Goal: Communication & Community: Answer question/provide support

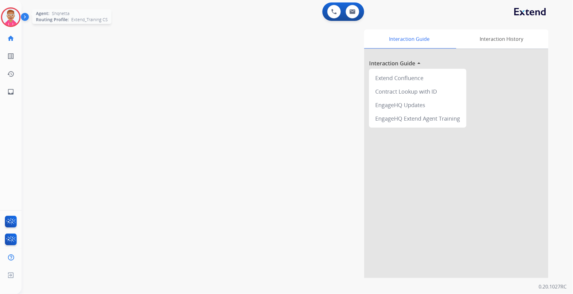
click at [13, 19] on img at bounding box center [10, 17] width 17 height 17
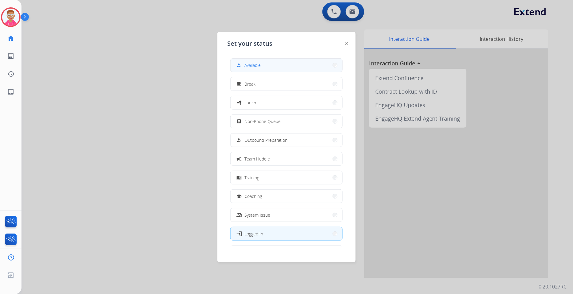
click at [266, 68] on button "how_to_reg Available" at bounding box center [287, 65] width 112 height 13
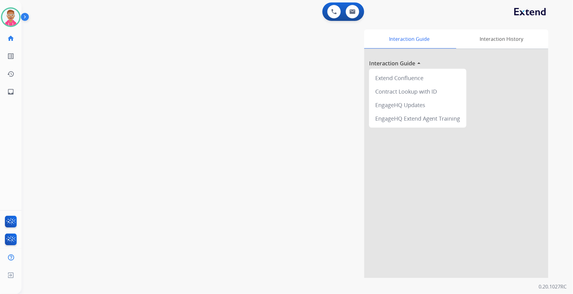
click at [78, 142] on div "swap_horiz Break voice bridge close_fullscreen Connect 3-Way Call merge_type Se…" at bounding box center [289, 150] width 537 height 256
click at [351, 11] on img at bounding box center [353, 11] width 6 height 5
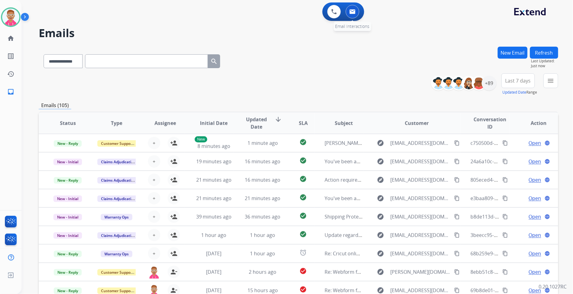
click at [351, 11] on img at bounding box center [353, 11] width 6 height 5
click at [349, 10] on button at bounding box center [353, 12] width 14 height 14
click at [346, 5] on button at bounding box center [353, 12] width 14 height 14
click at [357, 10] on button at bounding box center [353, 12] width 14 height 14
click at [354, 13] on img at bounding box center [353, 11] width 6 height 5
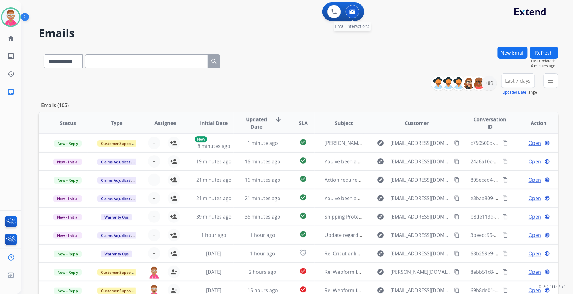
click at [354, 13] on img at bounding box center [353, 11] width 6 height 5
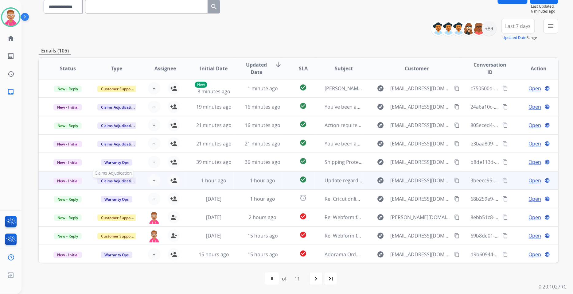
scroll to position [0, 0]
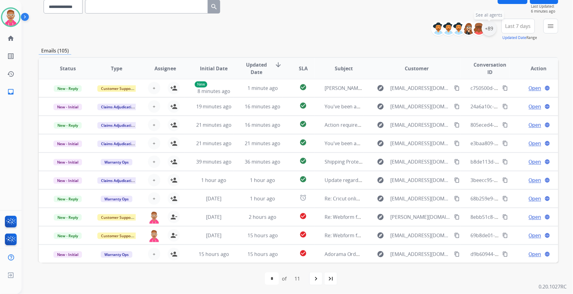
click at [487, 27] on div "+89" at bounding box center [489, 28] width 15 height 15
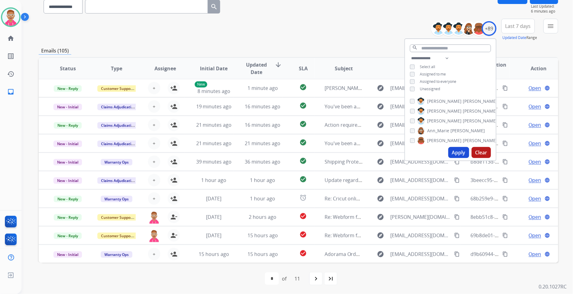
click at [456, 150] on button "Apply" at bounding box center [458, 152] width 21 height 11
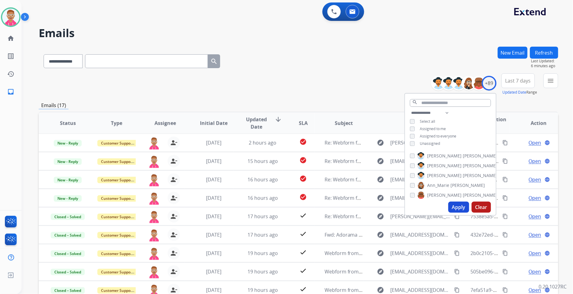
click at [458, 203] on button "Apply" at bounding box center [458, 207] width 21 height 11
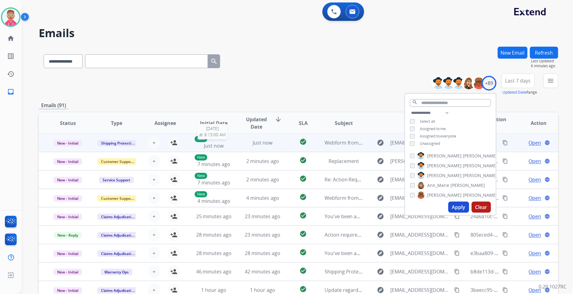
click at [201, 145] on div "New Just now" at bounding box center [214, 143] width 39 height 14
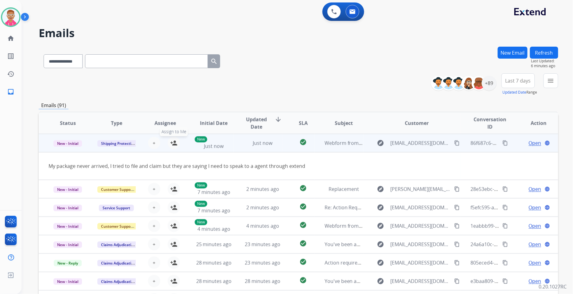
click at [174, 142] on mat-icon "person_add" at bounding box center [173, 142] width 7 height 7
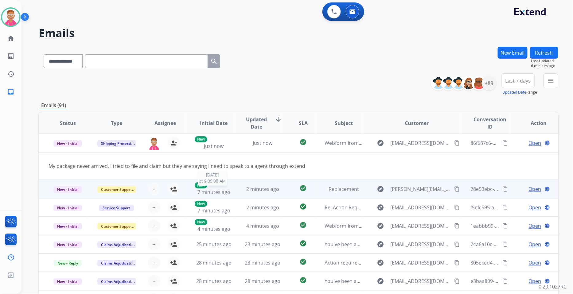
click at [225, 187] on div "New 7 minutes ago" at bounding box center [214, 189] width 39 height 14
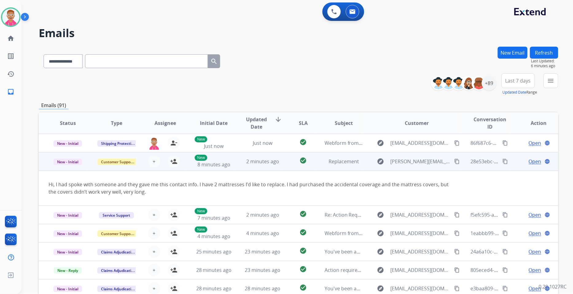
scroll to position [18, 0]
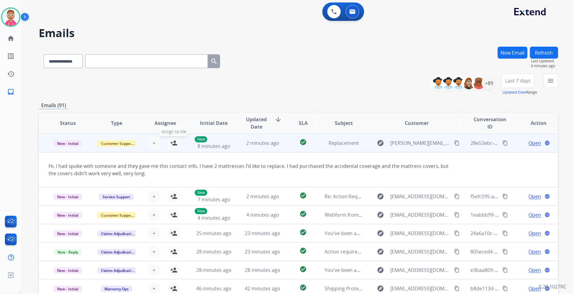
click at [173, 144] on mat-icon "person_add" at bounding box center [173, 142] width 7 height 7
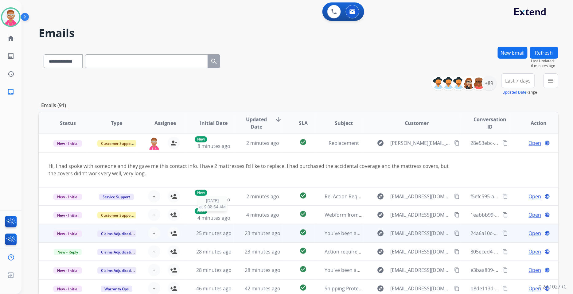
click at [224, 222] on td "New 4 minutes ago 8/14/2025 at 9:08:54 AM" at bounding box center [209, 215] width 49 height 18
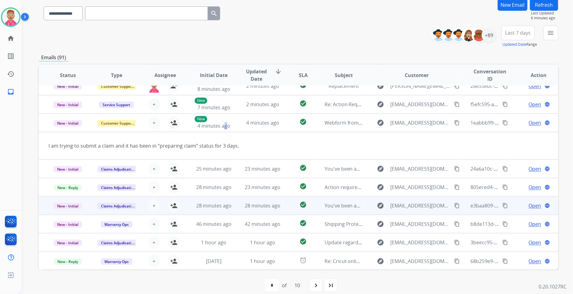
scroll to position [55, 0]
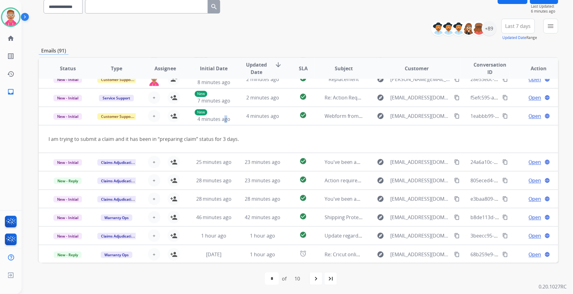
click at [315, 277] on mat-icon "navigate_next" at bounding box center [315, 278] width 7 height 7
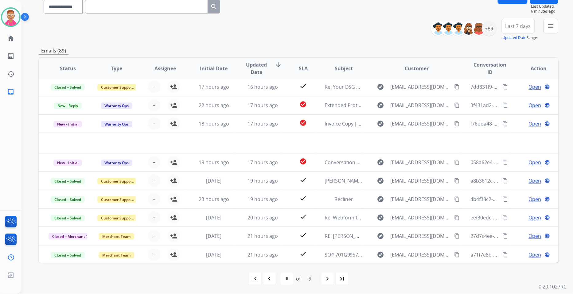
click at [326, 278] on mat-icon "navigate_next" at bounding box center [327, 278] width 7 height 7
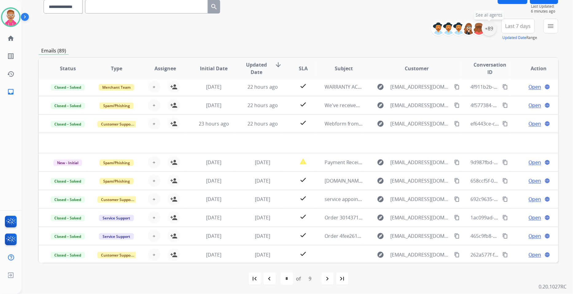
click at [490, 27] on div "+89" at bounding box center [489, 28] width 15 height 15
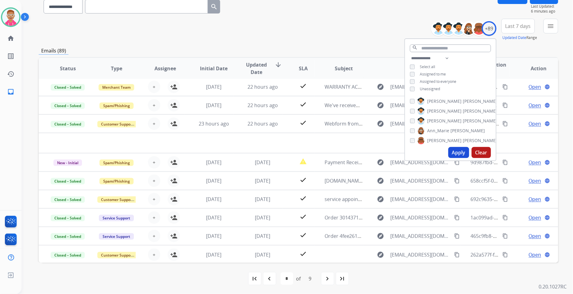
click at [459, 155] on button "Apply" at bounding box center [458, 152] width 21 height 11
select select "*"
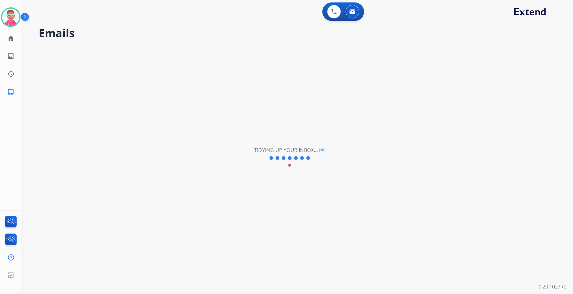
scroll to position [0, 0]
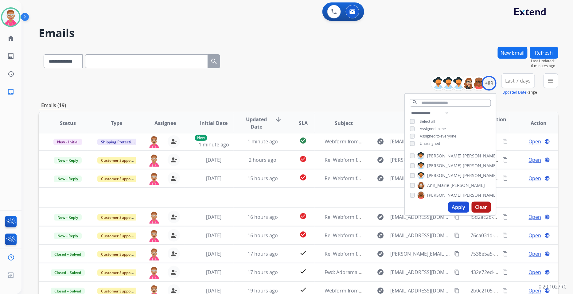
click at [459, 204] on button "Apply" at bounding box center [458, 207] width 21 height 11
click at [459, 206] on button "Apply" at bounding box center [458, 207] width 21 height 11
click at [550, 81] on mat-icon "menu" at bounding box center [550, 80] width 7 height 7
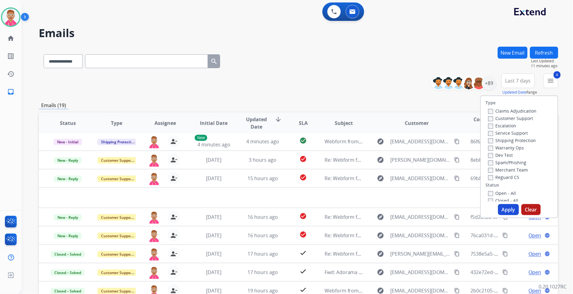
click at [506, 208] on button "Apply" at bounding box center [508, 209] width 21 height 11
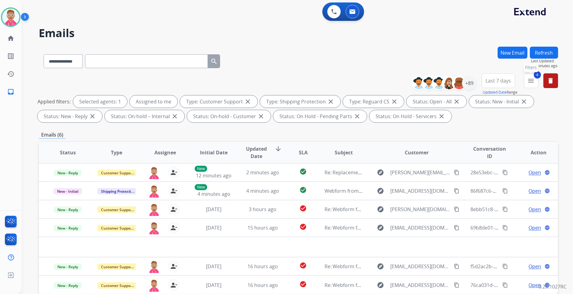
click at [539, 82] on div "**********" at bounding box center [487, 84] width 142 height 22
click at [535, 83] on button "4 menu Filters" at bounding box center [531, 80] width 15 height 15
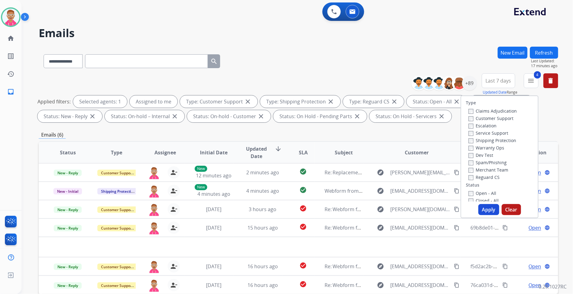
click at [485, 207] on button "Apply" at bounding box center [489, 209] width 21 height 11
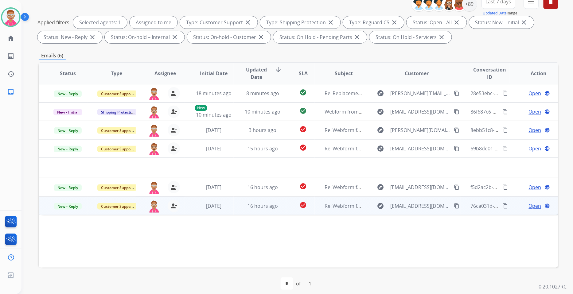
scroll to position [84, 0]
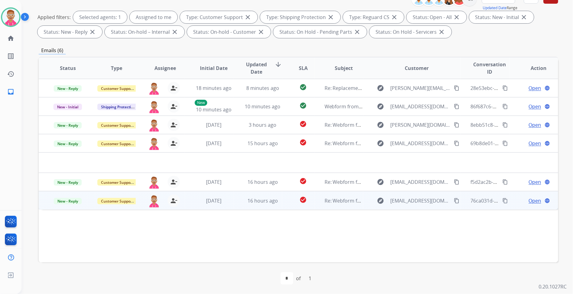
click at [529, 201] on span "Open" at bounding box center [535, 200] width 13 height 7
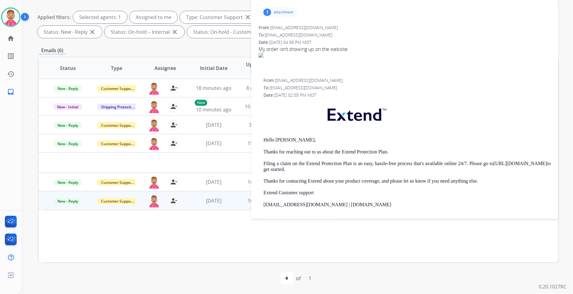
scroll to position [0, 0]
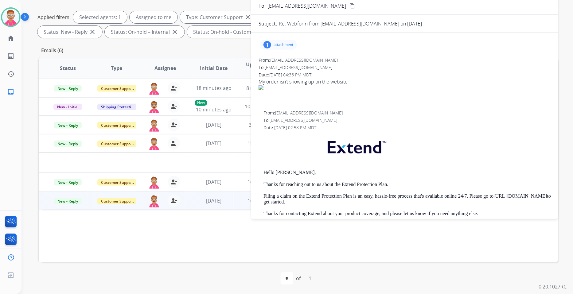
click at [287, 46] on p "attachment" at bounding box center [284, 44] width 20 height 5
click at [284, 61] on div at bounding box center [280, 60] width 31 height 21
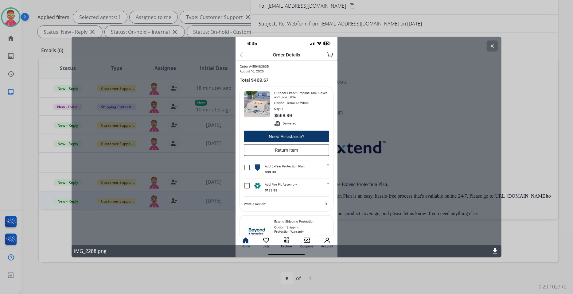
click at [491, 44] on mat-icon "clear" at bounding box center [493, 46] width 6 height 6
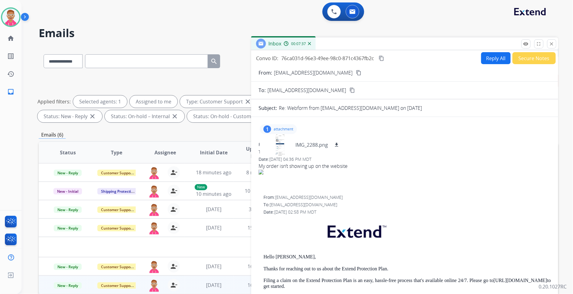
click at [489, 59] on button "Reply All" at bounding box center [495, 58] width 29 height 12
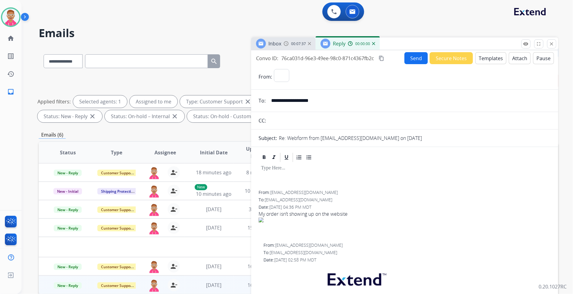
select select "**********"
click at [491, 57] on button "Templates" at bounding box center [490, 58] width 31 height 12
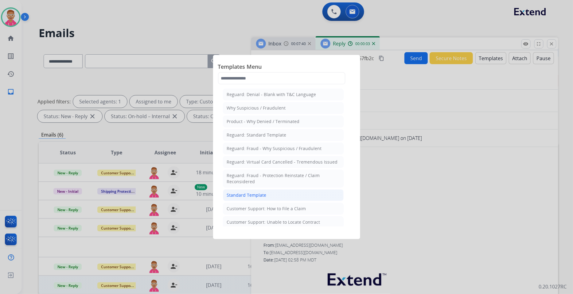
click at [267, 192] on li "Standard Template" at bounding box center [283, 196] width 121 height 12
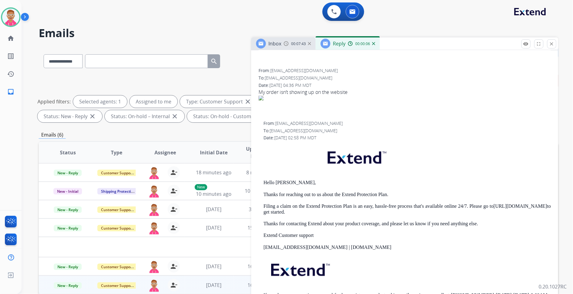
scroll to position [397, 0]
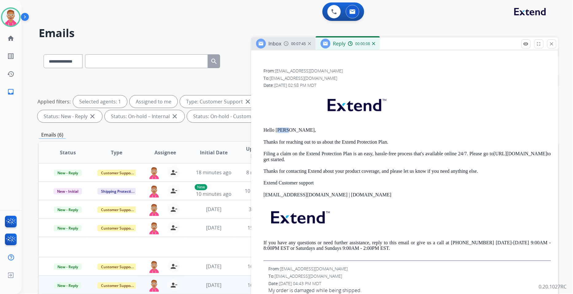
drag, startPoint x: 278, startPoint y: 129, endPoint x: 285, endPoint y: 130, distance: 7.4
click at [285, 130] on p "Hello Taj Singh," at bounding box center [407, 131] width 287 height 6
click at [278, 130] on p "Hello Taj Singh," at bounding box center [407, 131] width 287 height 6
drag, startPoint x: 277, startPoint y: 128, endPoint x: 293, endPoint y: 131, distance: 16.7
click at [293, 131] on p "Hello Taj Singh," at bounding box center [407, 131] width 287 height 6
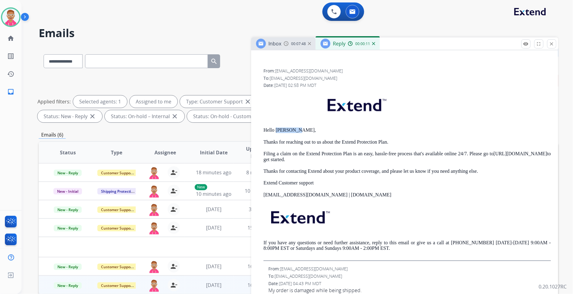
copy p "Taj Singh"
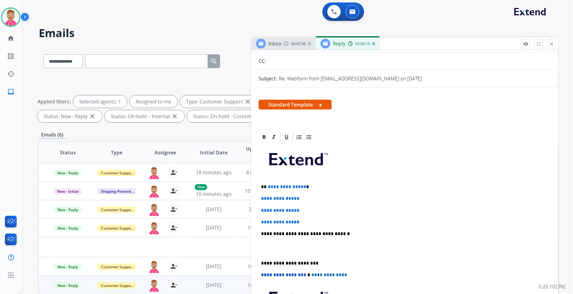
scroll to position [56, 0]
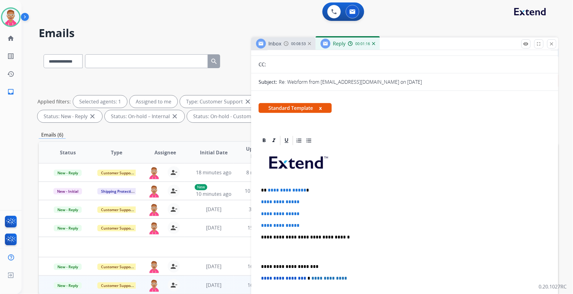
click at [302, 190] on span "**********" at bounding box center [287, 190] width 38 height 5
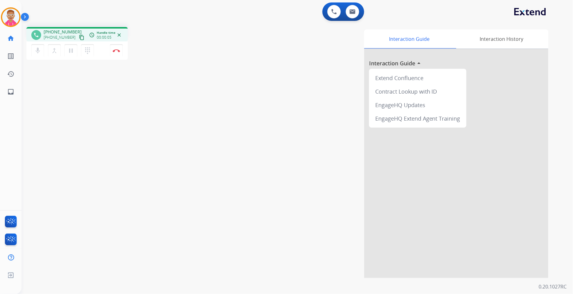
click at [79, 35] on mat-icon "content_copy" at bounding box center [82, 38] width 6 height 6
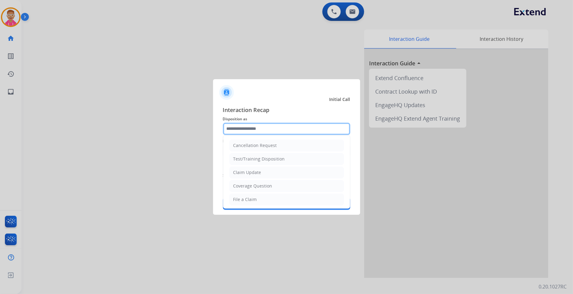
click at [271, 128] on input "text" at bounding box center [286, 129] width 127 height 12
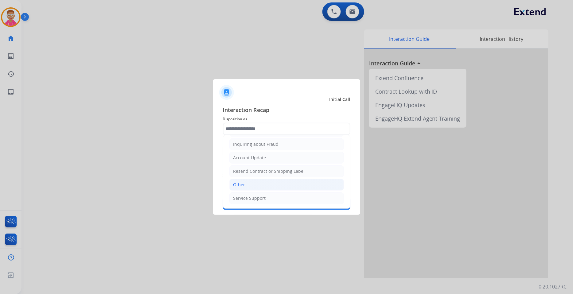
click at [257, 186] on li "Other" at bounding box center [286, 185] width 115 height 12
type input "*****"
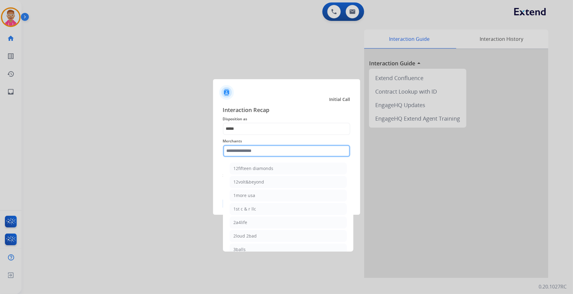
click at [253, 153] on input "text" at bounding box center [286, 151] width 127 height 12
type input "*"
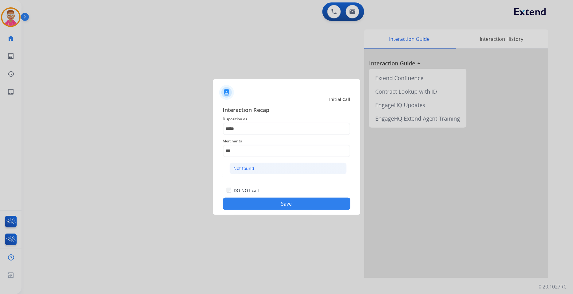
click at [275, 164] on li "Not found" at bounding box center [288, 169] width 117 height 12
type input "*********"
click at [275, 203] on button "Save" at bounding box center [286, 204] width 127 height 12
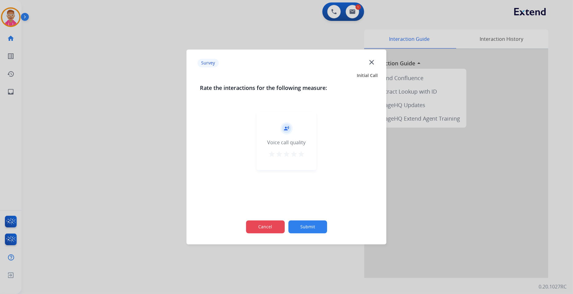
click at [268, 223] on button "Cancel" at bounding box center [265, 227] width 39 height 13
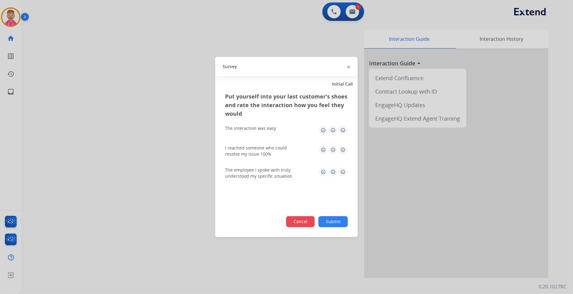
click at [291, 223] on button "Cancel" at bounding box center [300, 222] width 29 height 11
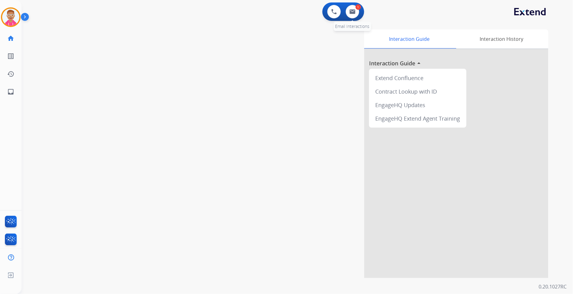
click at [358, 8] on div "1" at bounding box center [359, 7] width 6 height 6
click at [354, 10] on img at bounding box center [353, 11] width 6 height 5
select select "**********"
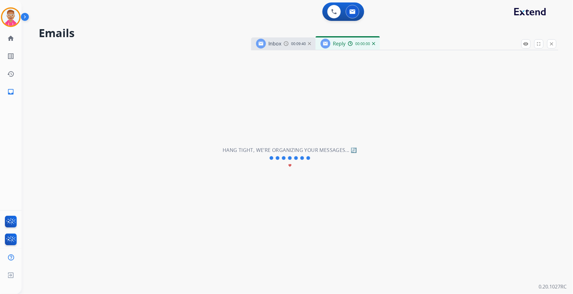
select select "**********"
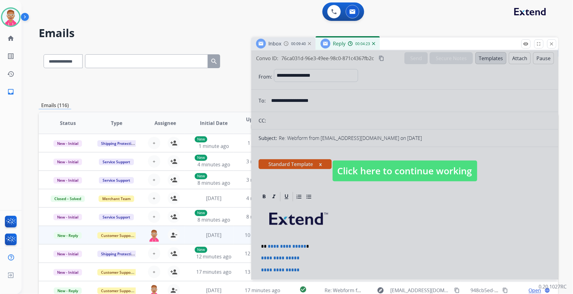
click at [406, 165] on span "Click here to continue working" at bounding box center [405, 171] width 145 height 21
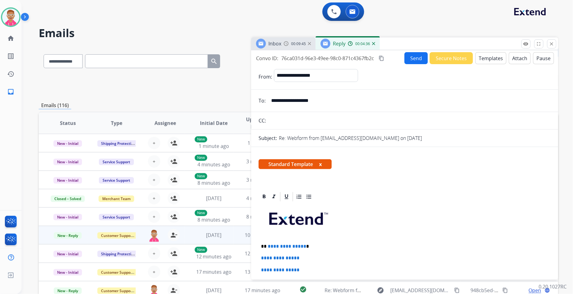
click at [302, 247] on span "**********" at bounding box center [287, 246] width 38 height 5
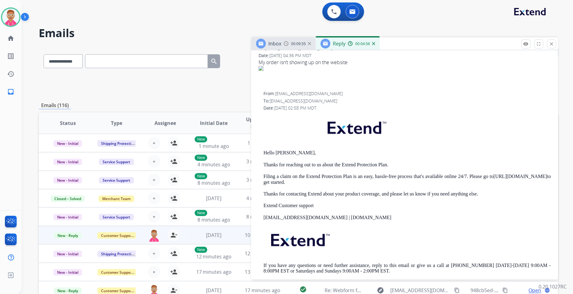
scroll to position [375, 0]
drag, startPoint x: 276, startPoint y: 150, endPoint x: 294, endPoint y: 153, distance: 17.5
click at [294, 153] on p "Hello Taj Singh," at bounding box center [407, 153] width 287 height 6
copy p "Taj Singh"
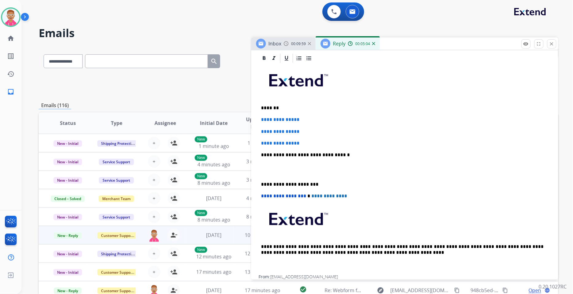
scroll to position [136, 0]
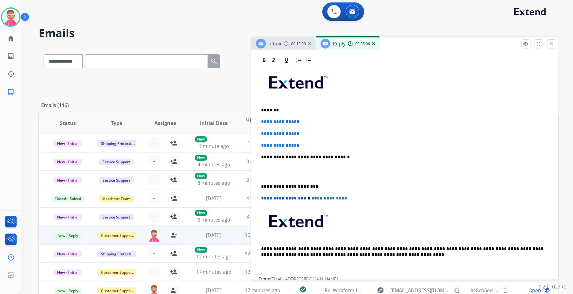
click at [273, 110] on p "*******" at bounding box center [402, 110] width 283 height 6
drag, startPoint x: 306, startPoint y: 146, endPoint x: 254, endPoint y: 120, distance: 58.1
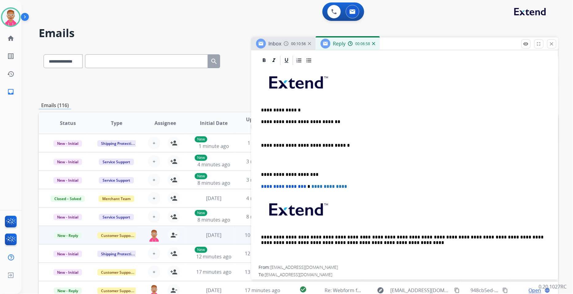
drag, startPoint x: 435, startPoint y: 240, endPoint x: 462, endPoint y: 213, distance: 38.0
click at [263, 157] on p at bounding box center [404, 159] width 287 height 11
click at [262, 143] on p "**********" at bounding box center [402, 146] width 283 height 6
click at [262, 144] on p "**********" at bounding box center [402, 146] width 283 height 6
drag, startPoint x: 262, startPoint y: 158, endPoint x: 390, endPoint y: 152, distance: 128.5
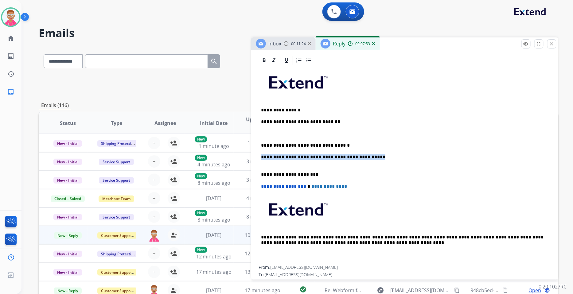
click at [390, 152] on div "**********" at bounding box center [405, 166] width 292 height 200
click at [260, 173] on div "**********" at bounding box center [405, 166] width 292 height 200
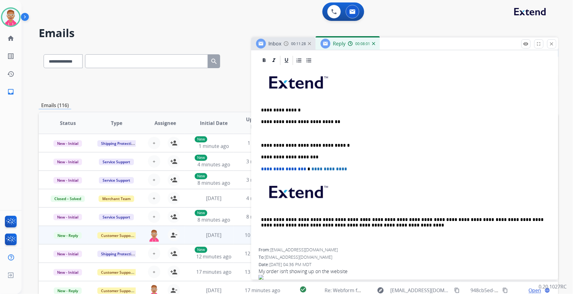
click at [264, 131] on p at bounding box center [404, 134] width 287 height 6
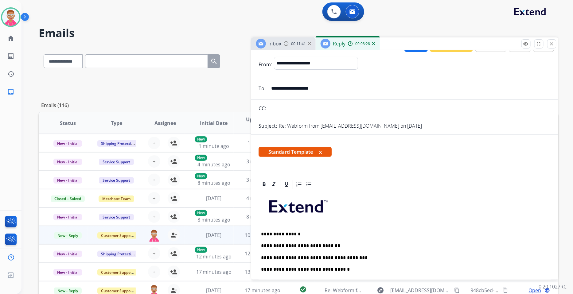
scroll to position [0, 0]
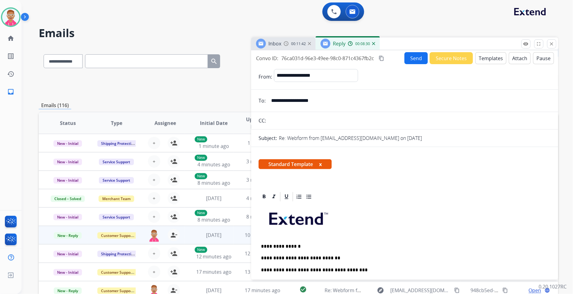
click at [419, 56] on button "Send" at bounding box center [416, 58] width 23 height 12
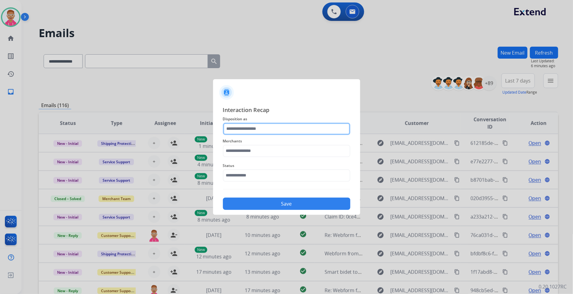
click at [271, 125] on input "text" at bounding box center [286, 129] width 127 height 12
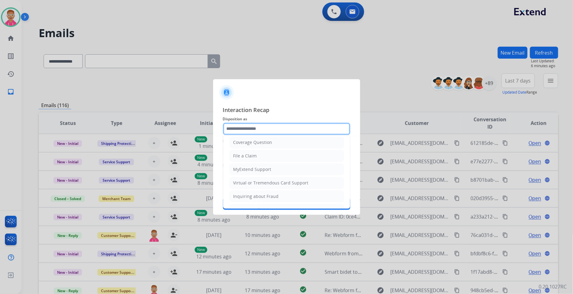
scroll to position [96, 0]
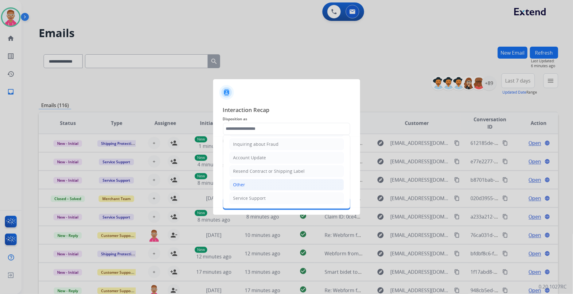
click at [262, 185] on li "Other" at bounding box center [286, 185] width 115 height 12
type input "*****"
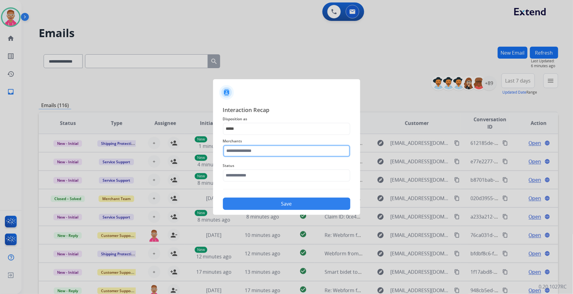
click at [256, 149] on input "text" at bounding box center [286, 151] width 127 height 12
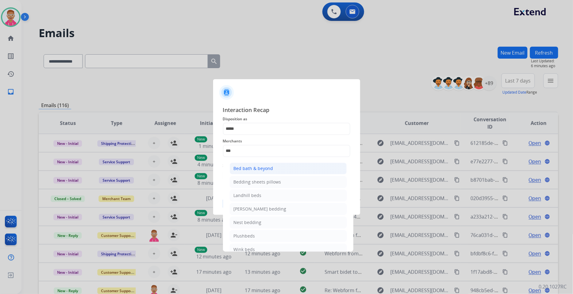
click at [256, 169] on div "Bed bath & beyond" at bounding box center [254, 169] width 40 height 6
type input "**********"
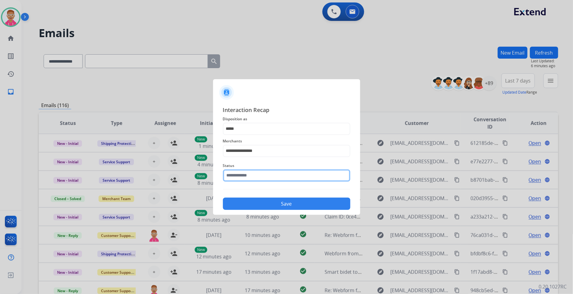
click at [251, 177] on input "text" at bounding box center [286, 176] width 127 height 12
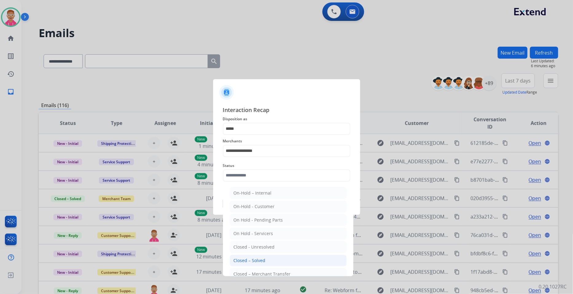
click at [265, 261] on div "Closed – Solved" at bounding box center [250, 261] width 32 height 6
type input "**********"
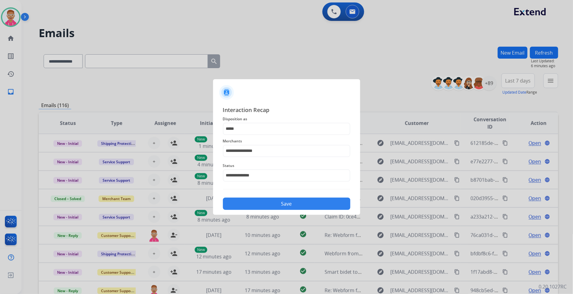
click at [257, 201] on button "Save" at bounding box center [286, 204] width 127 height 12
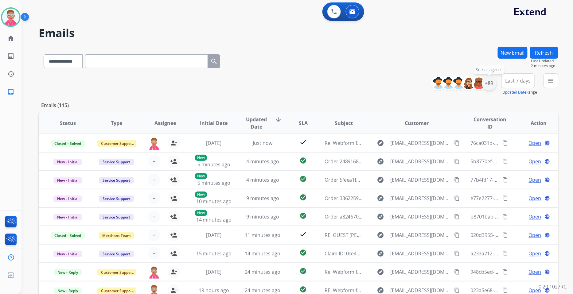
click at [490, 87] on div "+89" at bounding box center [489, 83] width 15 height 15
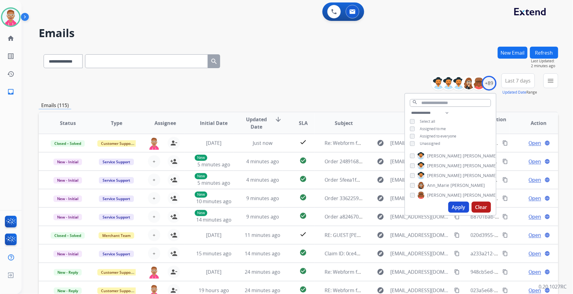
click at [456, 209] on button "Apply" at bounding box center [458, 207] width 21 height 11
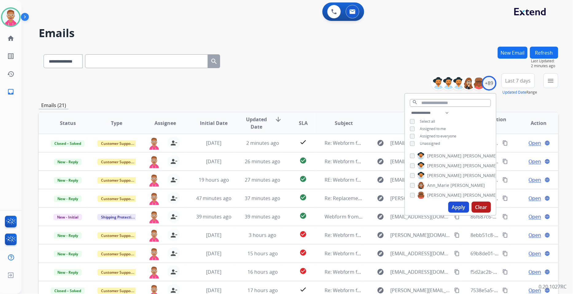
click at [464, 206] on button "Apply" at bounding box center [458, 207] width 21 height 11
click at [552, 85] on button "menu Filters" at bounding box center [551, 80] width 15 height 15
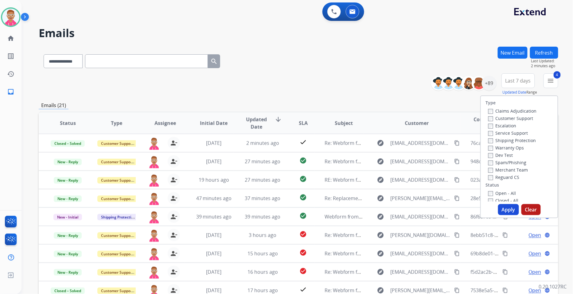
click at [504, 207] on button "Apply" at bounding box center [508, 209] width 21 height 11
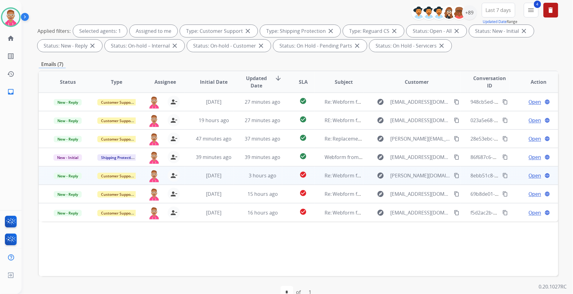
scroll to position [84, 0]
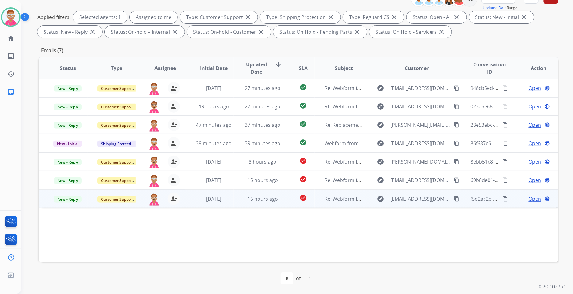
click at [530, 197] on span "Open" at bounding box center [535, 198] width 13 height 7
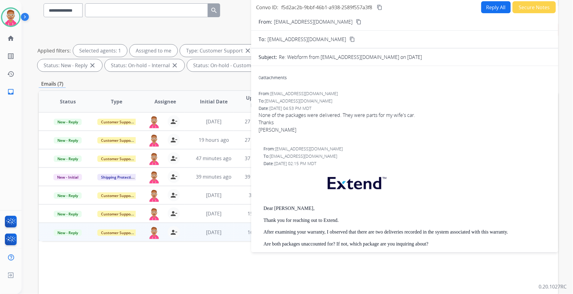
scroll to position [0, 0]
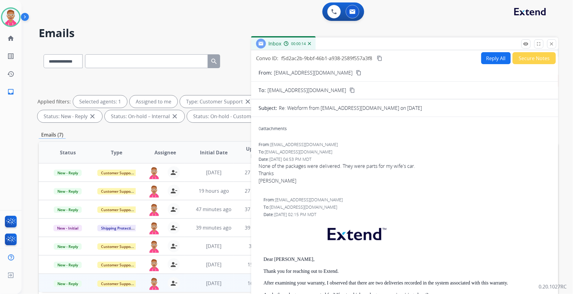
click at [356, 72] on mat-icon "content_copy" at bounding box center [359, 73] width 6 height 6
click at [495, 56] on button "Reply All" at bounding box center [495, 58] width 29 height 12
select select "**********"
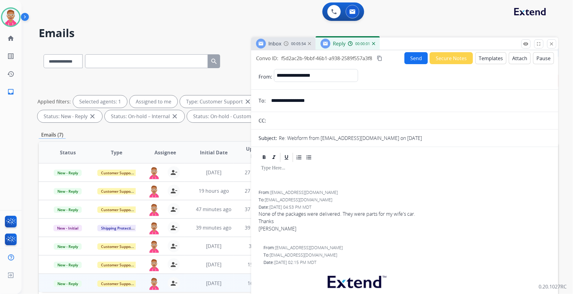
click at [489, 59] on button "Templates" at bounding box center [490, 58] width 31 height 12
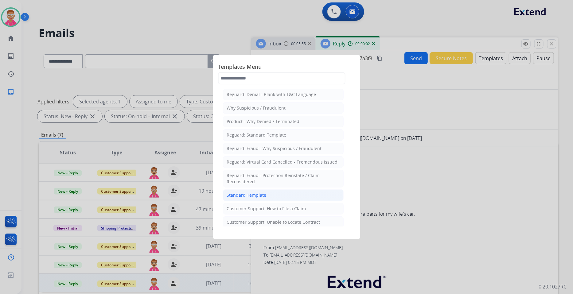
click at [279, 197] on li "Standard Template" at bounding box center [283, 196] width 121 height 12
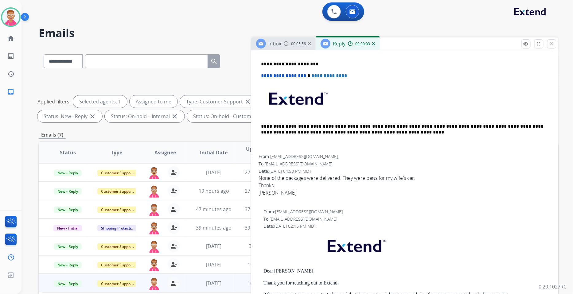
scroll to position [273, 0]
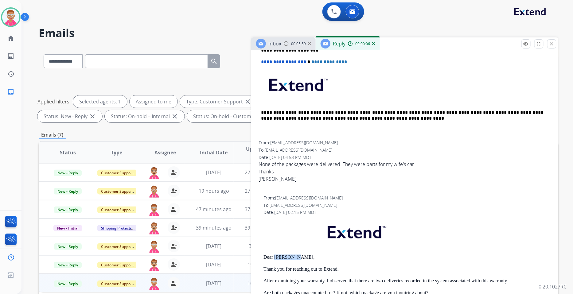
drag, startPoint x: 274, startPoint y: 257, endPoint x: 295, endPoint y: 256, distance: 21.5
click at [295, 256] on p "Dear Glen Boyd," at bounding box center [407, 258] width 287 height 6
copy p "Glen Boyd"
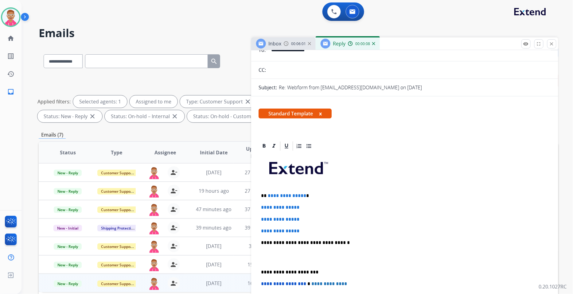
scroll to position [34, 0]
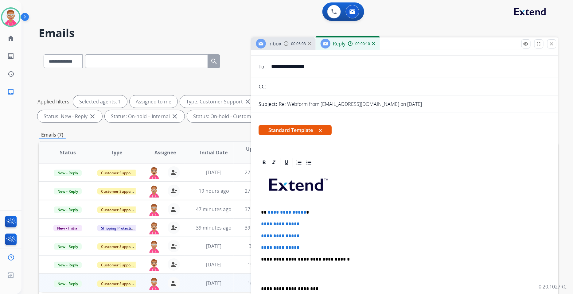
click at [303, 213] on p "**********" at bounding box center [402, 213] width 283 height 6
drag, startPoint x: 307, startPoint y: 248, endPoint x: 262, endPoint y: 222, distance: 51.9
click at [262, 222] on div "**********" at bounding box center [405, 273] width 292 height 211
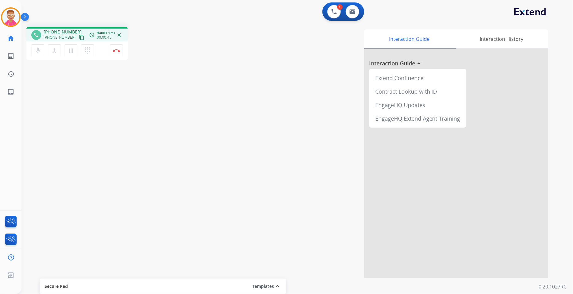
click at [79, 36] on mat-icon "content_copy" at bounding box center [82, 38] width 6 height 6
click at [71, 50] on mat-icon "pause" at bounding box center [70, 50] width 7 height 7
click at [72, 49] on mat-icon "play_arrow" at bounding box center [70, 50] width 7 height 7
click at [118, 52] on button "Disconnect" at bounding box center [116, 50] width 13 height 13
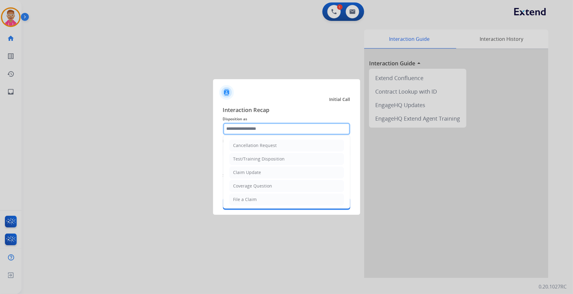
click at [266, 132] on input "text" at bounding box center [286, 129] width 127 height 12
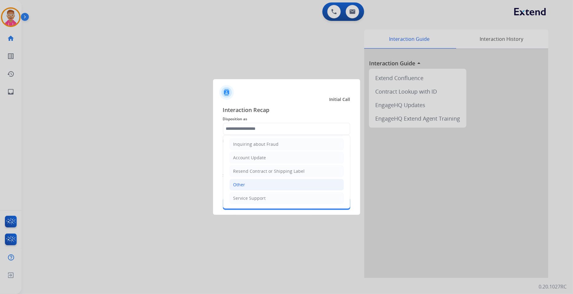
click at [266, 182] on li "Other" at bounding box center [286, 185] width 115 height 12
type input "*****"
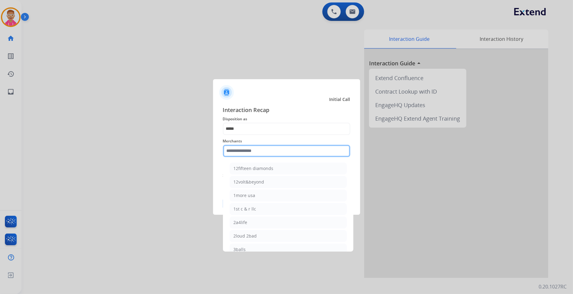
click at [255, 151] on input "text" at bounding box center [286, 151] width 127 height 12
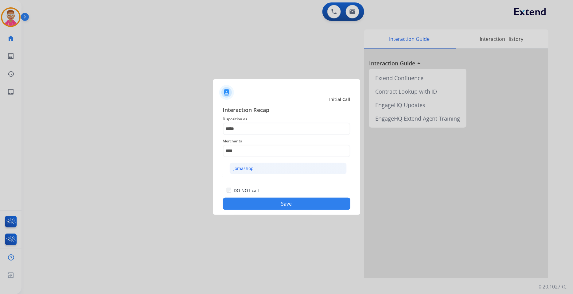
click at [261, 168] on li "Jomashop" at bounding box center [288, 169] width 117 height 12
type input "********"
click at [259, 203] on button "Save" at bounding box center [286, 204] width 127 height 12
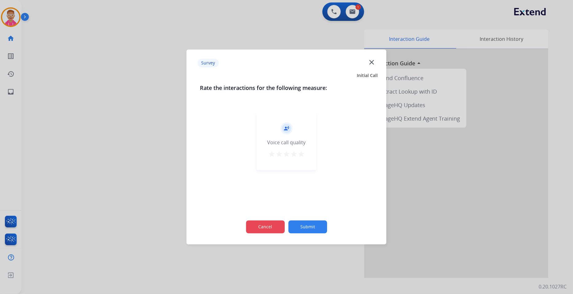
click at [260, 231] on button "Cancel" at bounding box center [265, 227] width 39 height 13
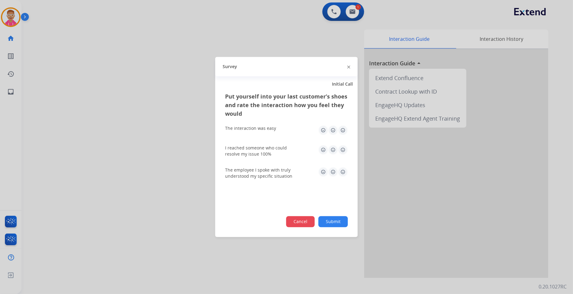
click at [292, 221] on button "Cancel" at bounding box center [300, 222] width 29 height 11
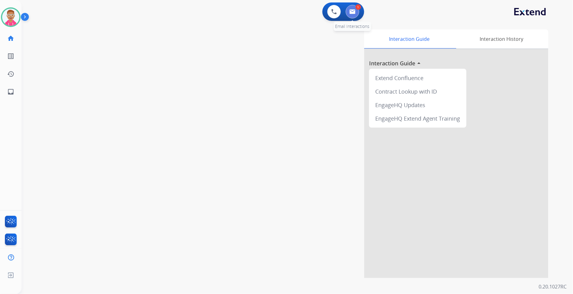
click at [357, 11] on button at bounding box center [353, 12] width 14 height 14
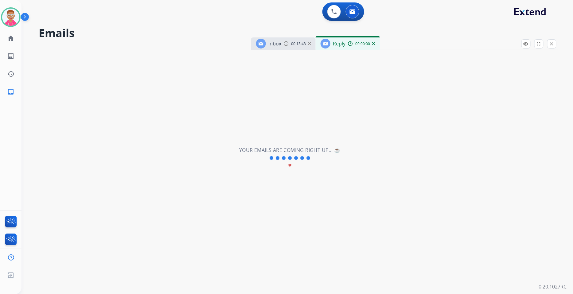
select select "**********"
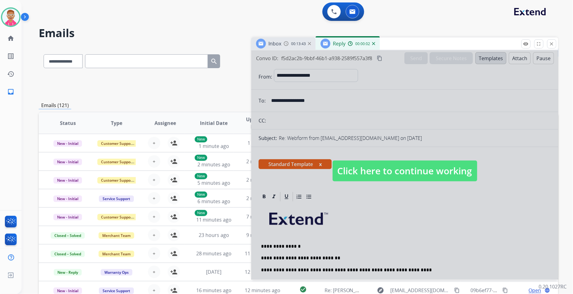
click at [384, 175] on span "Click here to continue working" at bounding box center [405, 171] width 145 height 21
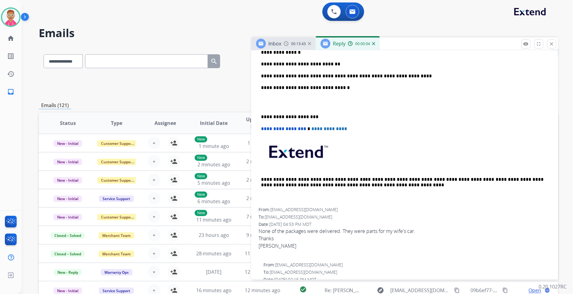
scroll to position [205, 0]
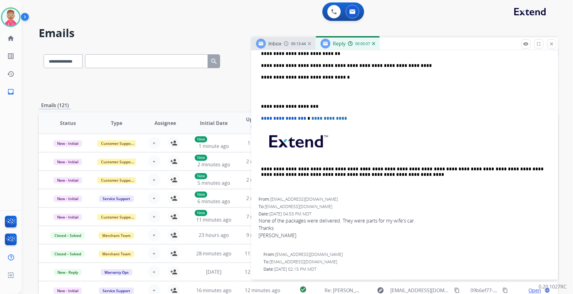
click at [260, 105] on div "**********" at bounding box center [405, 98] width 292 height 200
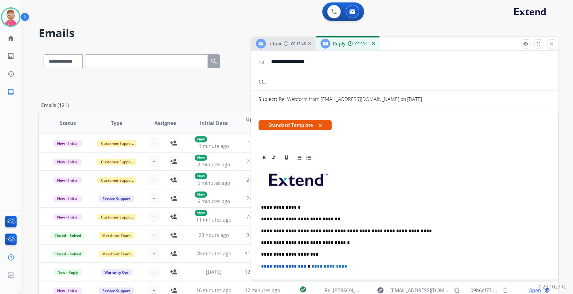
scroll to position [0, 0]
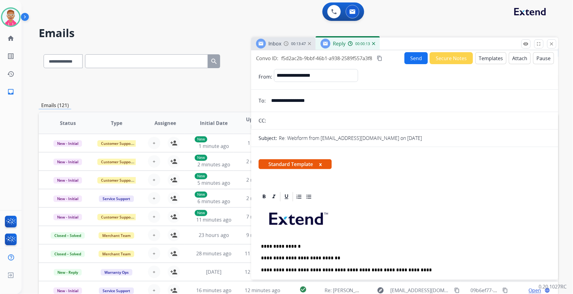
click at [413, 57] on button "Send" at bounding box center [416, 58] width 23 height 12
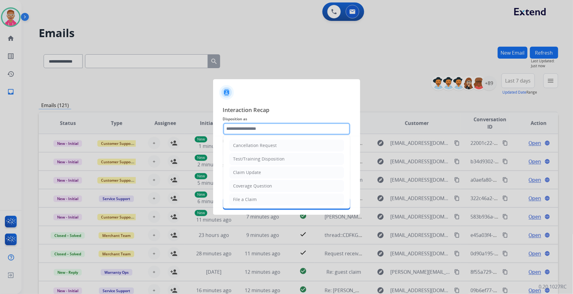
click at [289, 128] on input "text" at bounding box center [286, 129] width 127 height 12
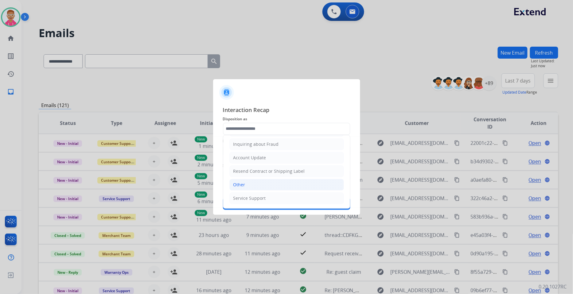
click at [259, 187] on li "Other" at bounding box center [286, 185] width 115 height 12
type input "*****"
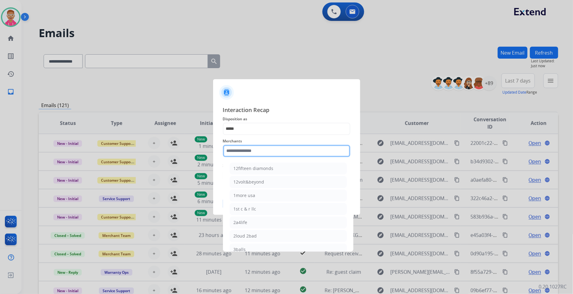
click at [262, 150] on input "text" at bounding box center [286, 151] width 127 height 12
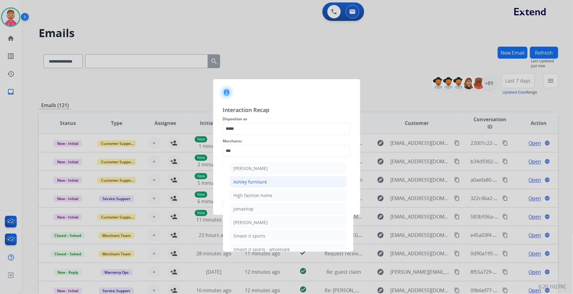
click at [263, 182] on div "Ashley furniture" at bounding box center [250, 182] width 33 height 6
type input "**********"
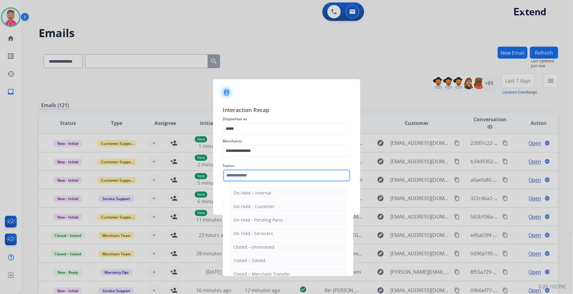
click at [253, 177] on input "text" at bounding box center [286, 176] width 127 height 12
click at [264, 260] on div "Closed – Solved" at bounding box center [250, 261] width 32 height 6
type input "**********"
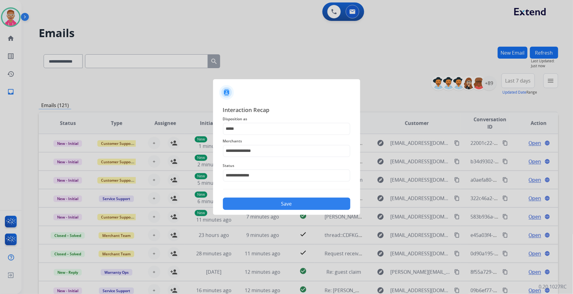
click at [263, 201] on button "Save" at bounding box center [286, 204] width 127 height 12
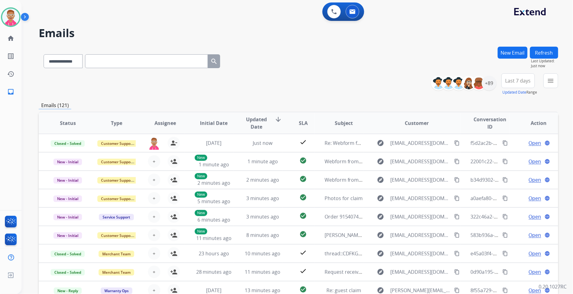
click at [515, 47] on button "New Email" at bounding box center [513, 53] width 30 height 12
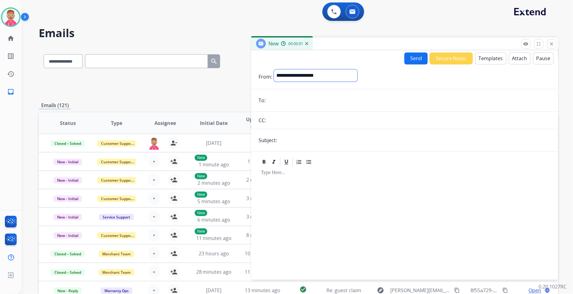
click at [347, 73] on select "**********" at bounding box center [316, 75] width 84 height 12
select select "**********"
click at [274, 69] on select "**********" at bounding box center [316, 75] width 84 height 12
click at [282, 100] on input "email" at bounding box center [409, 101] width 283 height 12
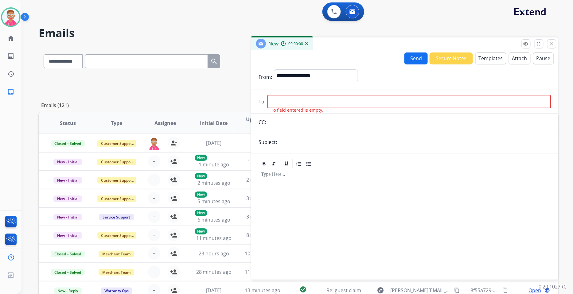
click at [281, 98] on input "email" at bounding box center [409, 102] width 283 height 14
paste input "**********"
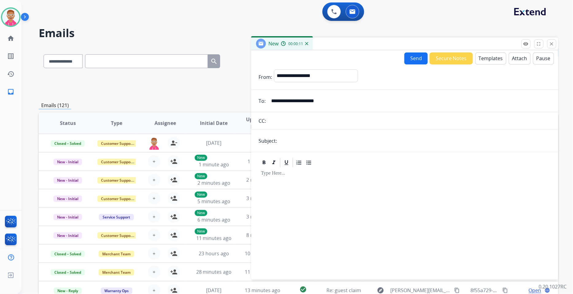
type input "**********"
click at [285, 143] on input "text" at bounding box center [415, 141] width 272 height 12
type input "**********"
click at [484, 58] on button "Templates" at bounding box center [490, 59] width 31 height 12
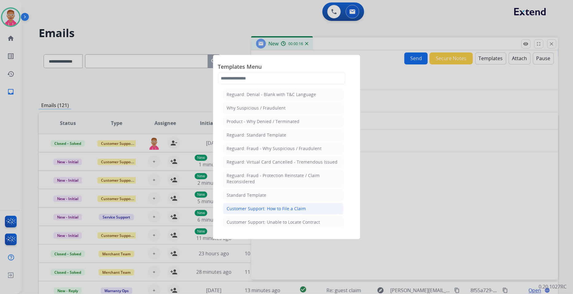
click at [274, 210] on div "Customer Support: How to File a Claim" at bounding box center [266, 209] width 79 height 6
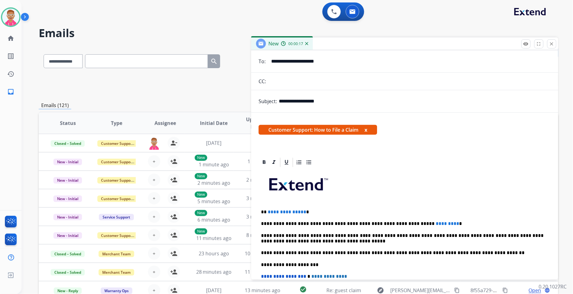
scroll to position [118, 0]
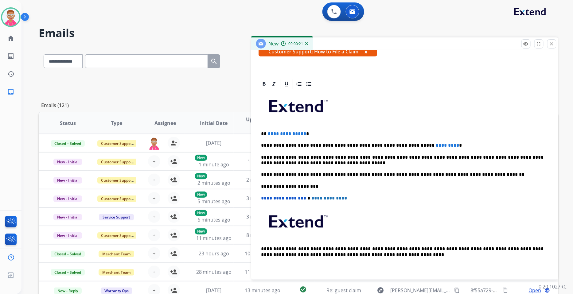
drag, startPoint x: 302, startPoint y: 134, endPoint x: 308, endPoint y: 134, distance: 6.1
click at [303, 134] on p "**********" at bounding box center [402, 134] width 283 height 6
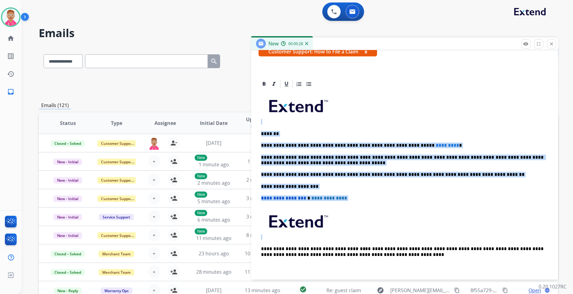
click at [295, 123] on p at bounding box center [404, 108] width 287 height 33
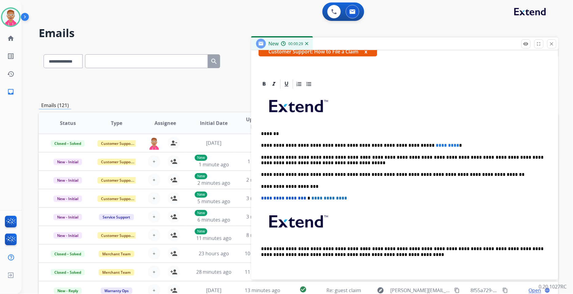
drag, startPoint x: 272, startPoint y: 133, endPoint x: 275, endPoint y: 133, distance: 3.1
click at [273, 133] on p "*******" at bounding box center [402, 134] width 283 height 6
click at [274, 133] on p "*******" at bounding box center [402, 134] width 283 height 6
click at [272, 134] on p "*******" at bounding box center [402, 134] width 283 height 6
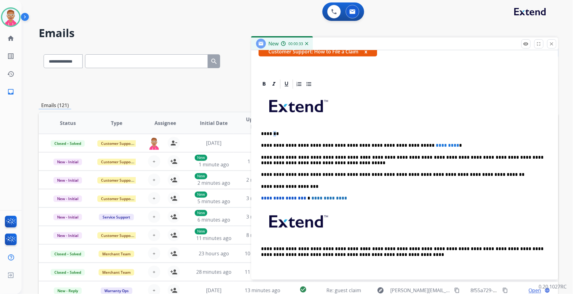
drag, startPoint x: 272, startPoint y: 133, endPoint x: 293, endPoint y: 136, distance: 20.5
click at [275, 134] on p "*******" at bounding box center [402, 134] width 283 height 6
click at [429, 145] on p "**********" at bounding box center [402, 146] width 283 height 6
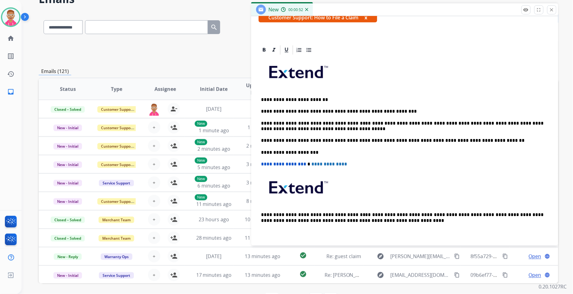
click at [402, 111] on p "**********" at bounding box center [402, 112] width 283 height 6
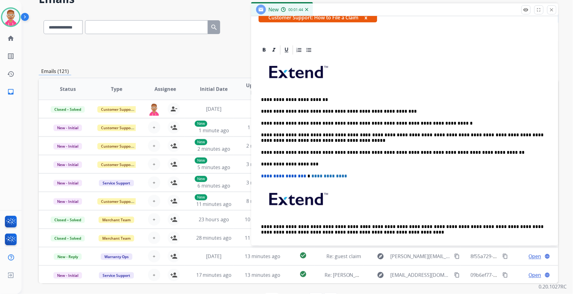
click at [440, 122] on p "**********" at bounding box center [402, 124] width 283 height 6
click at [389, 110] on p "**********" at bounding box center [402, 112] width 283 height 6
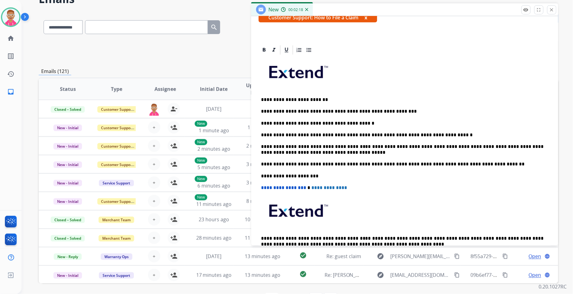
click at [355, 123] on p "**********" at bounding box center [402, 124] width 283 height 6
click at [350, 122] on p "**********" at bounding box center [402, 124] width 283 height 6
click at [260, 134] on div "**********" at bounding box center [405, 161] width 292 height 211
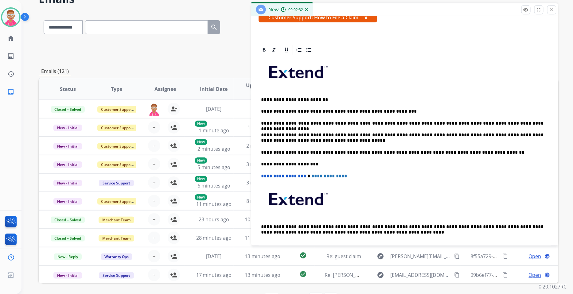
click at [352, 123] on p "**********" at bounding box center [402, 124] width 283 height 6
click at [369, 167] on div "**********" at bounding box center [405, 156] width 292 height 200
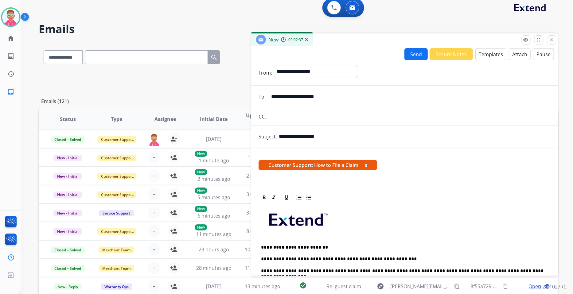
scroll to position [0, 0]
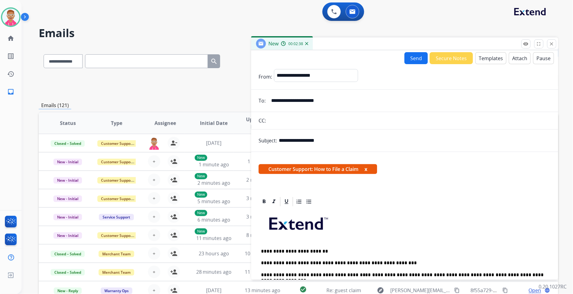
click at [412, 58] on button "Send" at bounding box center [416, 58] width 23 height 12
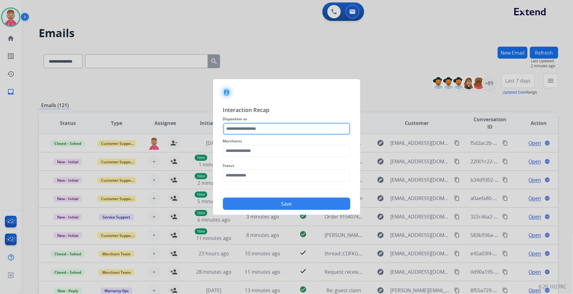
click at [285, 128] on input "text" at bounding box center [286, 129] width 127 height 12
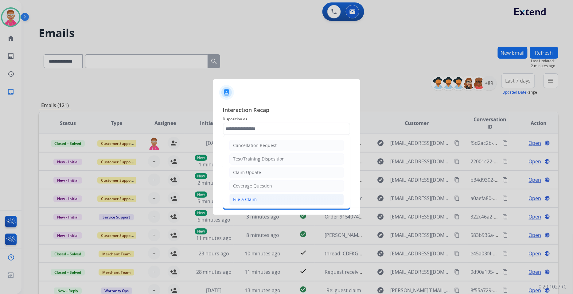
click at [252, 196] on li "File a Claim" at bounding box center [286, 200] width 115 height 12
type input "**********"
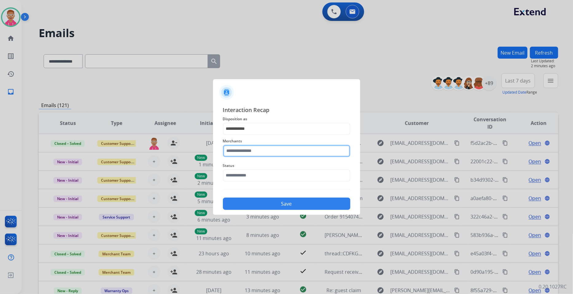
click at [260, 154] on input "text" at bounding box center [286, 151] width 127 height 12
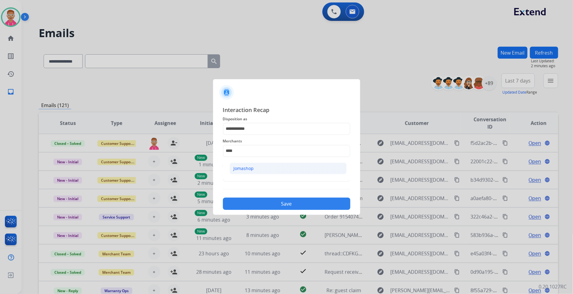
click at [246, 169] on div "Jomashop" at bounding box center [244, 169] width 20 height 6
type input "********"
click at [246, 177] on input "text" at bounding box center [286, 176] width 127 height 12
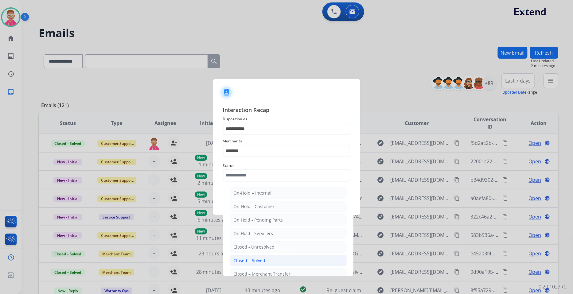
click at [264, 258] on div "Closed – Solved" at bounding box center [250, 261] width 32 height 6
type input "**********"
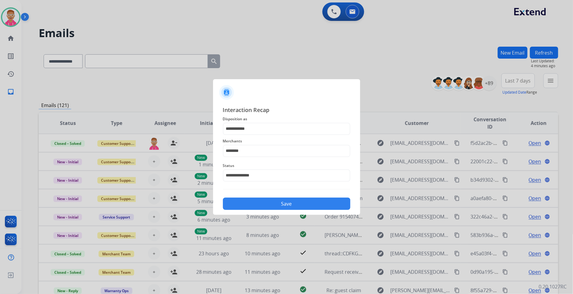
click at [260, 203] on button "Save" at bounding box center [286, 204] width 127 height 12
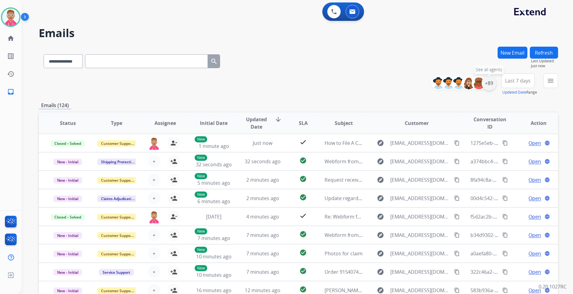
click at [489, 82] on div "+89" at bounding box center [489, 83] width 15 height 15
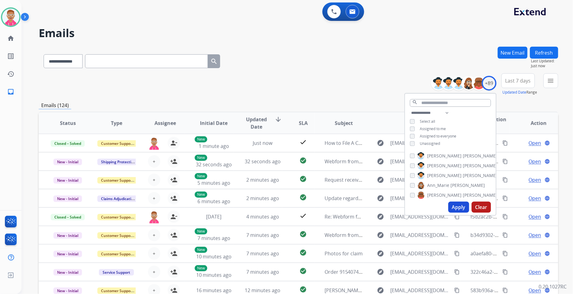
click at [459, 206] on button "Apply" at bounding box center [458, 207] width 21 height 11
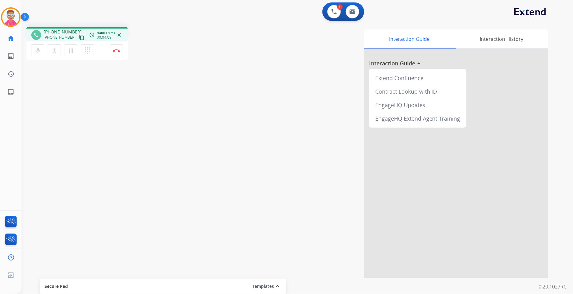
click at [119, 33] on mat-icon "close" at bounding box center [119, 35] width 6 height 6
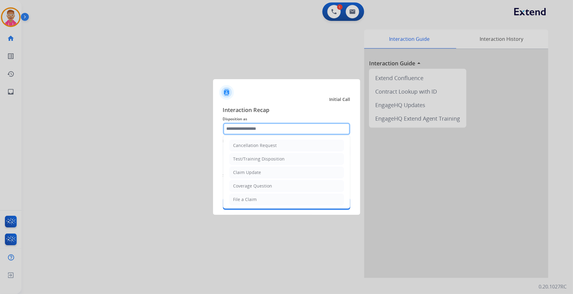
click at [251, 130] on input "text" at bounding box center [286, 129] width 127 height 12
drag, startPoint x: 245, startPoint y: 185, endPoint x: 245, endPoint y: 180, distance: 5.5
click at [245, 185] on div "Other" at bounding box center [239, 185] width 12 height 6
type input "*****"
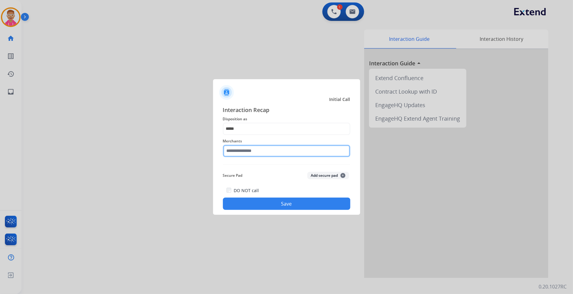
click at [249, 148] on input "text" at bounding box center [286, 151] width 127 height 12
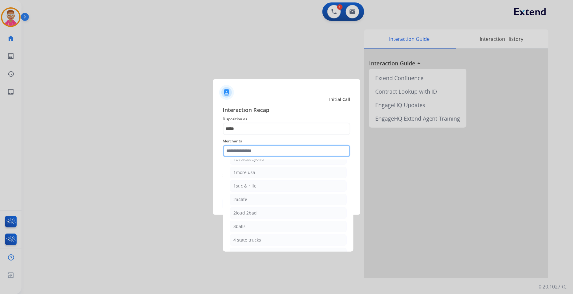
scroll to position [102, 0]
click at [253, 147] on input "text" at bounding box center [286, 151] width 127 height 12
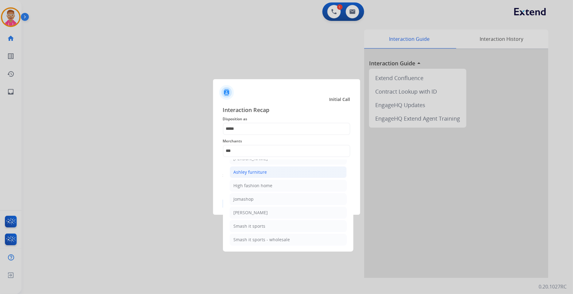
click at [254, 172] on div "Ashley furniture" at bounding box center [250, 172] width 33 height 6
type input "**********"
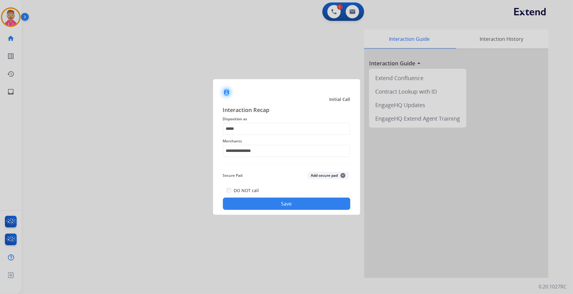
click at [242, 201] on button "Save" at bounding box center [286, 204] width 127 height 12
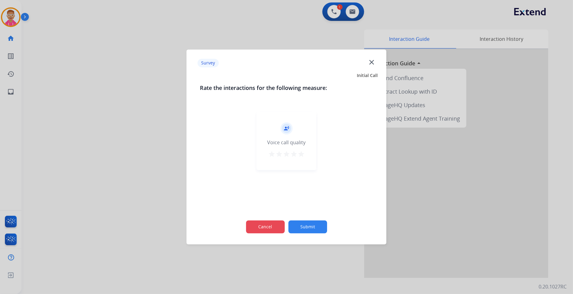
click at [270, 226] on button "Cancel" at bounding box center [265, 227] width 39 height 13
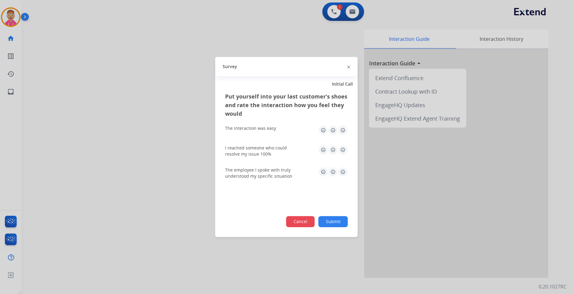
click at [298, 223] on button "Cancel" at bounding box center [300, 222] width 29 height 11
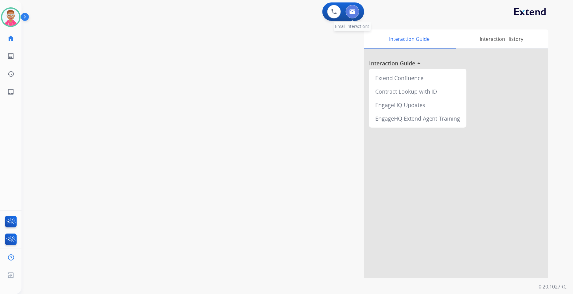
click at [357, 10] on button at bounding box center [353, 12] width 14 height 14
select select "**********"
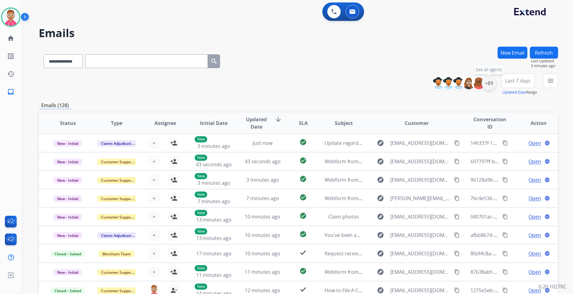
click at [488, 83] on div "+89" at bounding box center [489, 83] width 15 height 15
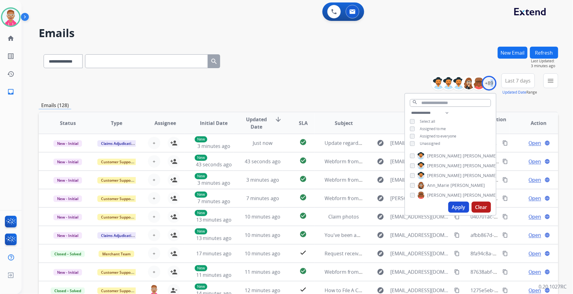
drag, startPoint x: 458, startPoint y: 207, endPoint x: 440, endPoint y: 197, distance: 20.1
click at [438, 204] on div "Apply Clear" at bounding box center [450, 207] width 91 height 16
click at [459, 205] on button "Apply" at bounding box center [458, 207] width 21 height 11
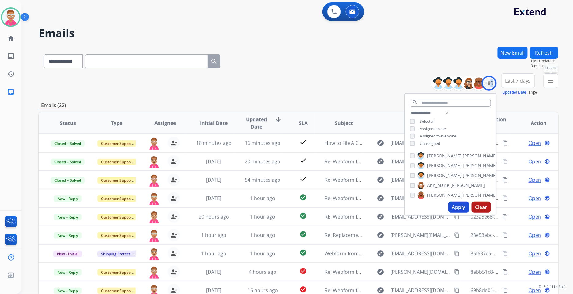
click at [548, 81] on mat-icon "menu" at bounding box center [550, 80] width 7 height 7
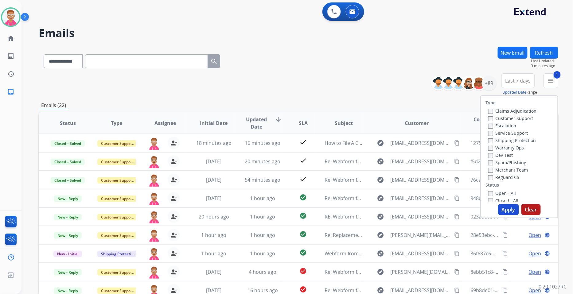
click at [490, 141] on label "Shipping Protection" at bounding box center [512, 141] width 48 height 6
click at [504, 211] on button "Apply" at bounding box center [508, 209] width 21 height 11
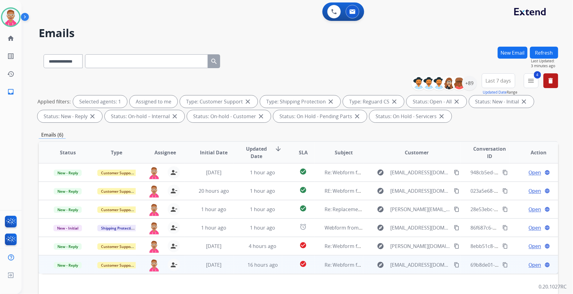
click at [535, 264] on span "Open" at bounding box center [535, 264] width 13 height 7
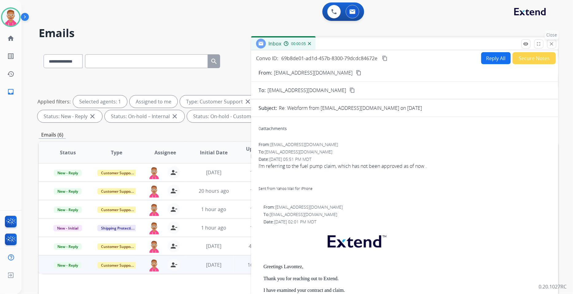
click at [554, 45] on mat-icon "close" at bounding box center [552, 44] width 6 height 6
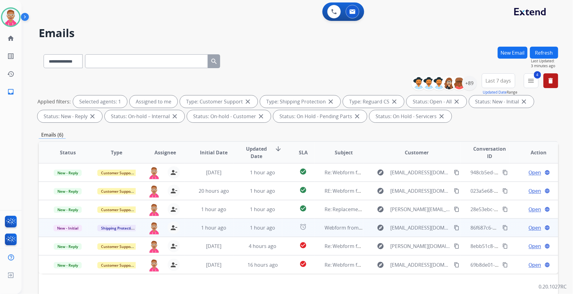
click at [531, 229] on span "Open" at bounding box center [535, 227] width 13 height 7
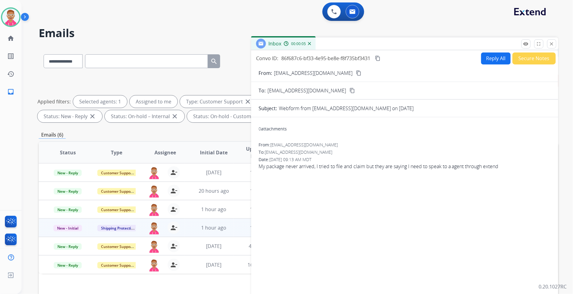
click at [495, 57] on button "Reply All" at bounding box center [495, 59] width 29 height 12
select select "**********"
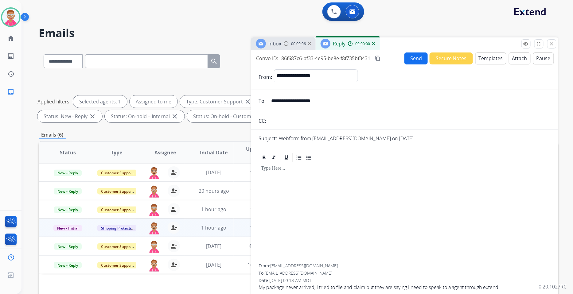
click at [484, 60] on button "Templates" at bounding box center [490, 59] width 31 height 12
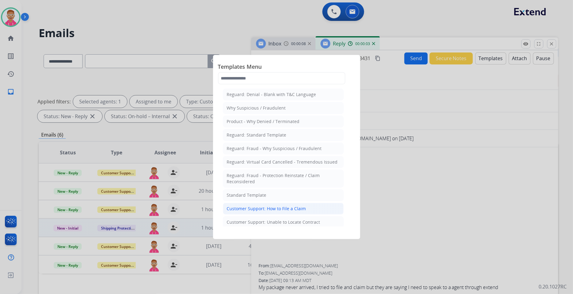
click at [282, 207] on div "Customer Support: How to File a Claim" at bounding box center [266, 209] width 79 height 6
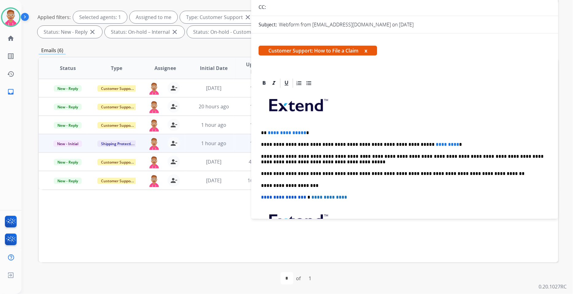
scroll to position [20, 0]
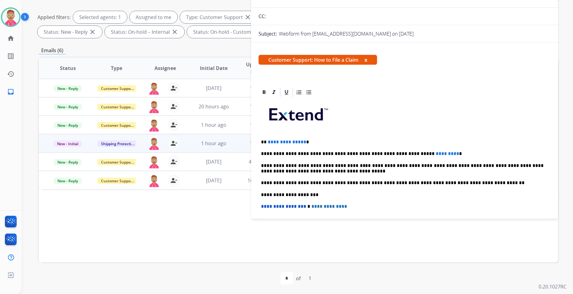
click at [303, 144] on p "**********" at bounding box center [402, 142] width 283 height 6
click at [428, 153] on p "**********" at bounding box center [402, 154] width 283 height 6
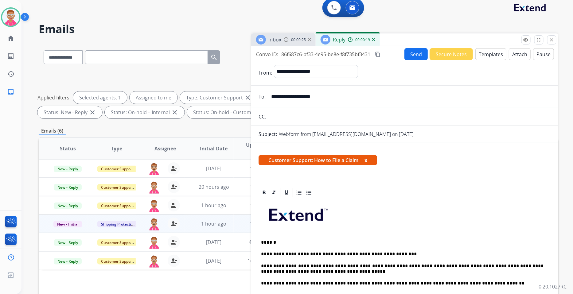
scroll to position [0, 0]
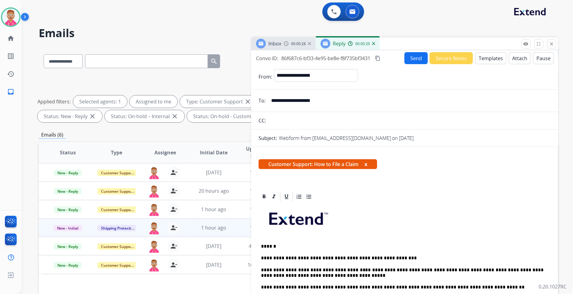
click at [407, 57] on button "Send" at bounding box center [416, 58] width 23 height 12
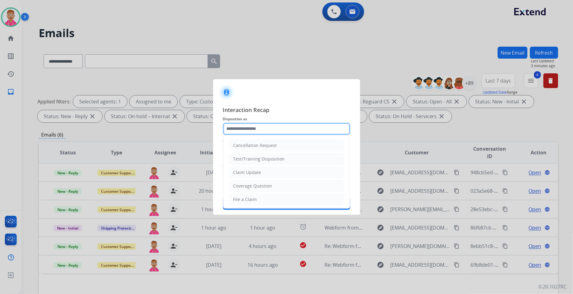
click at [297, 127] on input "text" at bounding box center [286, 129] width 127 height 12
click at [257, 199] on li "File a Claim" at bounding box center [286, 200] width 115 height 12
type input "**********"
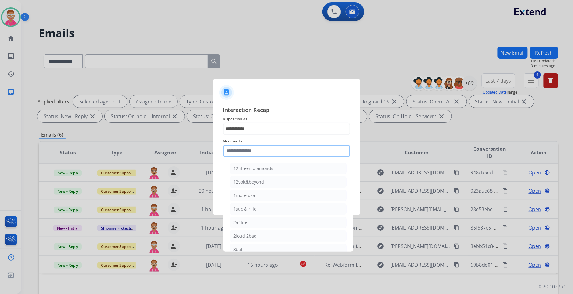
click at [270, 149] on input "text" at bounding box center [286, 151] width 127 height 12
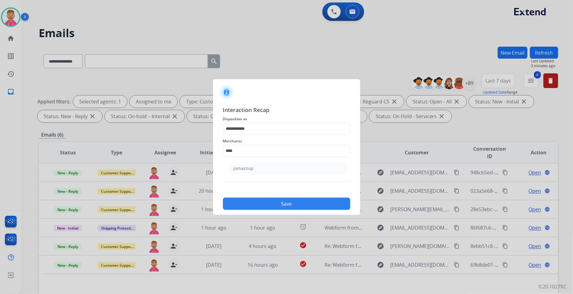
click at [272, 172] on li "Jomashop" at bounding box center [288, 169] width 117 height 12
type input "********"
click at [266, 180] on input "text" at bounding box center [286, 176] width 127 height 12
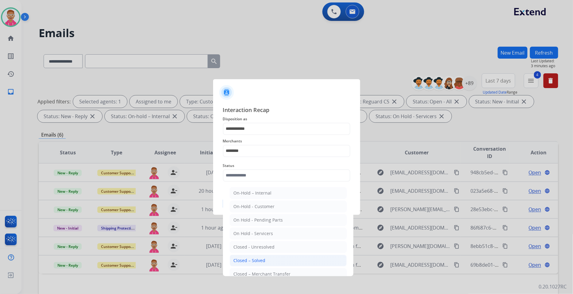
click at [262, 259] on div "Closed – Solved" at bounding box center [250, 261] width 32 height 6
type input "**********"
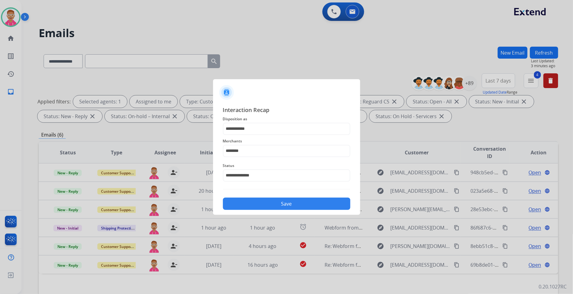
click at [260, 203] on button "Save" at bounding box center [286, 204] width 127 height 12
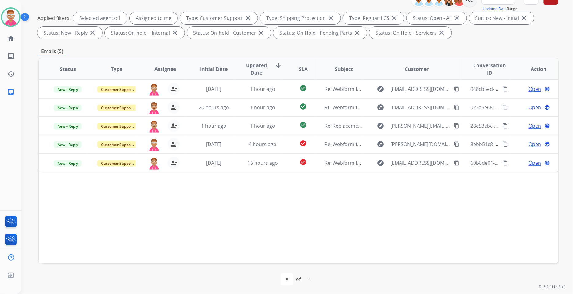
scroll to position [84, 0]
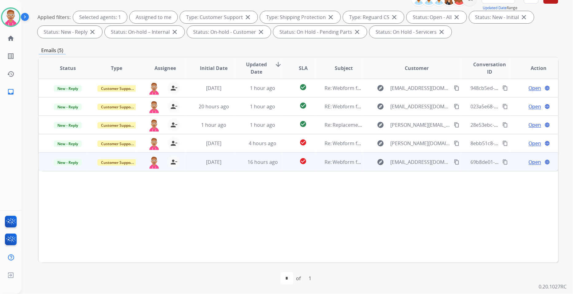
click at [533, 163] on span "Open" at bounding box center [535, 161] width 13 height 7
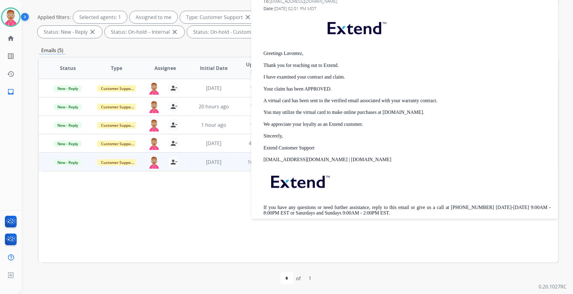
scroll to position [136, 0]
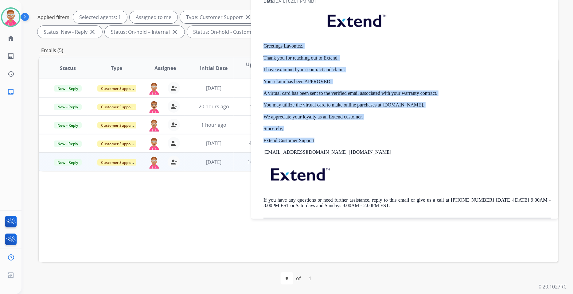
drag, startPoint x: 263, startPoint y: 45, endPoint x: 338, endPoint y: 136, distance: 117.8
click at [338, 136] on div "Greetings Lavontez, Thank you for reaching out to Extend. I have examined your …" at bounding box center [407, 112] width 287 height 211
copy div "Greetings Lavontez, Thank you for reaching out to Extend. I have examined your …"
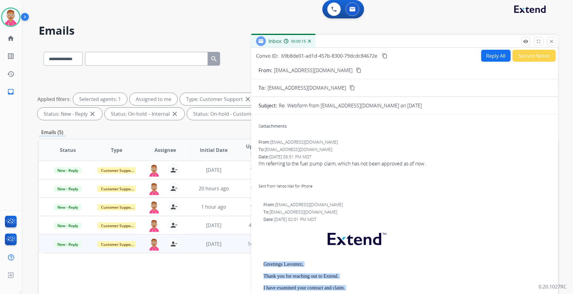
scroll to position [0, 0]
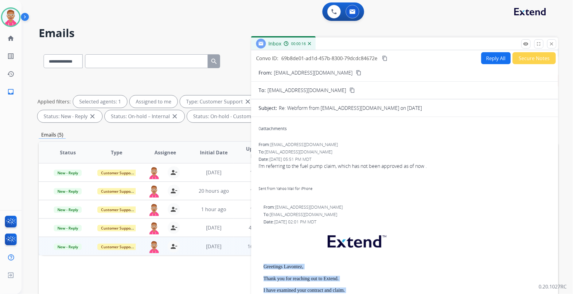
click at [490, 59] on button "Reply All" at bounding box center [495, 58] width 29 height 12
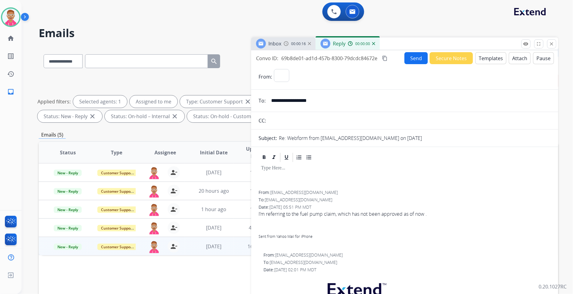
select select "**********"
click at [486, 62] on button "Templates" at bounding box center [490, 58] width 31 height 12
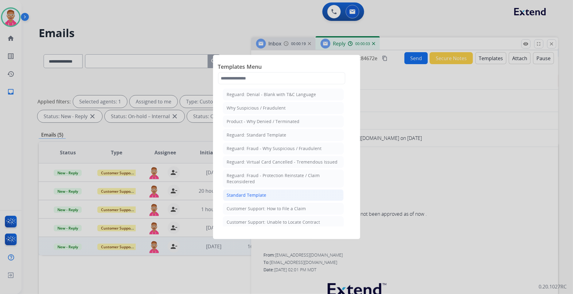
click at [258, 193] on div "Standard Template" at bounding box center [247, 195] width 40 height 6
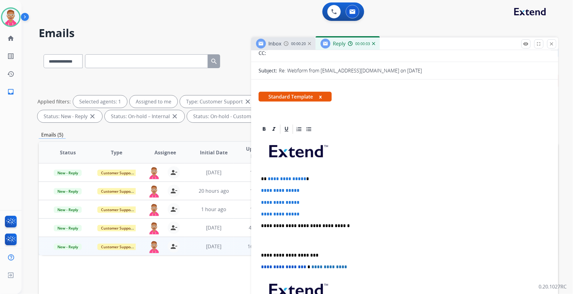
scroll to position [68, 0]
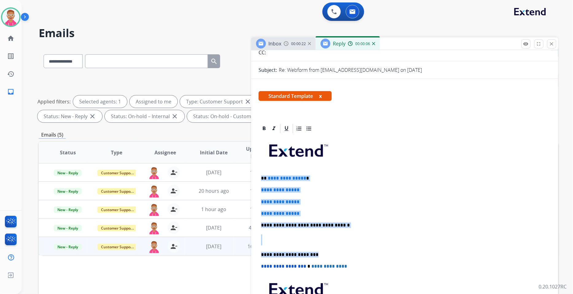
drag, startPoint x: 261, startPoint y: 178, endPoint x: 318, endPoint y: 247, distance: 89.0
click at [318, 248] on div "**********" at bounding box center [405, 239] width 292 height 211
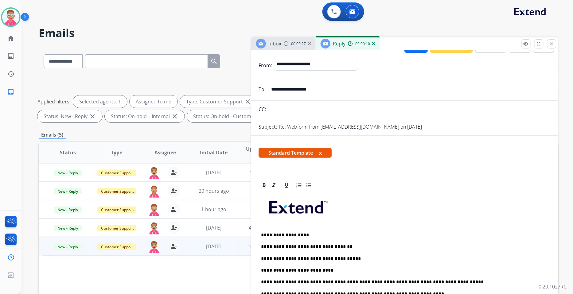
scroll to position [0, 0]
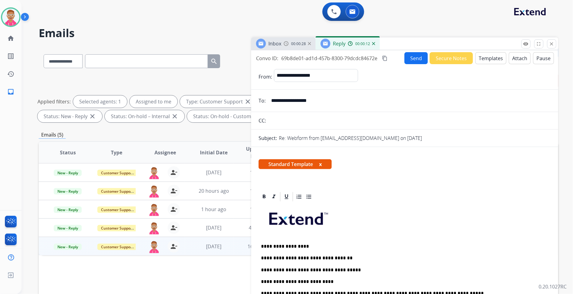
click at [409, 58] on button "Send" at bounding box center [416, 58] width 23 height 12
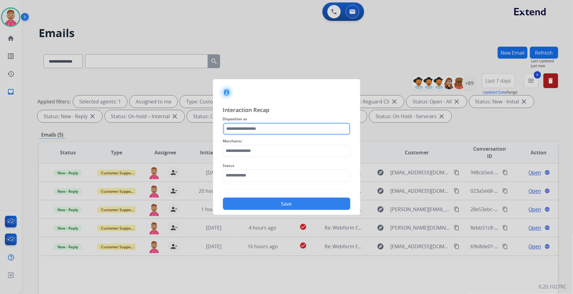
click at [289, 126] on input "text" at bounding box center [286, 129] width 127 height 12
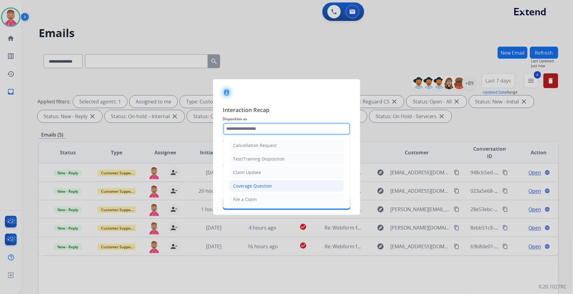
scroll to position [96, 0]
click at [266, 186] on li "Other" at bounding box center [286, 185] width 115 height 12
type input "*****"
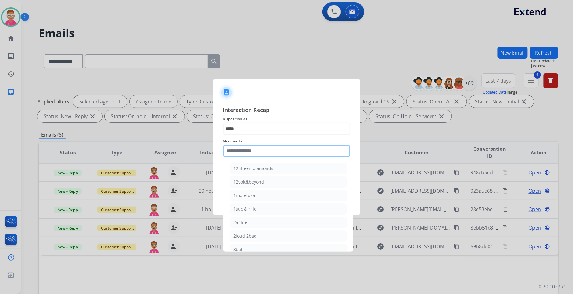
click at [268, 151] on input "text" at bounding box center [286, 151] width 127 height 12
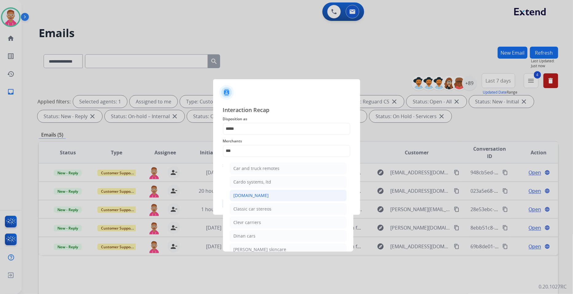
click at [268, 198] on li "[DOMAIN_NAME]" at bounding box center [288, 196] width 117 height 12
type input "**********"
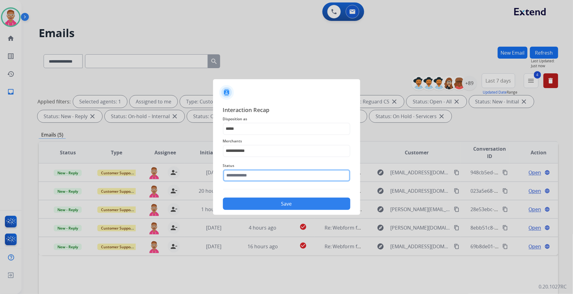
drag, startPoint x: 259, startPoint y: 174, endPoint x: 261, endPoint y: 177, distance: 3.5
click at [259, 174] on input "text" at bounding box center [286, 176] width 127 height 12
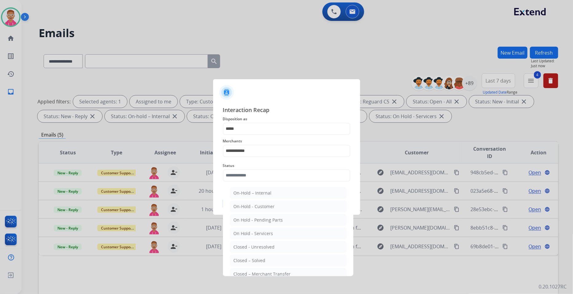
click at [274, 259] on li "Closed – Solved" at bounding box center [288, 261] width 117 height 12
type input "**********"
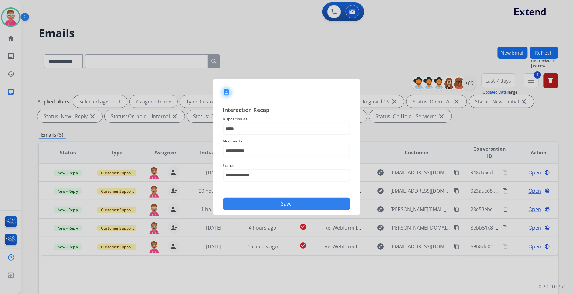
click at [277, 203] on button "Save" at bounding box center [286, 204] width 127 height 12
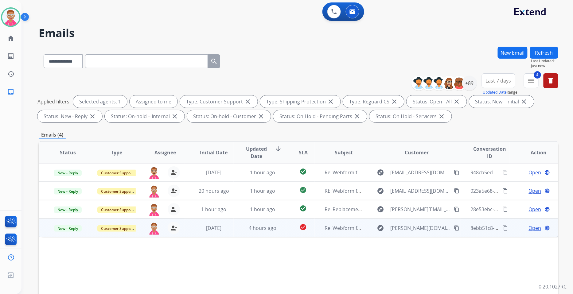
click at [532, 227] on span "Open" at bounding box center [535, 228] width 13 height 7
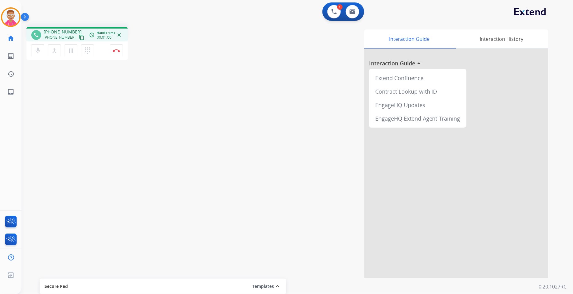
click at [79, 36] on mat-icon "content_copy" at bounding box center [82, 38] width 6 height 6
click at [115, 50] on img at bounding box center [116, 50] width 7 height 3
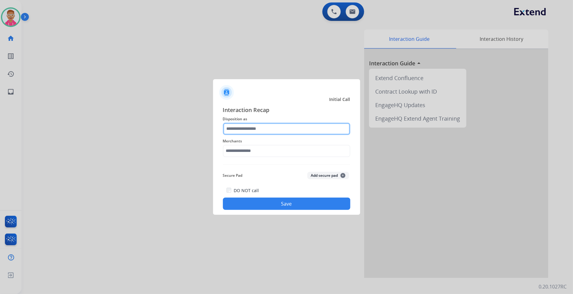
click at [289, 132] on input "text" at bounding box center [286, 129] width 127 height 12
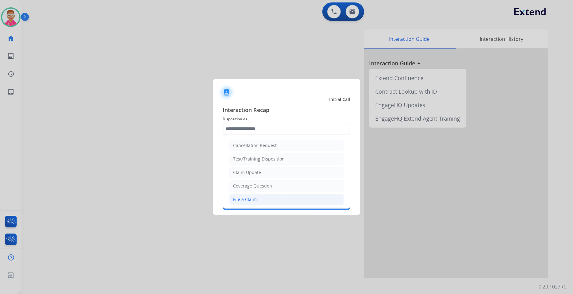
drag, startPoint x: 259, startPoint y: 202, endPoint x: 253, endPoint y: 165, distance: 37.9
click at [258, 201] on li "File a Claim" at bounding box center [286, 200] width 115 height 12
type input "**********"
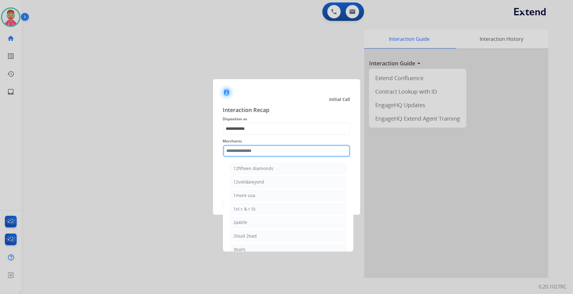
click at [253, 150] on input "text" at bounding box center [286, 151] width 127 height 12
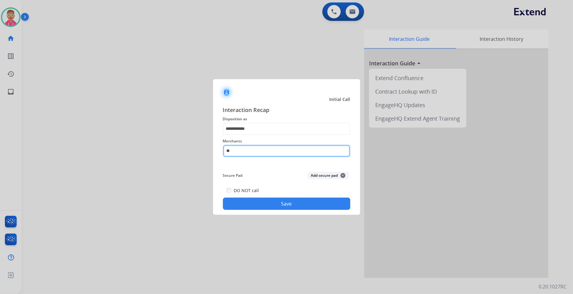
type input "*"
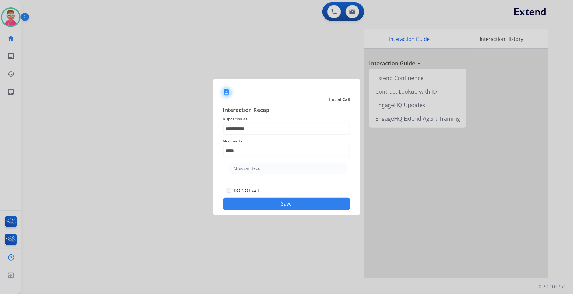
click at [258, 165] on li "Moissaniteco" at bounding box center [288, 169] width 117 height 12
type input "**********"
click at [267, 211] on div "**********" at bounding box center [286, 158] width 147 height 115
click at [268, 204] on button "Save" at bounding box center [286, 204] width 127 height 12
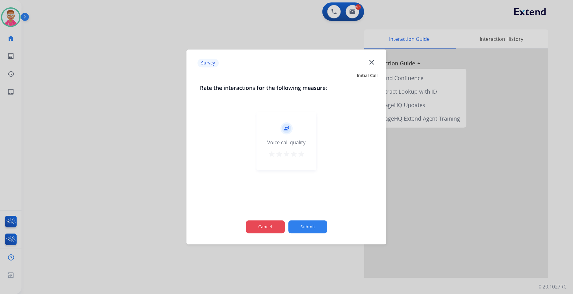
click at [267, 230] on button "Cancel" at bounding box center [265, 227] width 39 height 13
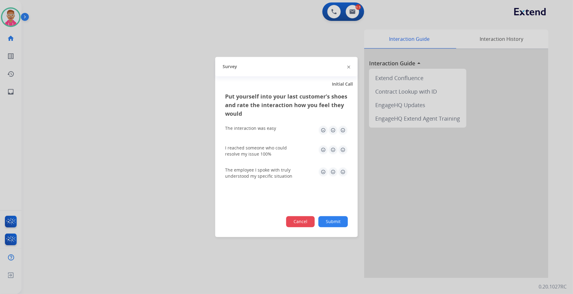
click at [294, 220] on button "Cancel" at bounding box center [300, 222] width 29 height 11
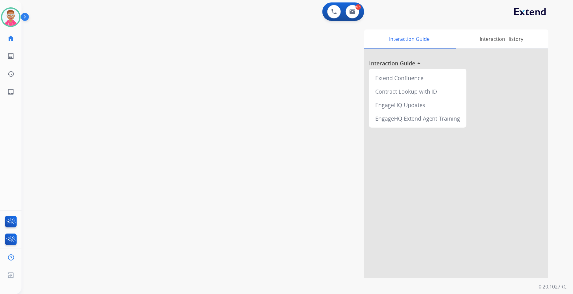
click at [45, 97] on div "swap_horiz Break voice bridge close_fullscreen Connect 3-Way Call merge_type Se…" at bounding box center [289, 150] width 537 height 256
click at [352, 6] on button at bounding box center [353, 12] width 14 height 14
select select "**********"
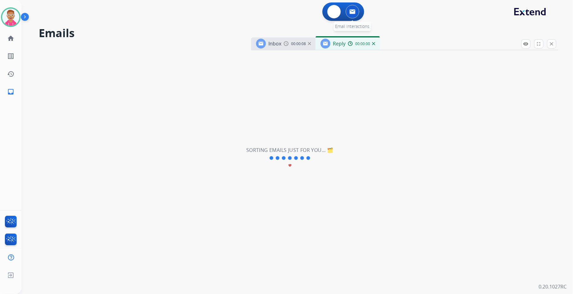
select select "**********"
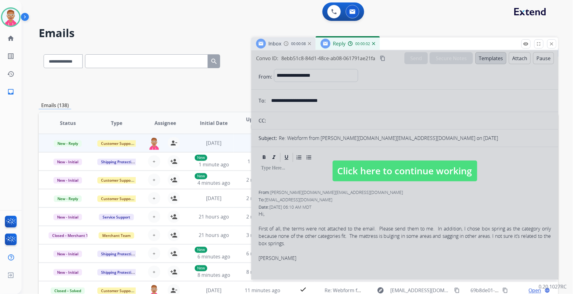
click at [375, 171] on span "Click here to continue working" at bounding box center [405, 171] width 145 height 21
select select
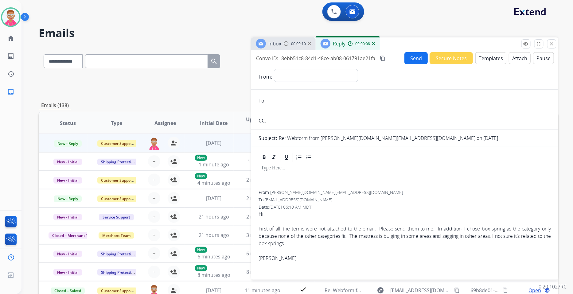
drag, startPoint x: 301, startPoint y: 45, endPoint x: 322, endPoint y: 45, distance: 20.6
click at [302, 45] on span "00:00:10" at bounding box center [298, 43] width 15 height 5
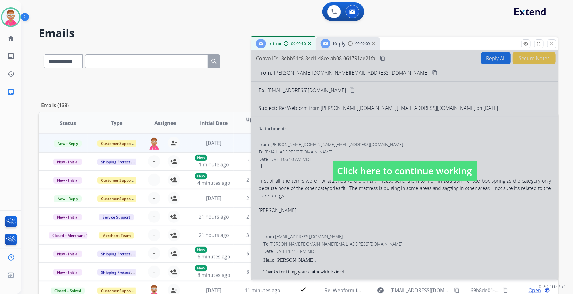
click at [332, 45] on div "Reply" at bounding box center [333, 44] width 25 height 10
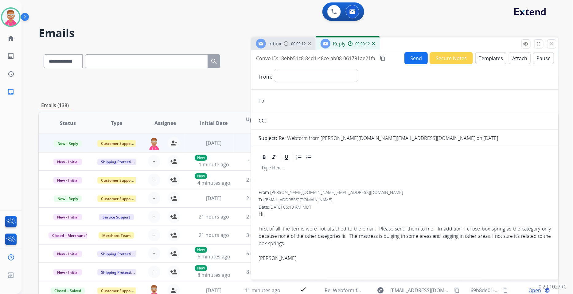
click at [292, 50] on div "**********" at bounding box center [404, 163] width 307 height 227
click at [292, 47] on div "Inbox 00:00:12" at bounding box center [283, 43] width 64 height 12
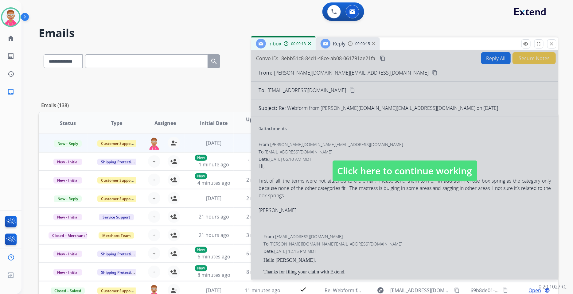
click at [385, 172] on span "Click here to continue working" at bounding box center [405, 171] width 145 height 21
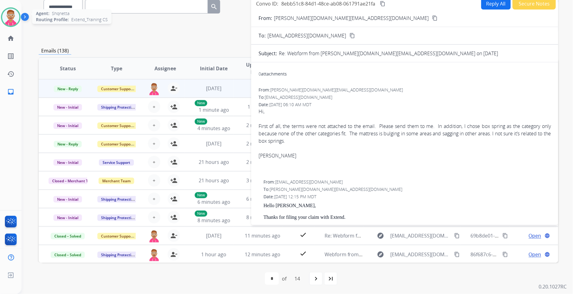
drag, startPoint x: 11, startPoint y: 17, endPoint x: 16, endPoint y: 19, distance: 5.8
click at [11, 17] on img at bounding box center [10, 17] width 17 height 17
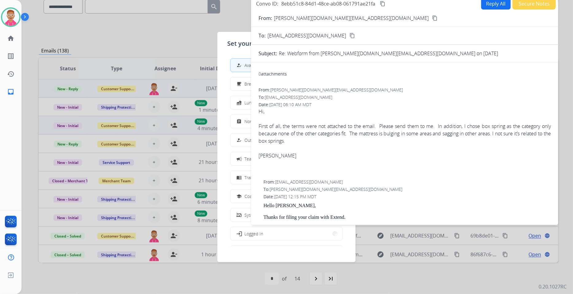
drag, startPoint x: 244, startPoint y: 122, endPoint x: 242, endPoint y: 119, distance: 3.9
click at [244, 122] on div "assignment Non-Phone Queue" at bounding box center [258, 121] width 45 height 7
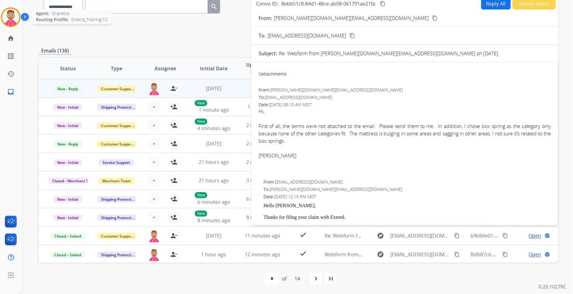
drag, startPoint x: 9, startPoint y: 15, endPoint x: 16, endPoint y: 16, distance: 6.6
click at [9, 15] on img at bounding box center [10, 17] width 17 height 17
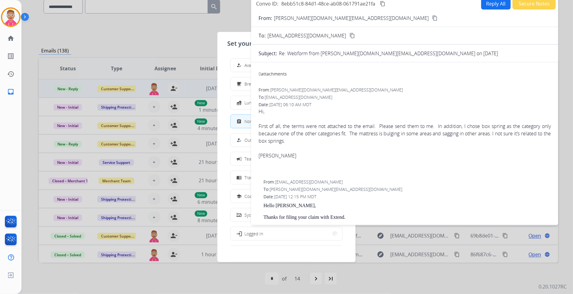
click at [248, 69] on div "how_to_reg Available" at bounding box center [248, 65] width 25 height 7
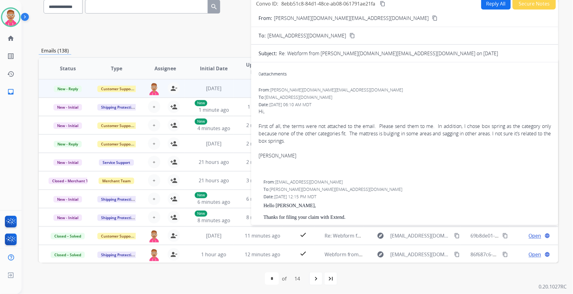
drag, startPoint x: 0, startPoint y: 160, endPoint x: 258, endPoint y: 221, distance: 265.2
click at [258, 221] on div "**********" at bounding box center [286, 147] width 573 height 294
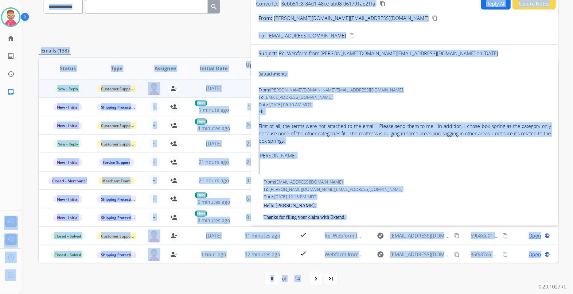
scroll to position [0, 0]
click at [398, 91] on div "From: corbett.family@icloud.com" at bounding box center [405, 90] width 292 height 6
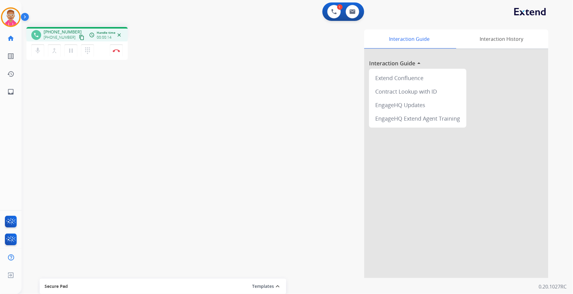
click at [79, 37] on mat-icon "content_copy" at bounding box center [82, 38] width 6 height 6
click at [72, 50] on mat-icon "pause" at bounding box center [70, 50] width 7 height 7
click at [74, 48] on mat-icon "play_arrow" at bounding box center [70, 50] width 7 height 7
click at [109, 50] on div "mic Mute merge_type Bridge pause Hold dialpad Dialpad Disconnect" at bounding box center [76, 50] width 101 height 18
click at [118, 49] on button "Disconnect" at bounding box center [116, 50] width 13 height 13
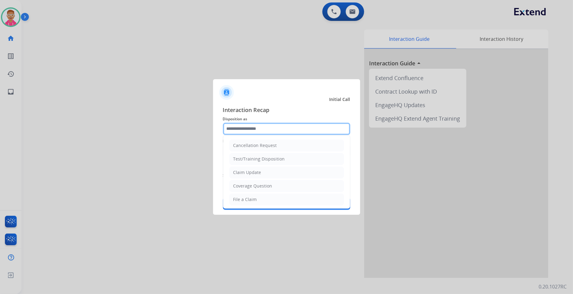
click at [250, 129] on input "text" at bounding box center [286, 129] width 127 height 12
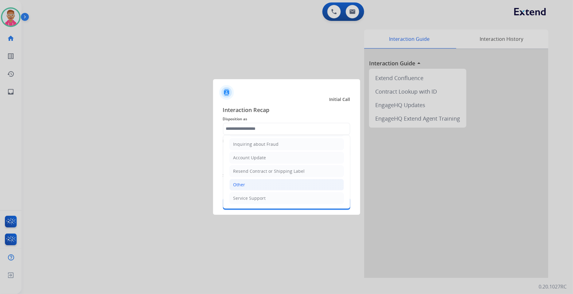
click at [246, 183] on li "Other" at bounding box center [286, 185] width 115 height 12
type input "*****"
click at [246, 183] on div "Interaction Recap Disposition as ***** Cancellation Request Test/Training Dispo…" at bounding box center [286, 158] width 127 height 105
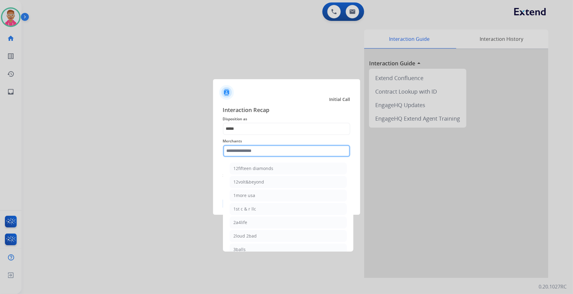
click at [246, 152] on input "text" at bounding box center [286, 151] width 127 height 12
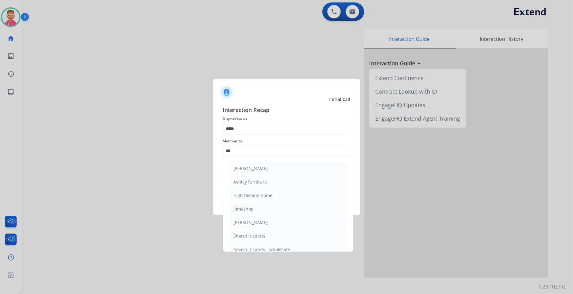
click at [273, 181] on li "Ashley furniture" at bounding box center [288, 182] width 117 height 12
type input "**********"
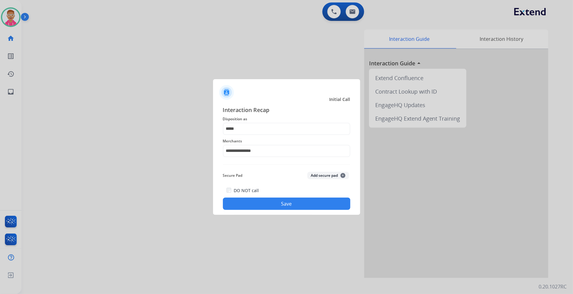
click at [271, 201] on button "Save" at bounding box center [286, 204] width 127 height 12
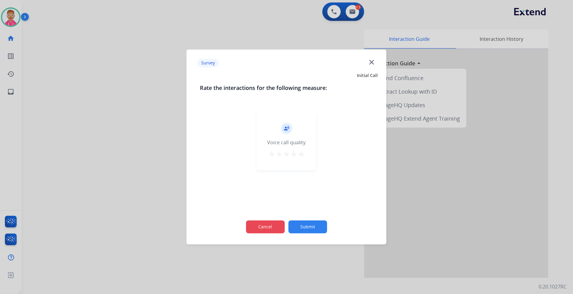
click at [260, 232] on button "Cancel" at bounding box center [265, 227] width 39 height 13
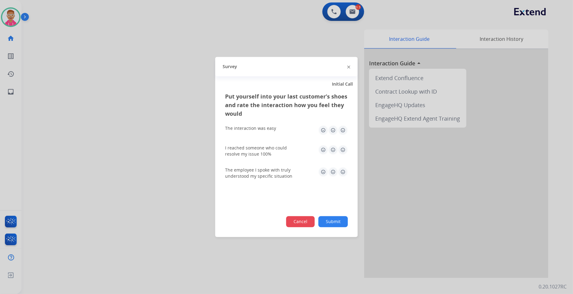
click at [294, 218] on button "Cancel" at bounding box center [300, 222] width 29 height 11
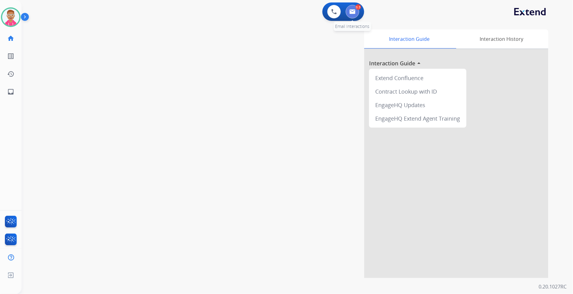
click at [354, 13] on img at bounding box center [353, 11] width 6 height 5
select select "**********"
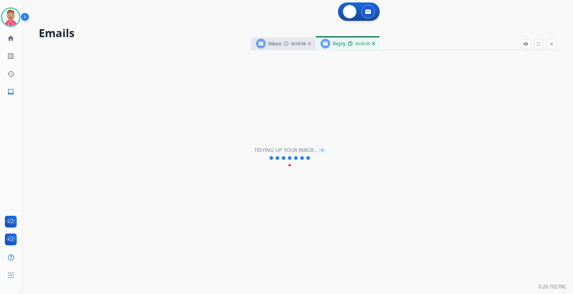
select select "**********"
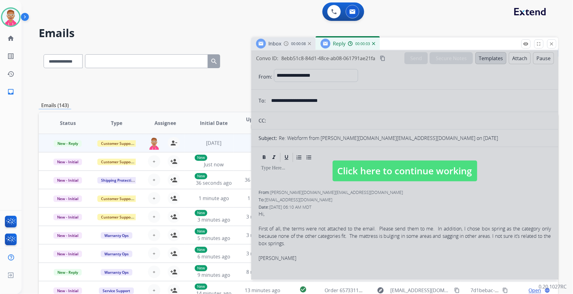
click at [361, 168] on span "Click here to continue working" at bounding box center [405, 171] width 145 height 21
select select
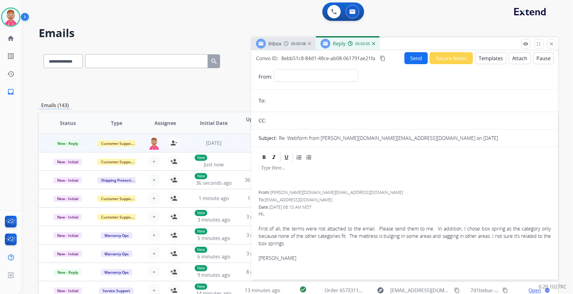
click at [295, 42] on span "00:00:08" at bounding box center [298, 43] width 15 height 5
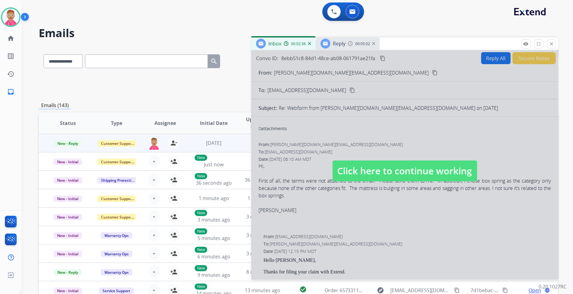
click at [428, 174] on span "Click here to continue working" at bounding box center [405, 171] width 145 height 21
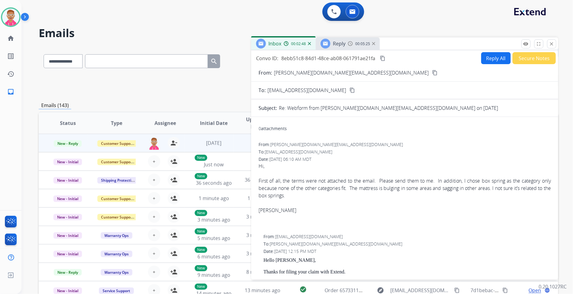
click at [432, 74] on mat-icon "content_copy" at bounding box center [435, 73] width 6 height 6
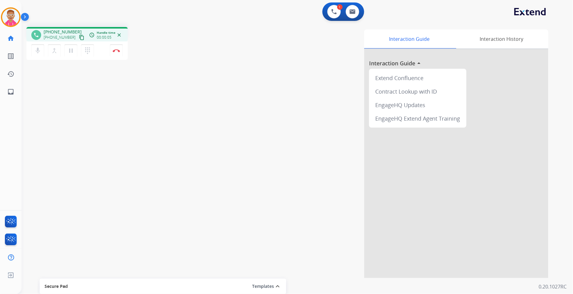
click at [79, 37] on mat-icon "content_copy" at bounding box center [82, 38] width 6 height 6
click at [115, 50] on img at bounding box center [116, 50] width 7 height 3
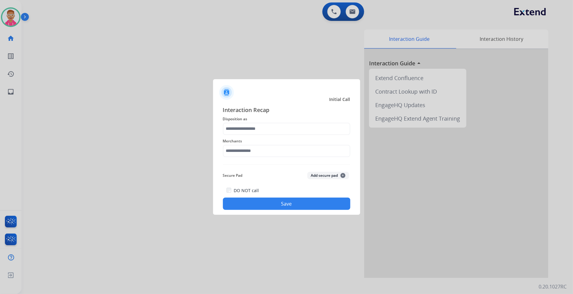
click at [311, 120] on span "Disposition as" at bounding box center [286, 118] width 127 height 7
click at [310, 128] on input "text" at bounding box center [286, 129] width 127 height 12
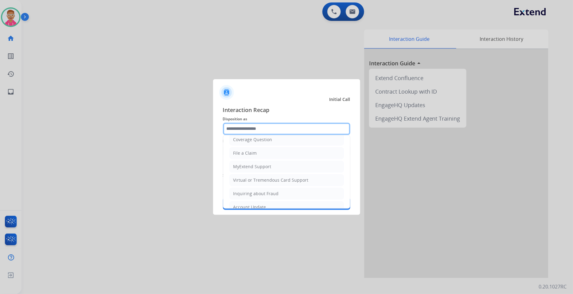
scroll to position [96, 0]
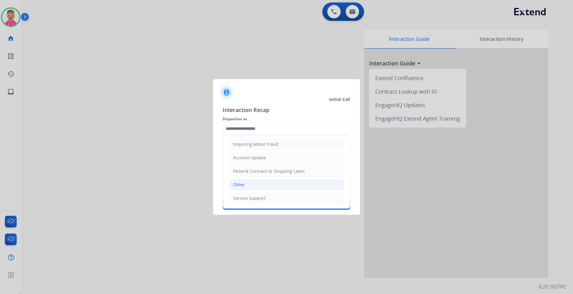
click at [268, 185] on li "Other" at bounding box center [286, 185] width 115 height 12
type input "*****"
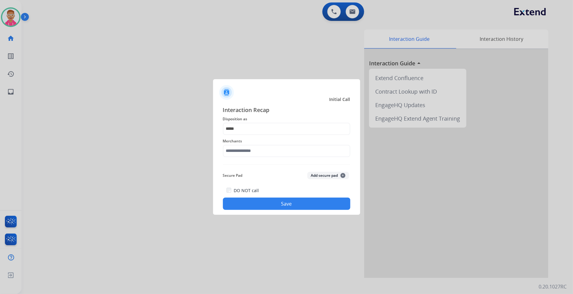
click at [268, 158] on div "Merchants" at bounding box center [286, 147] width 127 height 25
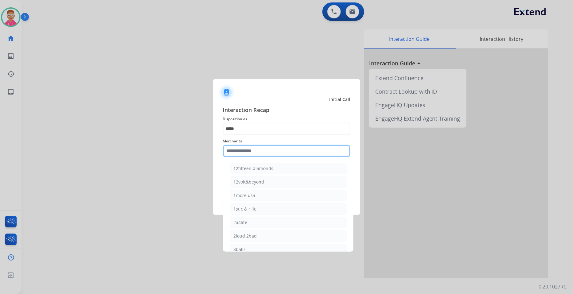
click at [270, 154] on input "text" at bounding box center [286, 151] width 127 height 12
click at [247, 150] on input "text" at bounding box center [286, 151] width 127 height 12
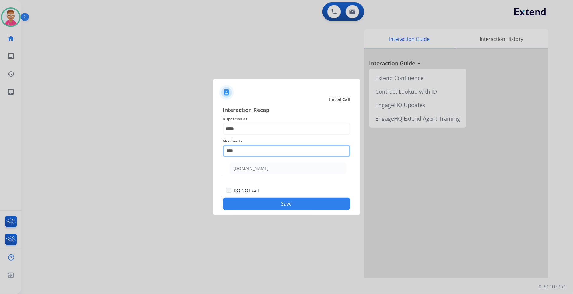
scroll to position [0, 0]
click at [254, 168] on div "[DOMAIN_NAME]" at bounding box center [251, 169] width 35 height 6
type input "**********"
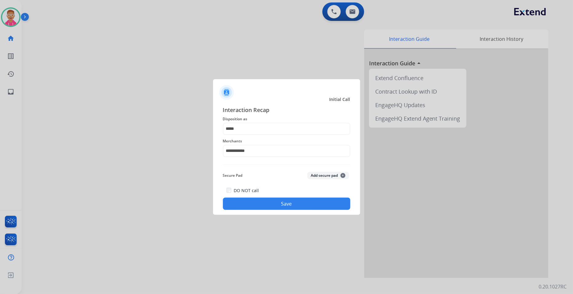
click at [272, 204] on button "Save" at bounding box center [286, 204] width 127 height 12
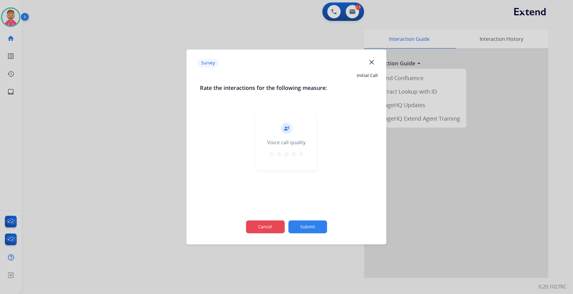
click at [257, 226] on button "Cancel" at bounding box center [265, 227] width 39 height 13
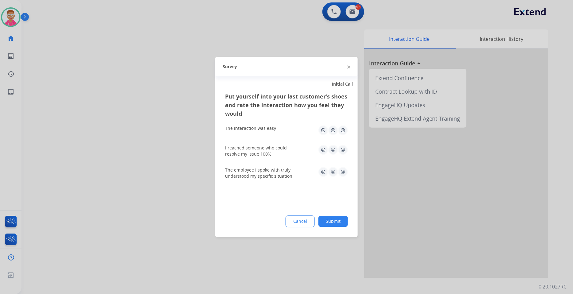
click at [299, 223] on button "Cancel" at bounding box center [300, 222] width 29 height 12
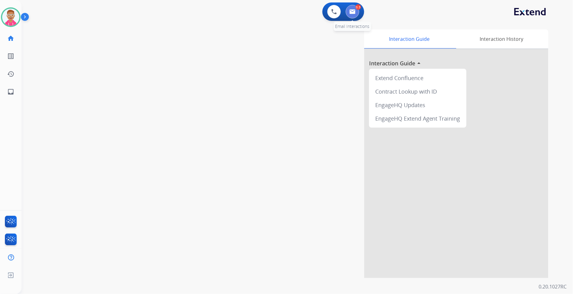
click at [355, 10] on button at bounding box center [353, 12] width 14 height 14
select select "**********"
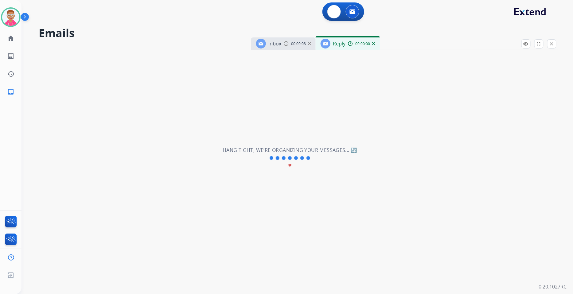
select select "**********"
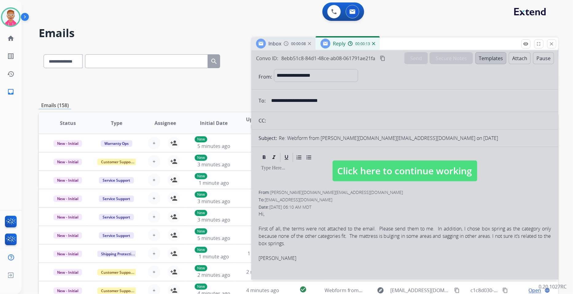
click at [375, 169] on span "Click here to continue working" at bounding box center [405, 171] width 145 height 21
select select
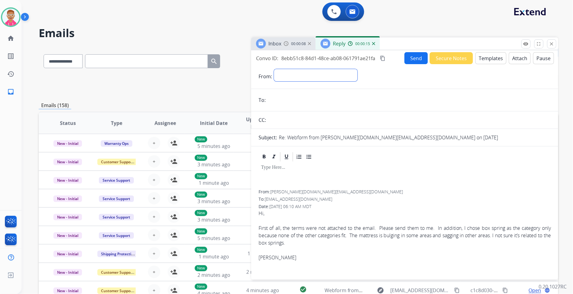
click at [309, 73] on select "**********" at bounding box center [316, 75] width 84 height 12
select select "**********"
click at [274, 69] on select "**********" at bounding box center [316, 75] width 84 height 12
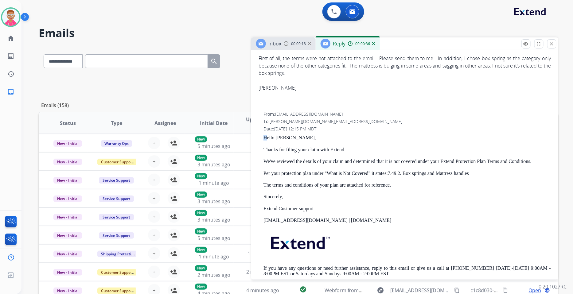
scroll to position [171, 0]
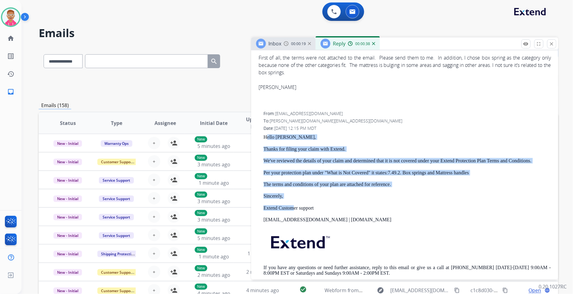
drag, startPoint x: 265, startPoint y: 134, endPoint x: 270, endPoint y: 146, distance: 13.2
click at [286, 192] on div "Hello Sharon Corbett, Thanks for filing your claim with Extend. We've reviewed …" at bounding box center [407, 210] width 287 height 151
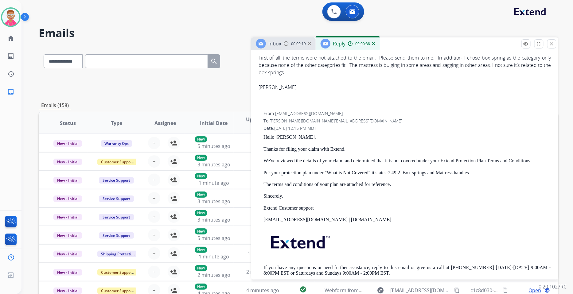
drag, startPoint x: 254, startPoint y: 119, endPoint x: 258, endPoint y: 125, distance: 7.5
click at [254, 121] on div "From: corbett.family@icloud.com To: support@extend.com Date: 08/14/2025 - 06:10…" at bounding box center [404, 152] width 307 height 343
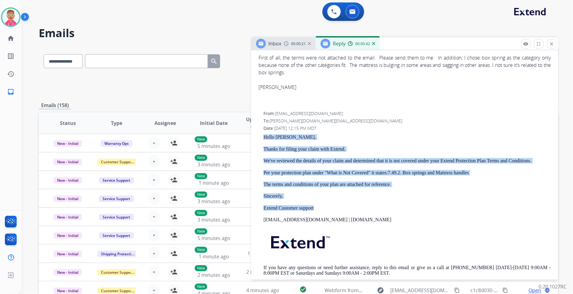
drag, startPoint x: 264, startPoint y: 135, endPoint x: 328, endPoint y: 206, distance: 95.9
click at [328, 206] on div "Hello Sharon Corbett, Thanks for filing your claim with Extend. We've reviewed …" at bounding box center [407, 210] width 287 height 151
copy div "Hello Sharon Corbett, Thanks for filing your claim with Extend. We've reviewed …"
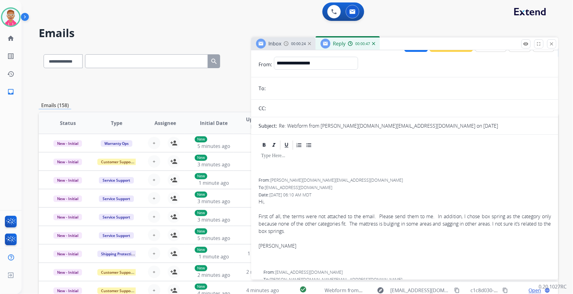
scroll to position [0, 0]
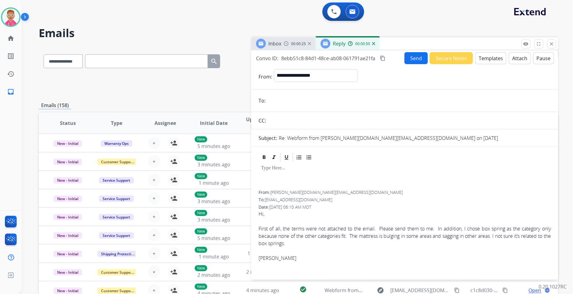
click at [478, 59] on button "Templates" at bounding box center [490, 58] width 31 height 12
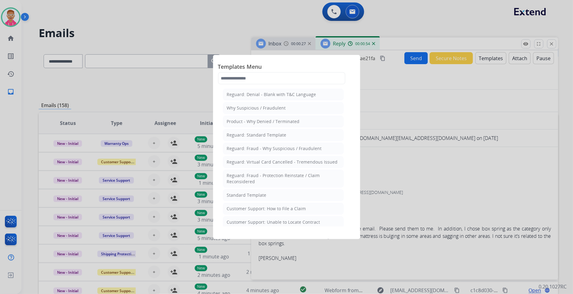
click at [262, 193] on div "Standard Template" at bounding box center [247, 195] width 40 height 6
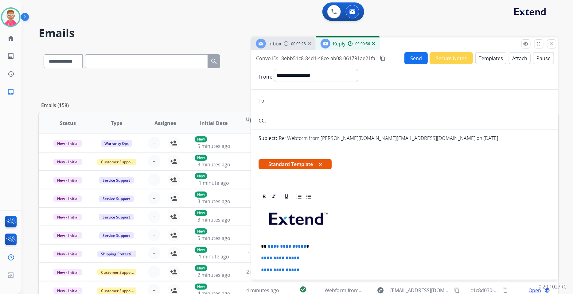
scroll to position [102, 0]
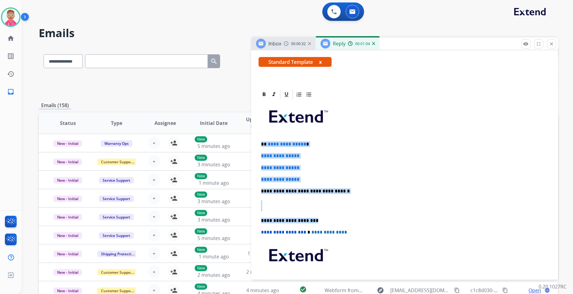
drag, startPoint x: 260, startPoint y: 140, endPoint x: 333, endPoint y: 215, distance: 104.3
click at [333, 215] on div "**********" at bounding box center [405, 205] width 292 height 211
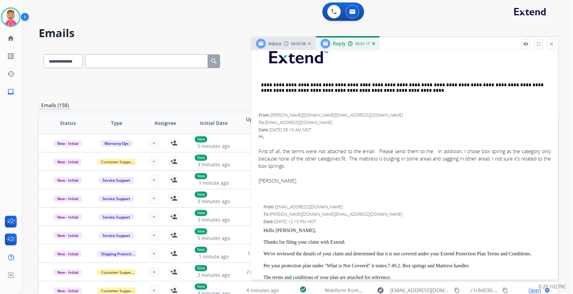
scroll to position [341, 0]
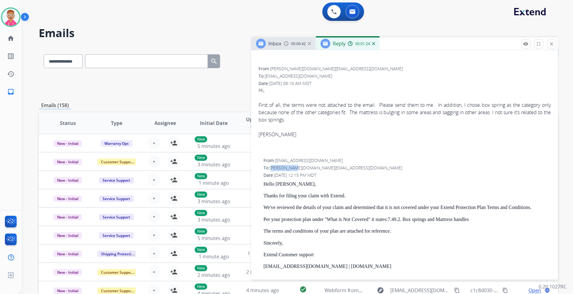
drag, startPoint x: 272, startPoint y: 168, endPoint x: 293, endPoint y: 168, distance: 21.2
click at [293, 168] on span "[PERSON_NAME][DOMAIN_NAME][EMAIL_ADDRESS][DOMAIN_NAME]" at bounding box center [336, 168] width 133 height 6
click at [271, 168] on span "[PERSON_NAME][DOMAIN_NAME][EMAIL_ADDRESS][DOMAIN_NAME]" at bounding box center [336, 168] width 133 height 6
drag, startPoint x: 271, startPoint y: 168, endPoint x: 322, endPoint y: 168, distance: 51.3
click at [323, 168] on div "To: corbett.family@icloud.com" at bounding box center [407, 168] width 287 height 6
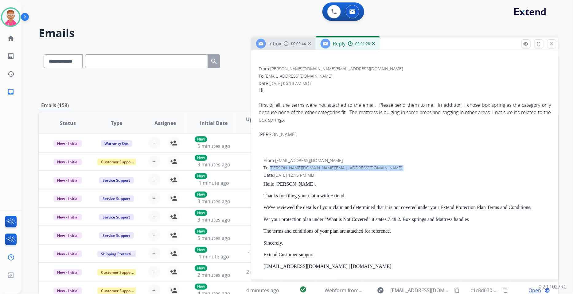
copy span "[PERSON_NAME][DOMAIN_NAME][EMAIL_ADDRESS][DOMAIN_NAME]"
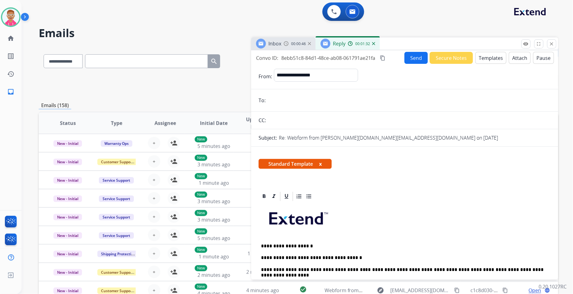
scroll to position [0, 0]
click at [287, 97] on input "email" at bounding box center [409, 101] width 283 height 12
paste input "**********"
type input "**********"
click at [413, 57] on button "Send" at bounding box center [416, 58] width 23 height 12
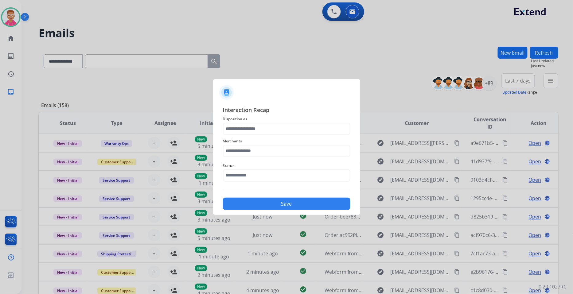
drag, startPoint x: 259, startPoint y: 121, endPoint x: 259, endPoint y: 125, distance: 3.4
click at [259, 122] on span "Disposition as" at bounding box center [286, 118] width 127 height 7
click at [260, 131] on input "text" at bounding box center [286, 129] width 127 height 12
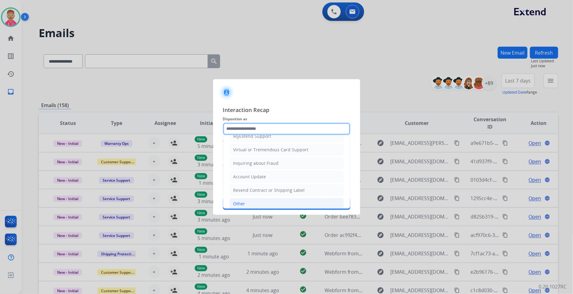
scroll to position [96, 0]
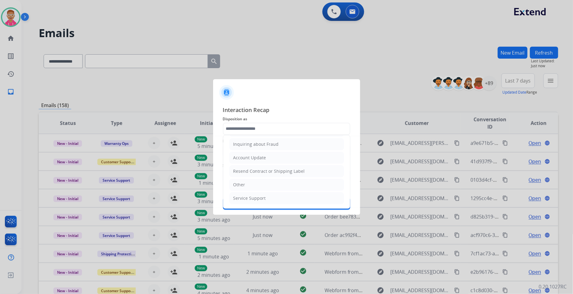
click at [256, 186] on li "Other" at bounding box center [286, 185] width 115 height 12
type input "*****"
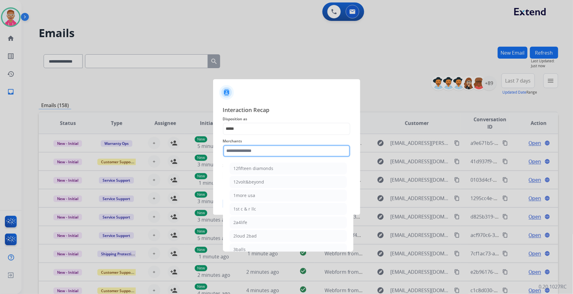
click at [259, 149] on input "text" at bounding box center [286, 151] width 127 height 12
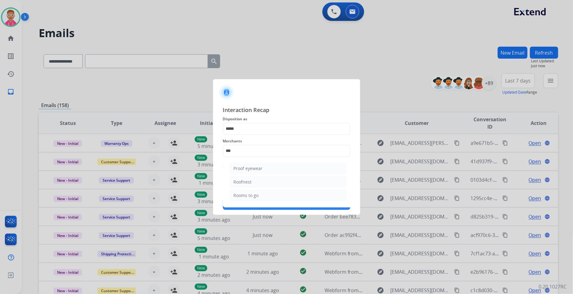
click at [252, 196] on div "Rooms to go" at bounding box center [246, 196] width 25 height 6
type input "**********"
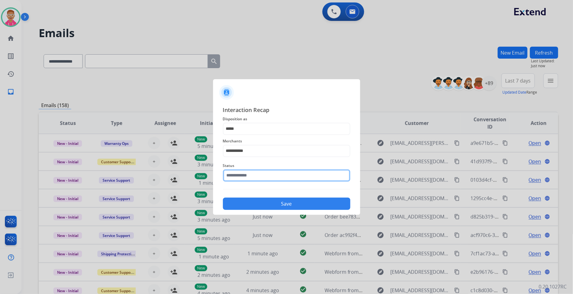
click at [244, 176] on input "text" at bounding box center [286, 176] width 127 height 12
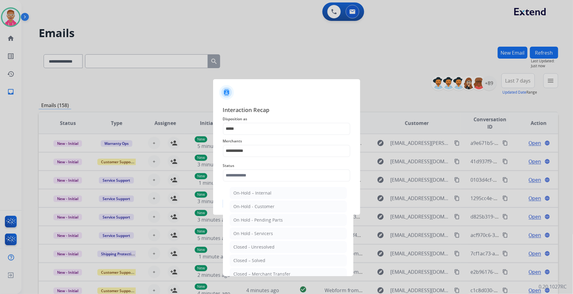
drag, startPoint x: 256, startPoint y: 259, endPoint x: 256, endPoint y: 253, distance: 5.6
click at [256, 259] on div "Closed – Solved" at bounding box center [250, 261] width 32 height 6
type input "**********"
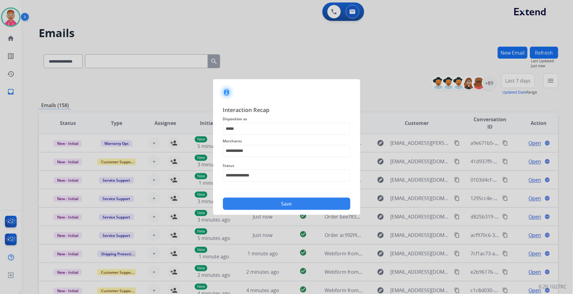
click at [271, 205] on button "Save" at bounding box center [286, 204] width 127 height 12
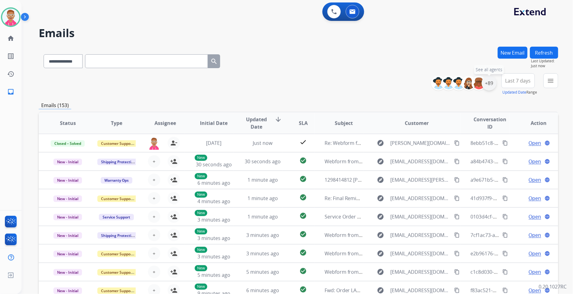
click at [491, 84] on div "+89" at bounding box center [489, 83] width 15 height 15
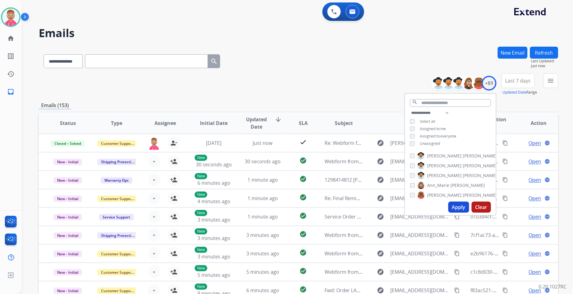
click at [453, 208] on button "Apply" at bounding box center [458, 207] width 21 height 11
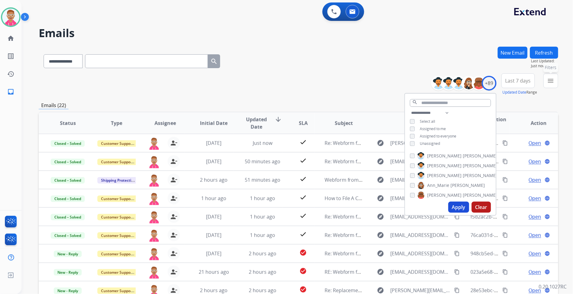
click at [551, 78] on mat-icon "menu" at bounding box center [550, 80] width 7 height 7
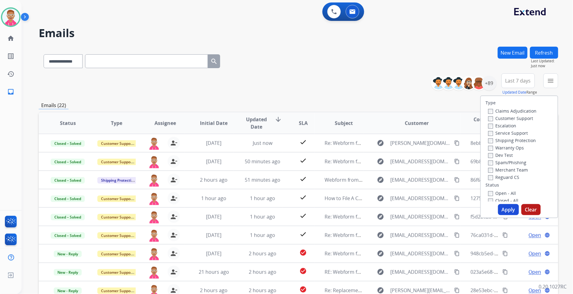
click at [491, 116] on label "Customer Support" at bounding box center [510, 118] width 45 height 6
click at [491, 142] on label "Shipping Protection" at bounding box center [512, 141] width 48 height 6
click at [503, 207] on button "Apply" at bounding box center [508, 209] width 21 height 11
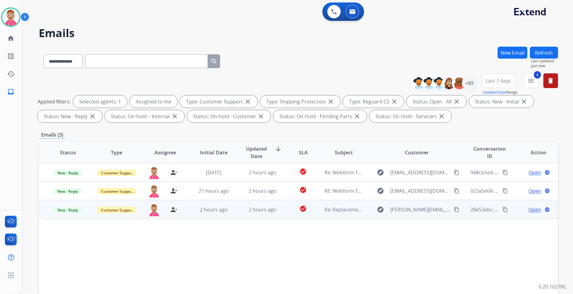
click at [534, 210] on span "Open" at bounding box center [535, 209] width 13 height 7
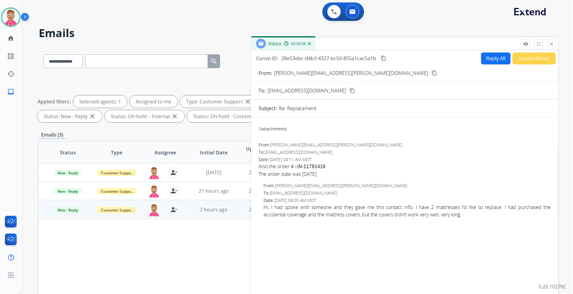
click at [432, 73] on mat-icon "content_copy" at bounding box center [435, 73] width 6 height 6
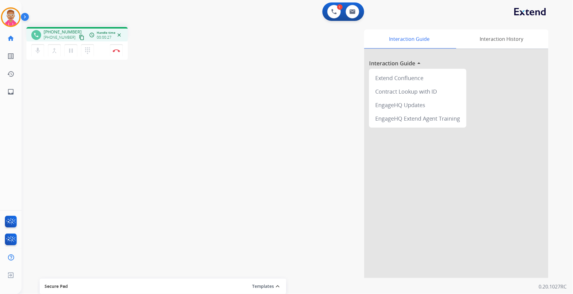
click at [79, 35] on mat-icon "content_copy" at bounding box center [82, 38] width 6 height 6
click at [71, 49] on mat-icon "pause" at bounding box center [70, 50] width 7 height 7
click at [193, 87] on div "phone +15165102936 +15165102936 content_copy access_time Call metrics Queue 00:…" at bounding box center [289, 150] width 537 height 256
click at [68, 45] on button "play_arrow Hold" at bounding box center [70, 50] width 13 height 13
click at [70, 49] on mat-icon "pause" at bounding box center [70, 50] width 7 height 7
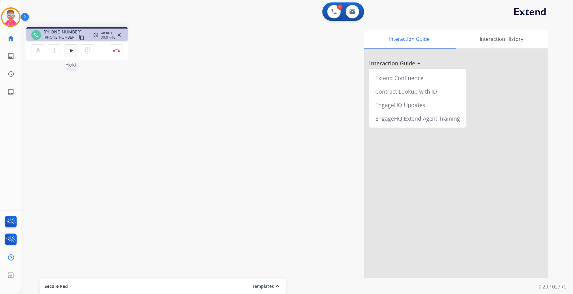
click at [75, 48] on button "play_arrow Hold" at bounding box center [70, 50] width 13 height 13
click at [74, 47] on mat-icon "pause" at bounding box center [70, 50] width 7 height 7
click at [64, 44] on button "play_arrow Hold" at bounding box center [70, 50] width 13 height 13
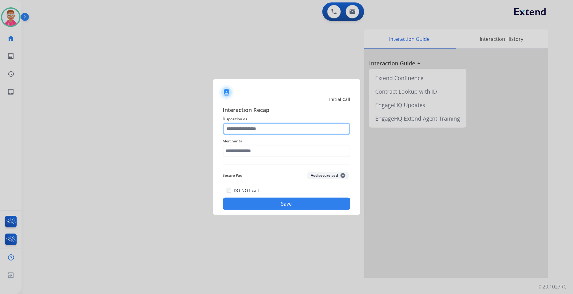
click at [259, 127] on input "text" at bounding box center [286, 129] width 127 height 12
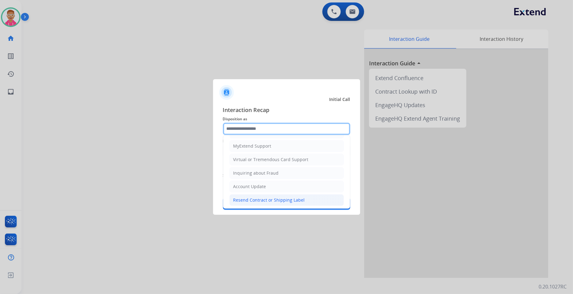
scroll to position [96, 0]
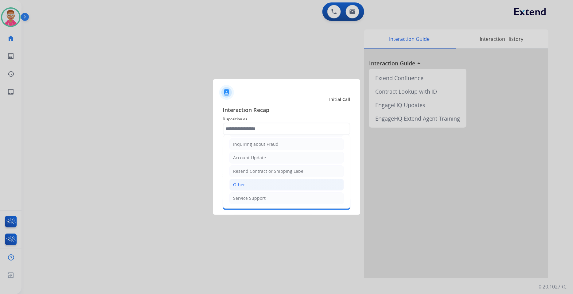
click at [248, 183] on li "Other" at bounding box center [286, 185] width 115 height 12
type input "*****"
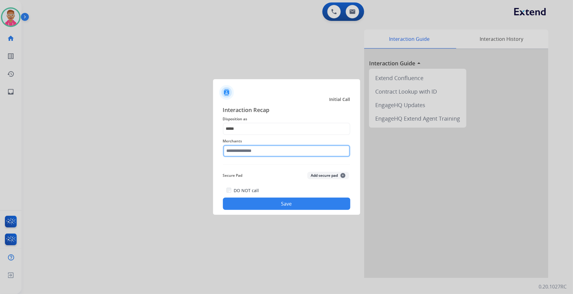
click at [243, 149] on input "text" at bounding box center [286, 151] width 127 height 12
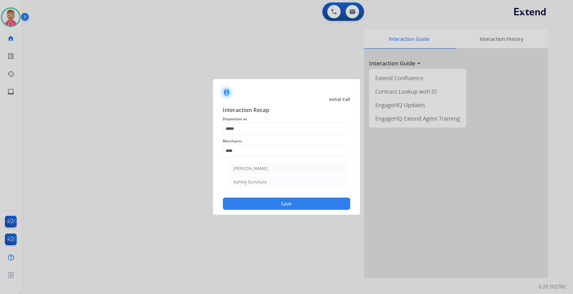
click at [267, 182] on li "Ashley furniture" at bounding box center [288, 182] width 117 height 12
type input "**********"
click at [270, 200] on button "Save" at bounding box center [286, 204] width 127 height 12
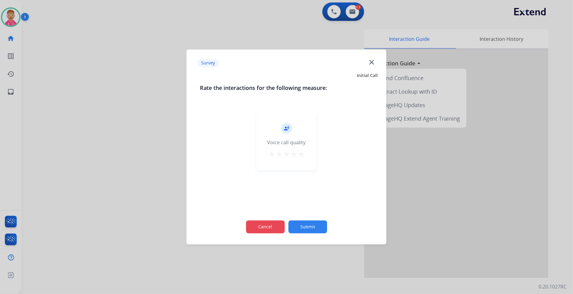
click at [273, 229] on button "Cancel" at bounding box center [265, 227] width 39 height 13
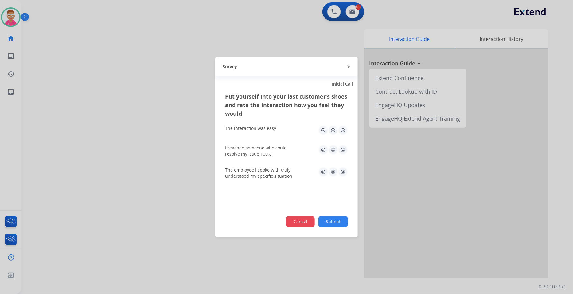
click at [296, 220] on button "Cancel" at bounding box center [300, 222] width 29 height 11
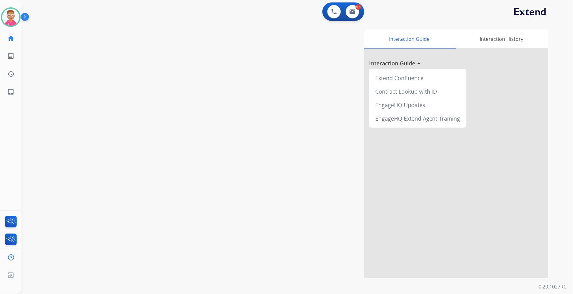
click at [71, 45] on div "swap_horiz Break voice bridge close_fullscreen Connect 3-Way Call merge_type Se…" at bounding box center [289, 150] width 537 height 256
click at [108, 136] on div "swap_horiz Break voice bridge close_fullscreen Connect 3-Way Call merge_type Se…" at bounding box center [289, 150] width 537 height 256
click at [7, 15] on img at bounding box center [10, 17] width 17 height 17
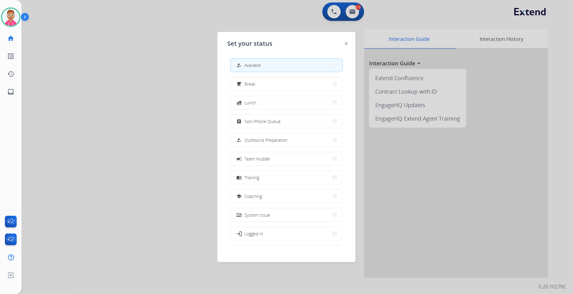
click at [102, 121] on div at bounding box center [286, 147] width 573 height 294
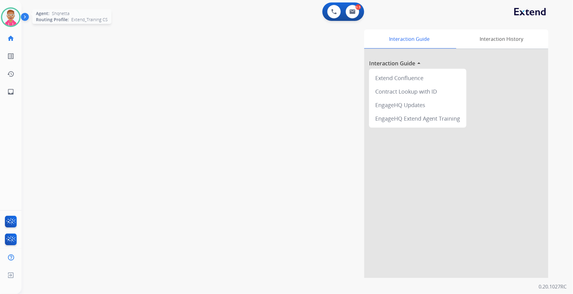
click at [9, 14] on img at bounding box center [10, 17] width 17 height 17
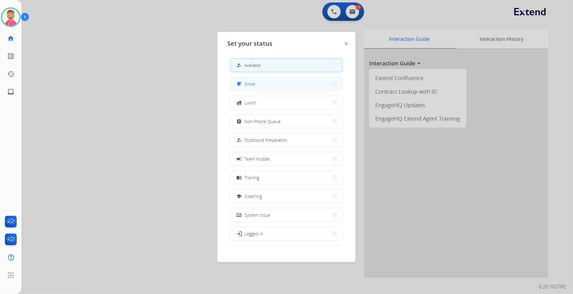
click at [243, 87] on div "free_breakfast" at bounding box center [240, 83] width 9 height 7
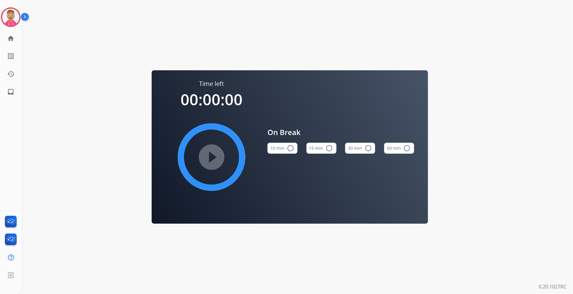
click at [326, 148] on mat-icon "radio_button_unchecked" at bounding box center [329, 148] width 7 height 7
click at [209, 154] on mat-icon "play_circle_filled" at bounding box center [211, 157] width 7 height 7
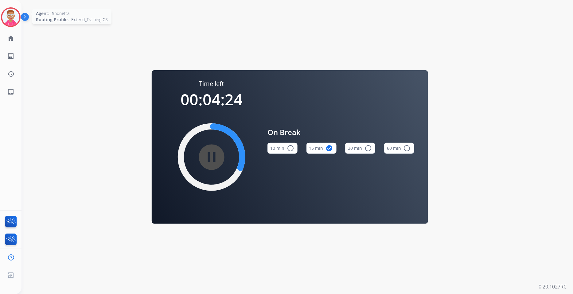
click at [10, 17] on img at bounding box center [10, 17] width 17 height 17
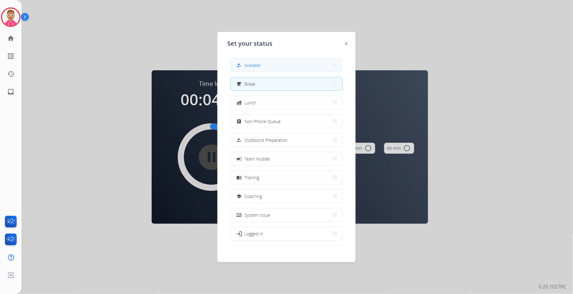
click at [253, 68] on span "Available" at bounding box center [252, 65] width 16 height 6
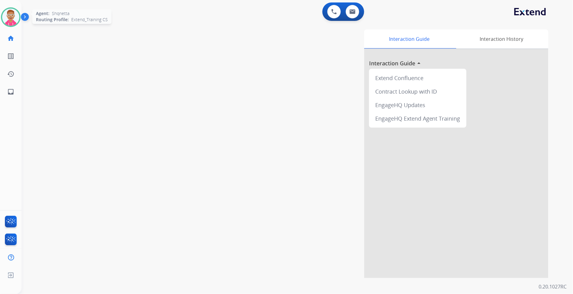
click at [9, 14] on img at bounding box center [10, 17] width 17 height 17
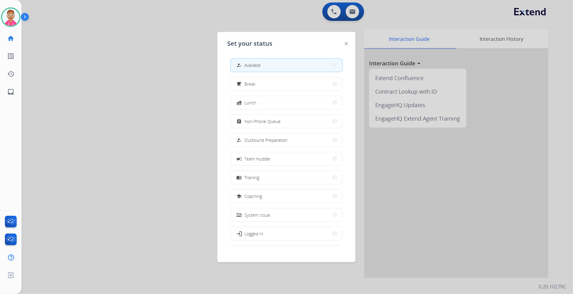
drag, startPoint x: 263, startPoint y: 163, endPoint x: 197, endPoint y: 122, distance: 76.7
click at [263, 162] on button "campaign Team Huddle" at bounding box center [287, 158] width 112 height 13
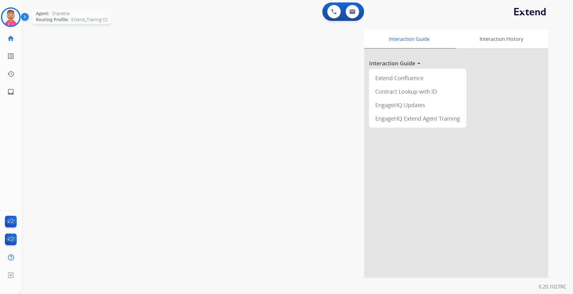
click at [8, 16] on img at bounding box center [10, 17] width 17 height 17
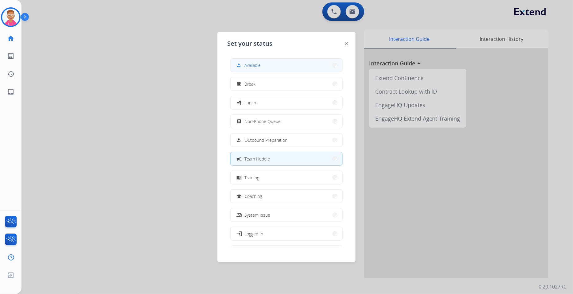
click at [294, 61] on button "how_to_reg Available" at bounding box center [287, 65] width 112 height 13
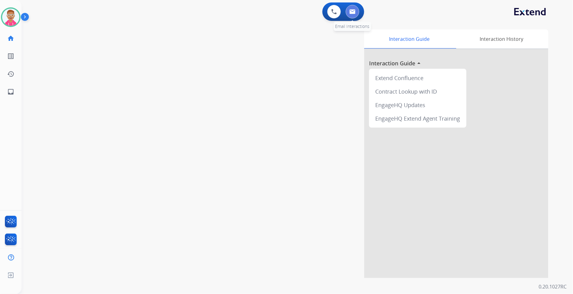
click at [349, 10] on button at bounding box center [353, 12] width 14 height 14
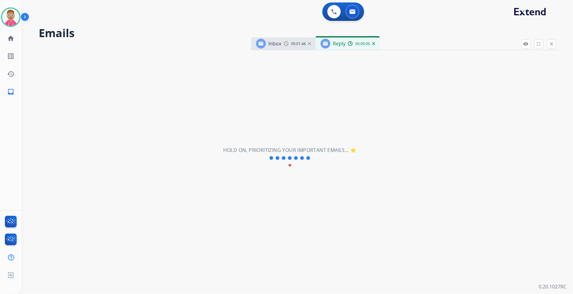
select select "**********"
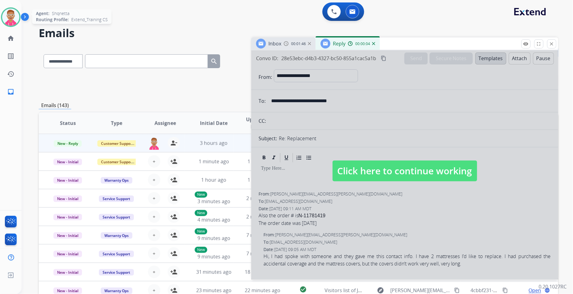
click at [10, 13] on img at bounding box center [10, 17] width 17 height 17
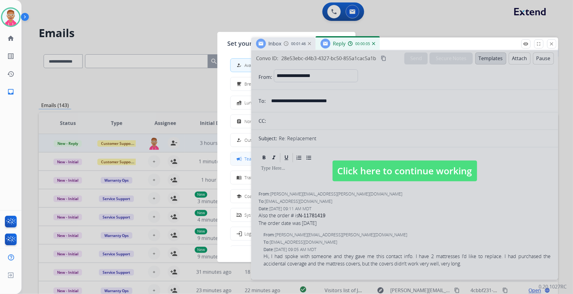
drag, startPoint x: 247, startPoint y: 159, endPoint x: 104, endPoint y: 64, distance: 170.6
click at [246, 158] on span "Team Huddle" at bounding box center [256, 159] width 25 height 6
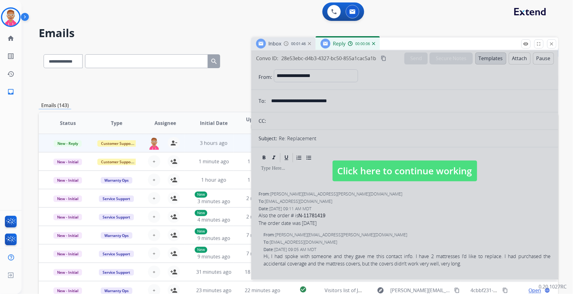
drag, startPoint x: 10, startPoint y: 24, endPoint x: 28, endPoint y: 23, distance: 17.2
click at [11, 24] on img at bounding box center [10, 17] width 17 height 17
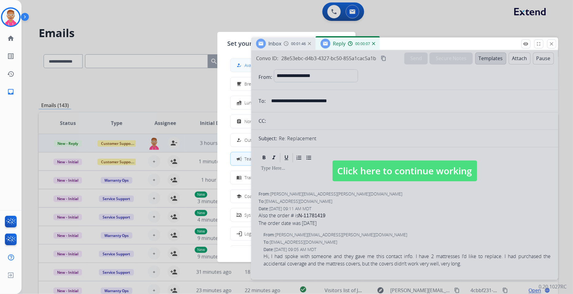
click at [244, 64] on div "how_to_reg" at bounding box center [240, 65] width 9 height 7
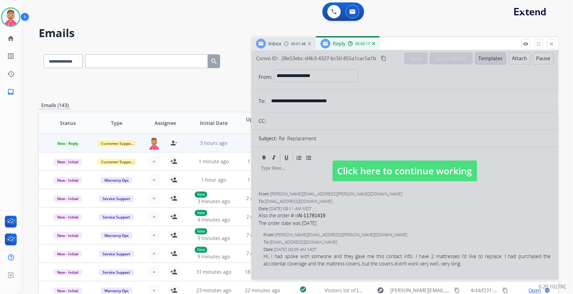
click at [407, 173] on span "Click here to continue working" at bounding box center [405, 171] width 145 height 21
select select
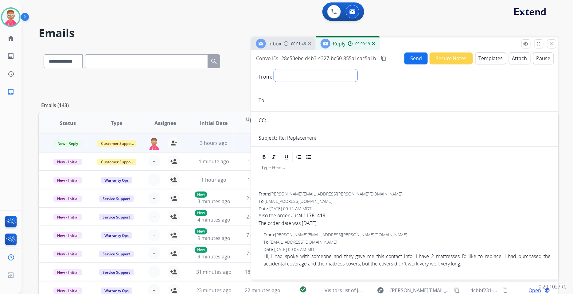
click at [342, 71] on select "**********" at bounding box center [316, 75] width 84 height 12
select select "**********"
click at [274, 69] on select "**********" at bounding box center [316, 75] width 84 height 12
drag, startPoint x: 272, startPoint y: 193, endPoint x: 332, endPoint y: 194, distance: 60.5
click at [332, 194] on div "From: elizabeth.c.jernigan@gmail.com" at bounding box center [405, 194] width 292 height 6
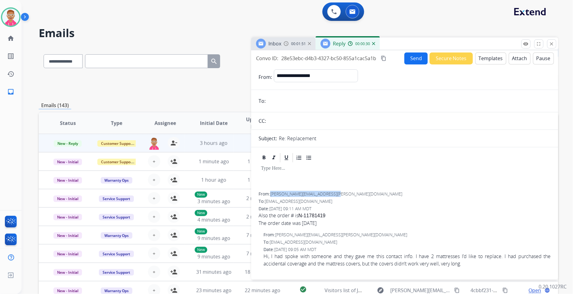
copy span "[PERSON_NAME][EMAIL_ADDRESS][PERSON_NAME][DOMAIN_NAME]"
click at [295, 99] on input "email" at bounding box center [409, 101] width 283 height 12
paste input "**********"
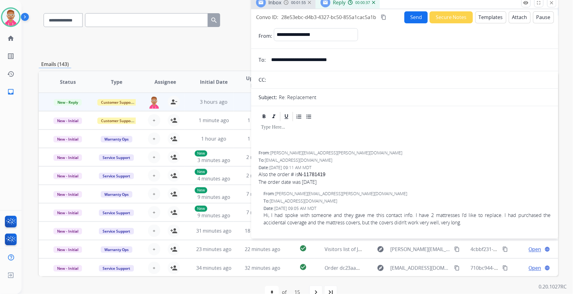
scroll to position [55, 0]
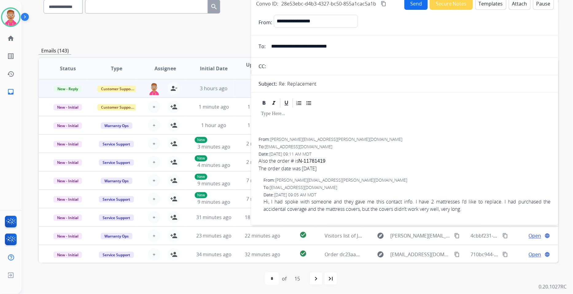
type input "**********"
drag, startPoint x: 423, startPoint y: 135, endPoint x: 422, endPoint y: 132, distance: 3.3
click at [422, 134] on div at bounding box center [405, 123] width 292 height 29
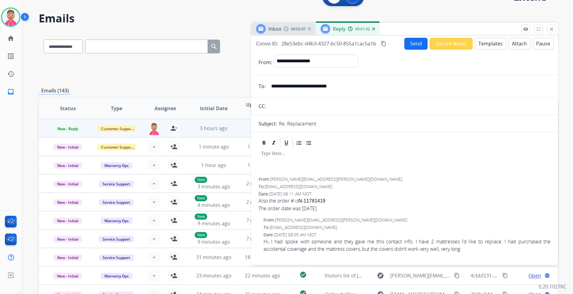
scroll to position [0, 0]
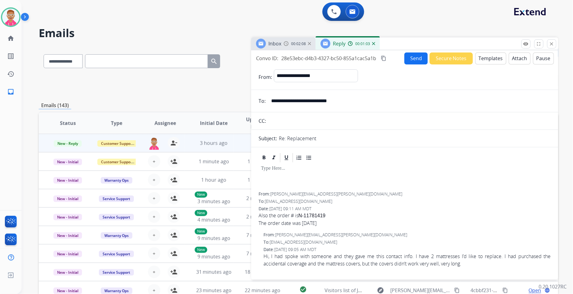
click at [487, 57] on button "Templates" at bounding box center [490, 59] width 31 height 12
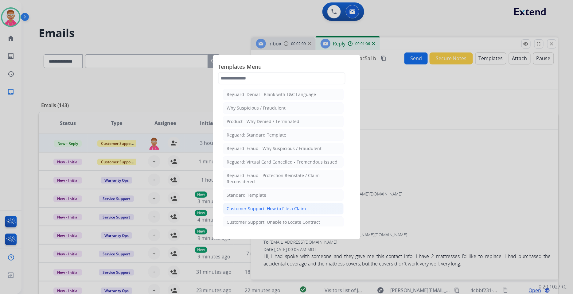
click at [288, 210] on div "Customer Support: How to File a Claim" at bounding box center [266, 209] width 79 height 6
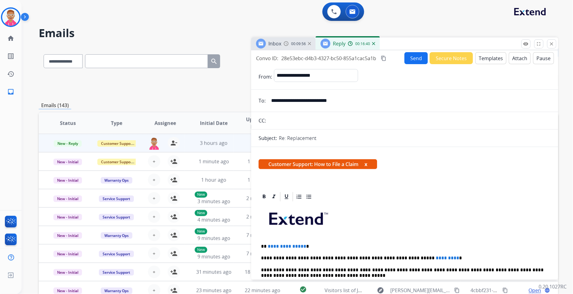
click at [302, 248] on span "**********" at bounding box center [287, 246] width 38 height 5
click at [436, 260] on span "*********" at bounding box center [447, 258] width 23 height 5
click at [416, 56] on button "Send" at bounding box center [416, 58] width 23 height 12
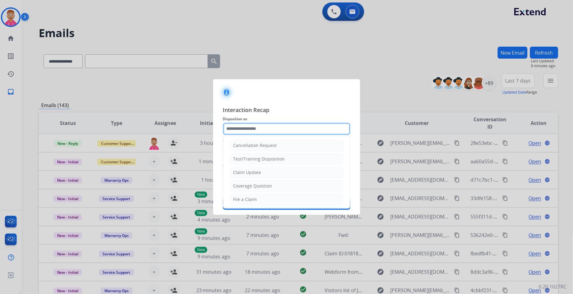
click at [271, 131] on input "text" at bounding box center [286, 129] width 127 height 12
select select "**********"
click at [263, 275] on li "Other" at bounding box center [286, 281] width 115 height 12
type input "*****"
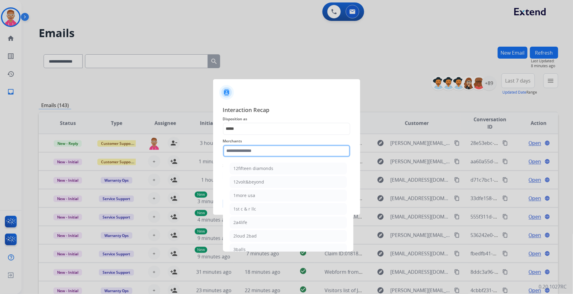
click at [263, 149] on input "text" at bounding box center [286, 151] width 127 height 12
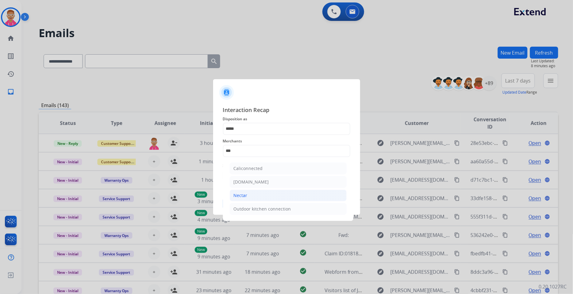
click at [259, 195] on li "Nectar" at bounding box center [288, 196] width 117 height 12
type input "******"
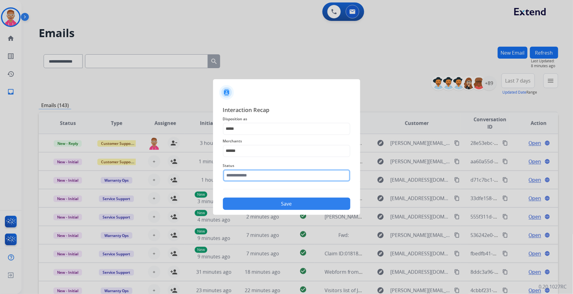
click at [256, 177] on input "text" at bounding box center [286, 176] width 127 height 12
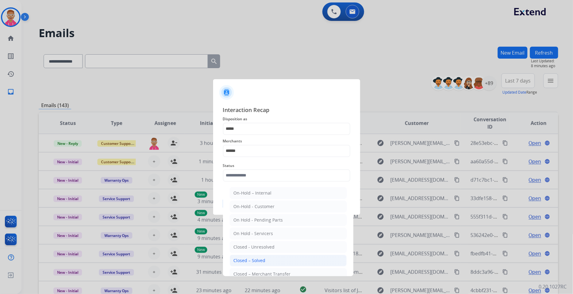
click at [264, 258] on div "Closed – Solved" at bounding box center [250, 261] width 32 height 6
type input "**********"
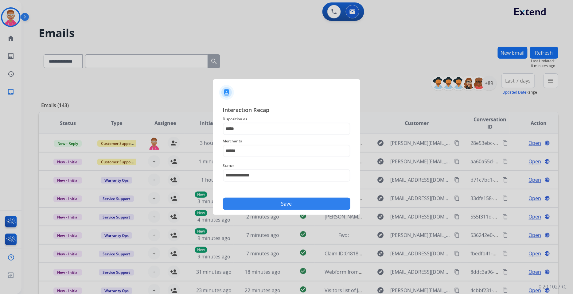
click at [265, 200] on button "Save" at bounding box center [286, 204] width 127 height 12
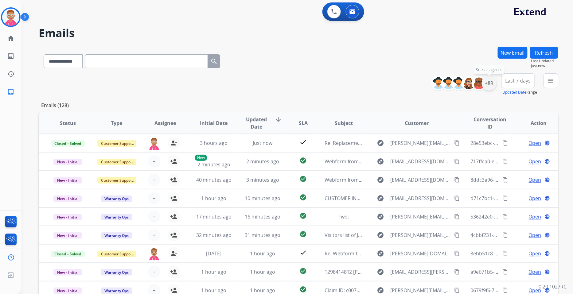
click at [489, 86] on div "+89" at bounding box center [489, 83] width 15 height 15
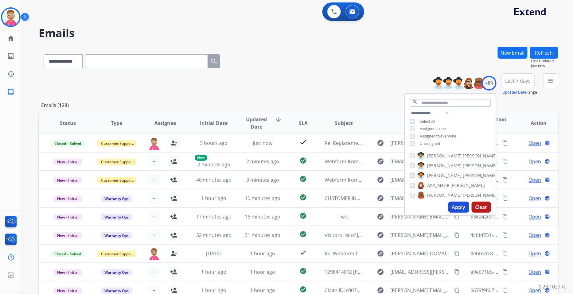
click at [452, 205] on button "Apply" at bounding box center [458, 207] width 21 height 11
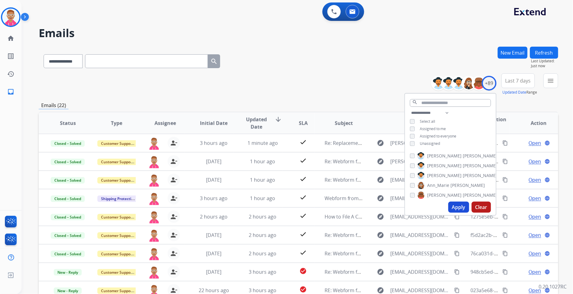
drag, startPoint x: 454, startPoint y: 206, endPoint x: 450, endPoint y: 202, distance: 5.7
click at [451, 205] on button "Apply" at bounding box center [458, 207] width 21 height 11
click at [464, 209] on button "Apply" at bounding box center [458, 207] width 21 height 11
click at [459, 206] on button "Apply" at bounding box center [458, 207] width 21 height 11
click at [550, 81] on mat-icon "menu" at bounding box center [550, 80] width 7 height 7
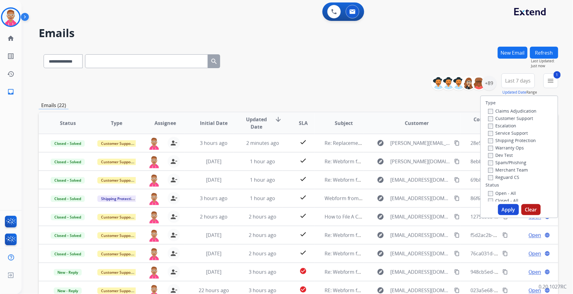
click at [489, 138] on label "Shipping Protection" at bounding box center [512, 141] width 48 height 6
click at [507, 209] on button "Apply" at bounding box center [508, 209] width 21 height 11
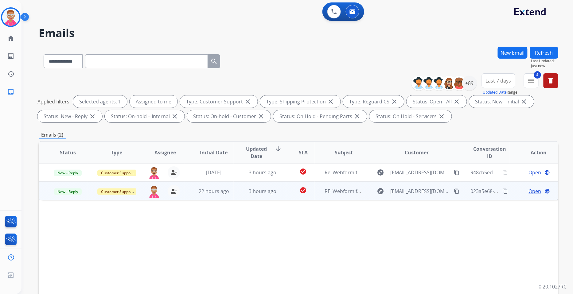
click at [530, 191] on span "Open" at bounding box center [535, 191] width 13 height 7
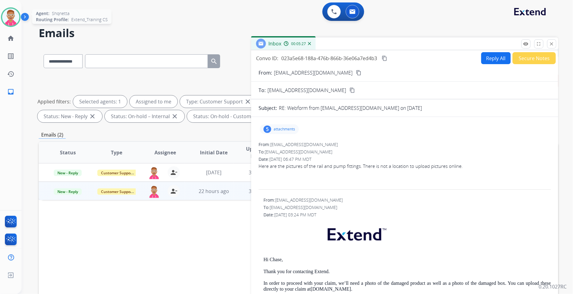
click at [7, 17] on img at bounding box center [10, 17] width 17 height 17
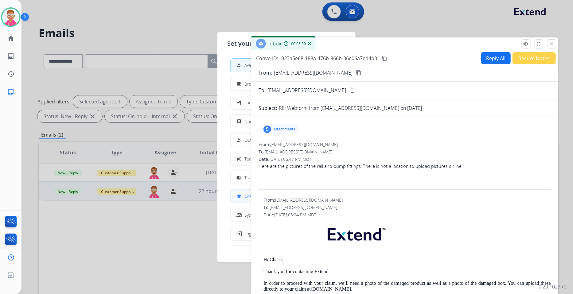
click at [244, 193] on div "school" at bounding box center [240, 196] width 9 height 7
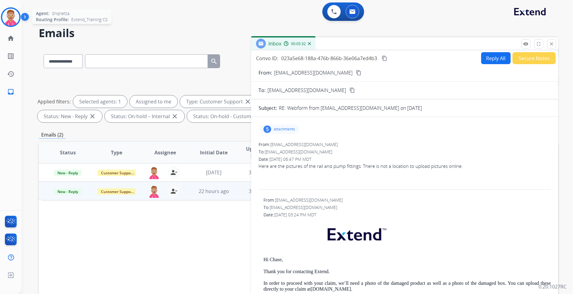
click at [14, 16] on img at bounding box center [10, 17] width 17 height 17
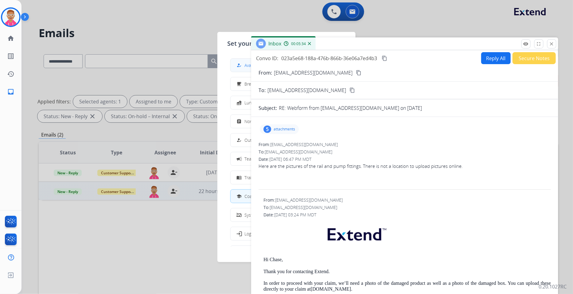
click at [241, 66] on mat-icon "how_to_reg" at bounding box center [239, 65] width 5 height 5
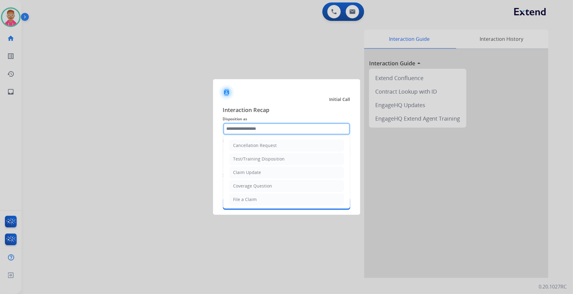
click at [246, 130] on input "text" at bounding box center [286, 129] width 127 height 12
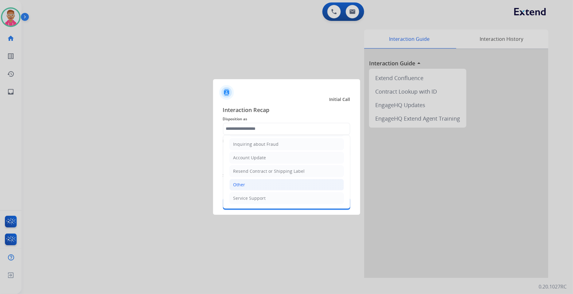
click at [274, 184] on li "Other" at bounding box center [286, 185] width 115 height 12
type input "*****"
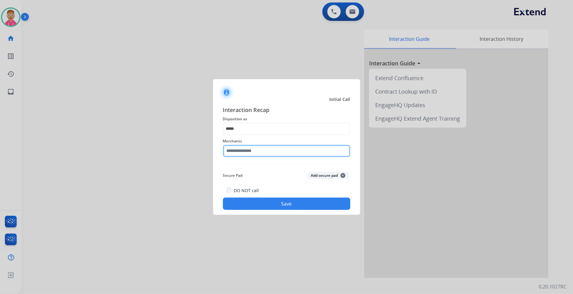
drag, startPoint x: 240, startPoint y: 152, endPoint x: 247, endPoint y: 151, distance: 6.8
click at [241, 152] on input "text" at bounding box center [286, 151] width 127 height 12
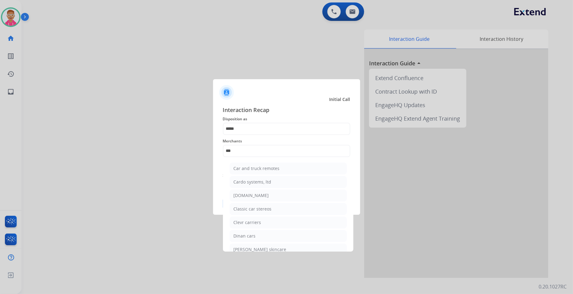
click at [256, 197] on div "[DOMAIN_NAME]" at bounding box center [251, 196] width 35 height 6
type input "**********"
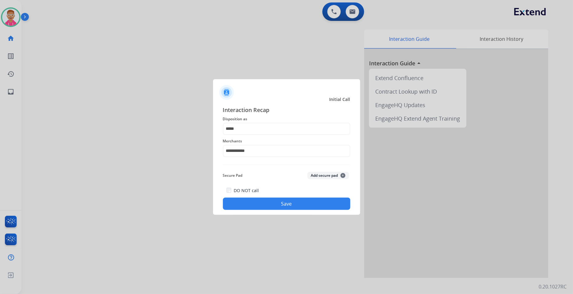
click at [237, 200] on button "Save" at bounding box center [286, 204] width 127 height 12
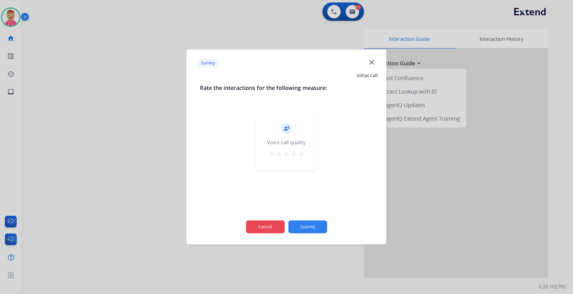
click at [265, 225] on button "Cancel" at bounding box center [265, 227] width 39 height 13
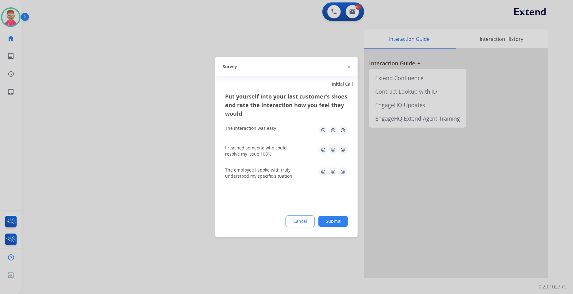
click at [294, 221] on button "Cancel" at bounding box center [300, 222] width 29 height 12
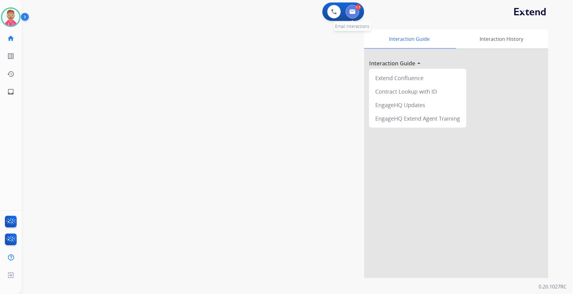
click at [356, 11] on button at bounding box center [353, 12] width 14 height 14
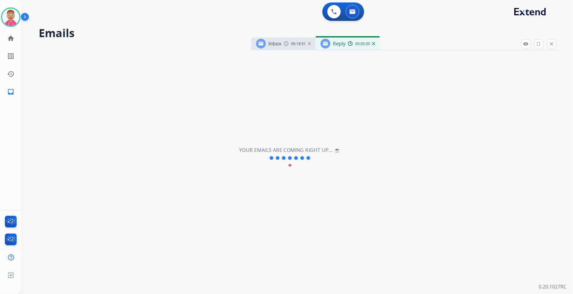
select select "**********"
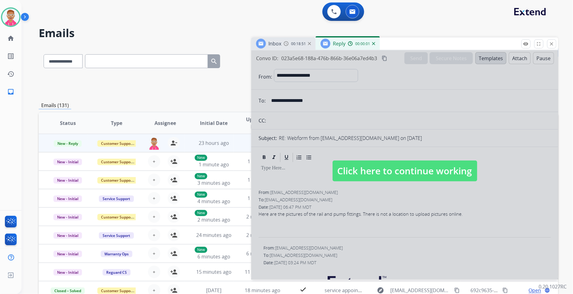
click at [287, 43] on img at bounding box center [286, 43] width 5 height 5
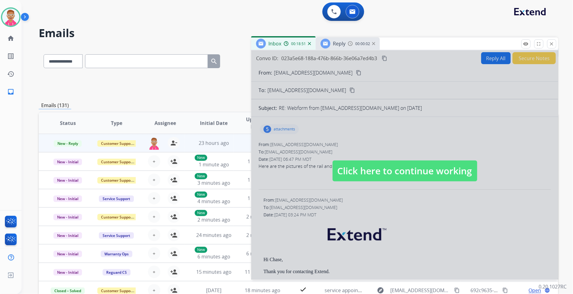
click at [356, 163] on span "Click here to continue working" at bounding box center [405, 171] width 145 height 21
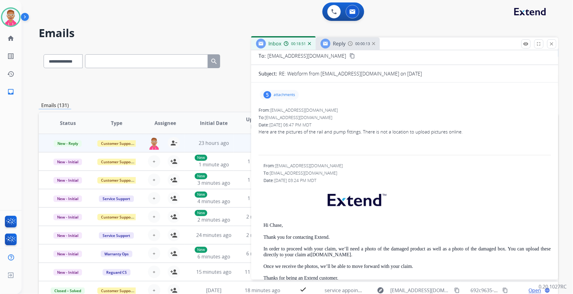
scroll to position [34, 0]
click at [283, 93] on p "attachments" at bounding box center [284, 95] width 21 height 5
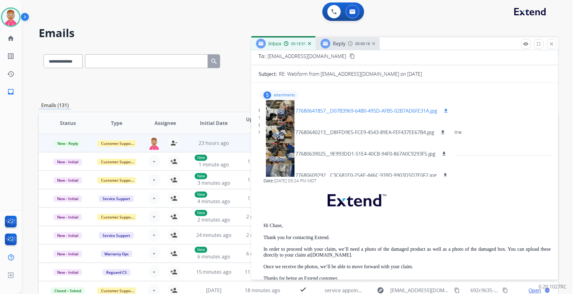
click at [287, 112] on div at bounding box center [280, 110] width 31 height 21
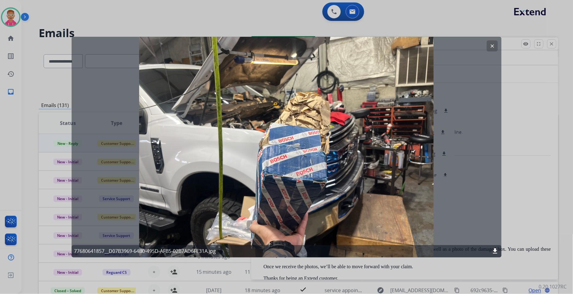
click at [494, 44] on mat-icon "clear" at bounding box center [493, 46] width 6 height 6
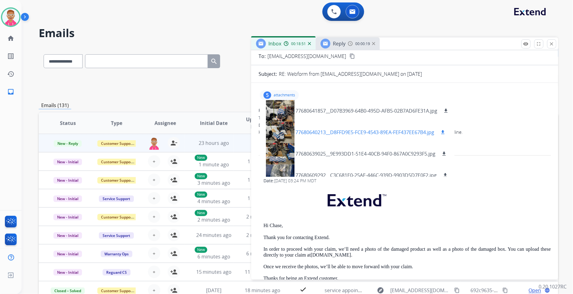
click at [279, 134] on div at bounding box center [280, 132] width 31 height 21
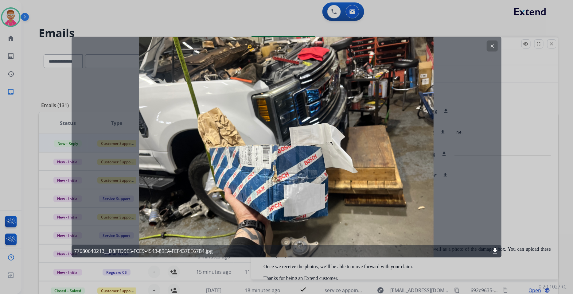
click at [492, 44] on mat-icon "clear" at bounding box center [493, 46] width 6 height 6
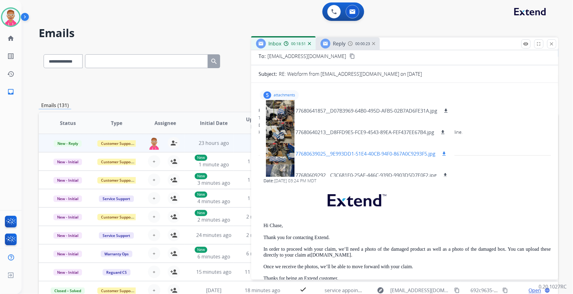
click at [286, 150] on div at bounding box center [280, 153] width 31 height 21
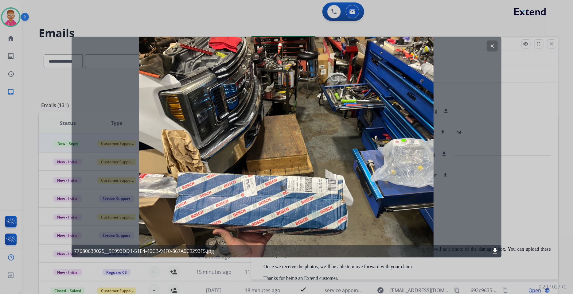
click at [492, 47] on mat-icon "clear" at bounding box center [493, 46] width 6 height 6
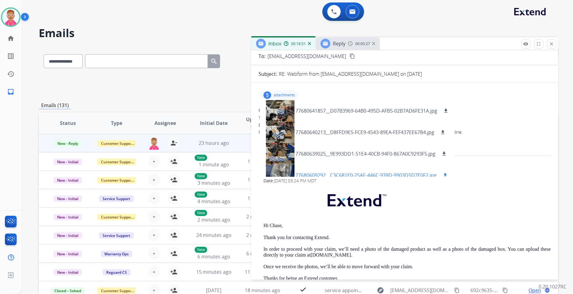
click at [280, 167] on div at bounding box center [280, 175] width 31 height 21
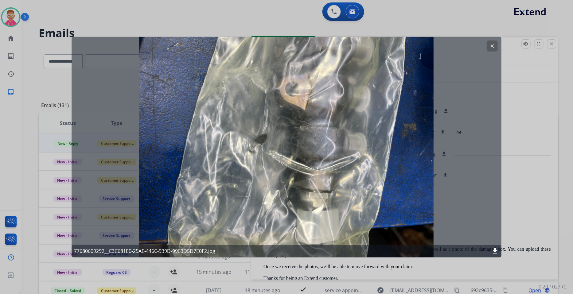
click at [493, 46] on mat-icon "clear" at bounding box center [493, 46] width 6 height 6
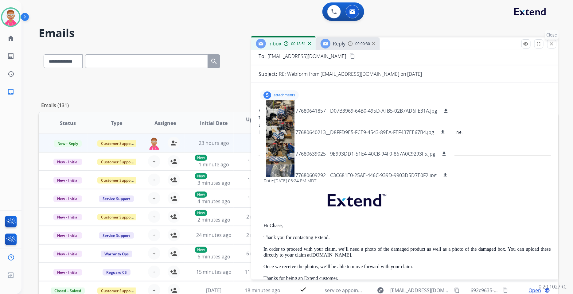
click at [550, 46] on mat-icon "close" at bounding box center [552, 44] width 6 height 6
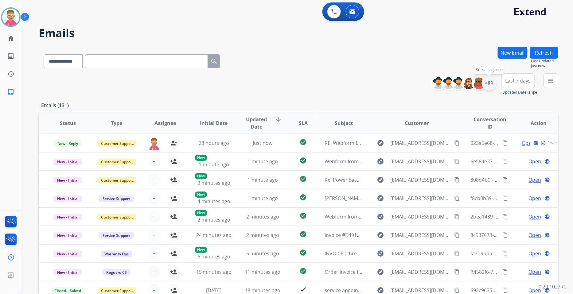
click at [490, 84] on div "+89" at bounding box center [489, 83] width 15 height 15
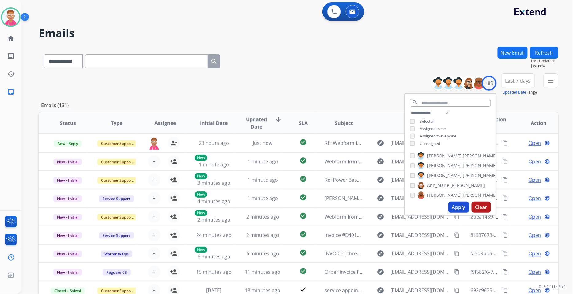
click at [461, 208] on button "Apply" at bounding box center [458, 207] width 21 height 11
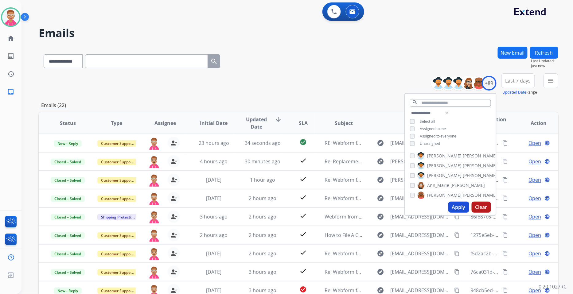
click at [457, 208] on button "Apply" at bounding box center [458, 207] width 21 height 11
click at [555, 83] on button "menu Filters" at bounding box center [551, 80] width 15 height 15
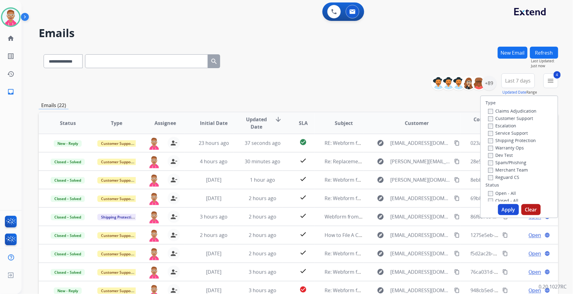
click at [502, 209] on button "Apply" at bounding box center [508, 209] width 21 height 11
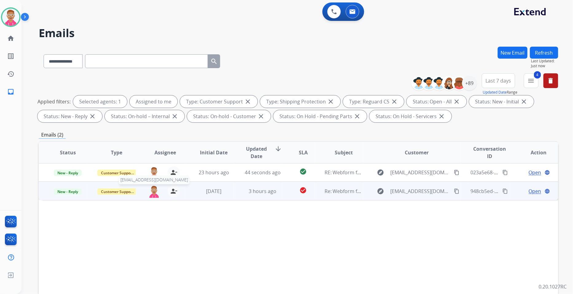
click at [151, 193] on img at bounding box center [154, 191] width 12 height 13
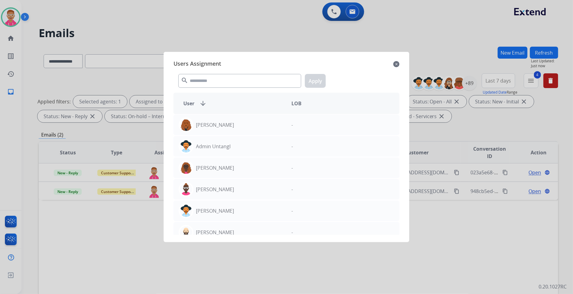
click at [150, 193] on div at bounding box center [286, 147] width 573 height 294
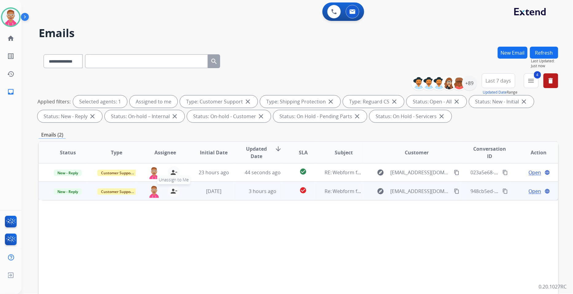
click at [174, 191] on mat-icon "person_remove" at bounding box center [173, 191] width 7 height 7
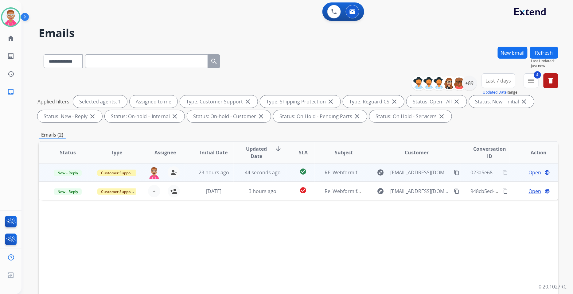
click at [90, 176] on td "Customer Support" at bounding box center [112, 172] width 49 height 18
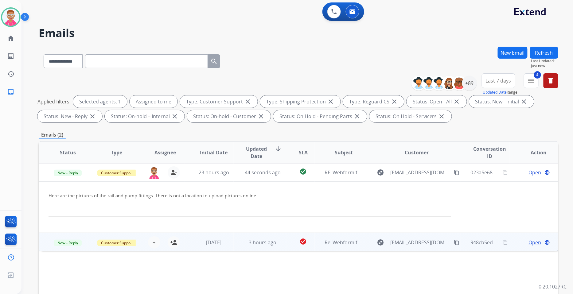
click at [141, 247] on div "+ Select agent person_add Assign to Me" at bounding box center [160, 242] width 39 height 12
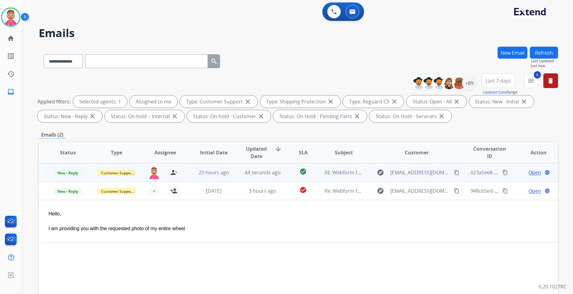
click at [529, 173] on span "Open" at bounding box center [535, 172] width 13 height 7
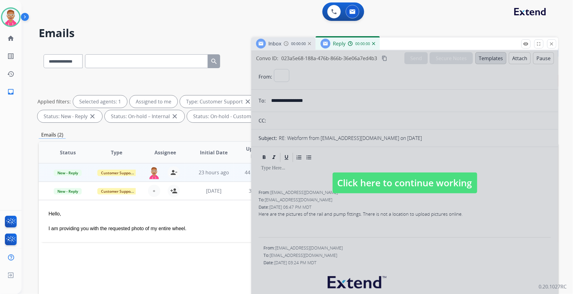
select select "**********"
click at [358, 178] on span "Click here to continue working" at bounding box center [405, 183] width 145 height 21
select select
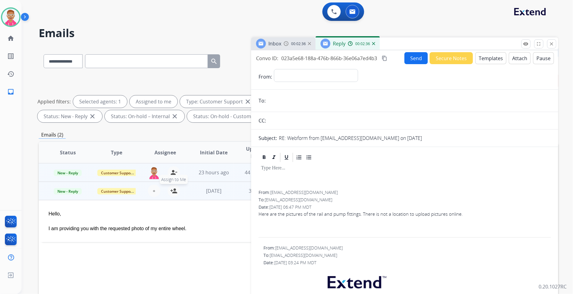
click at [168, 190] on button "person_add Assign to Me" at bounding box center [174, 191] width 12 height 12
click at [550, 42] on mat-icon "close" at bounding box center [552, 44] width 6 height 6
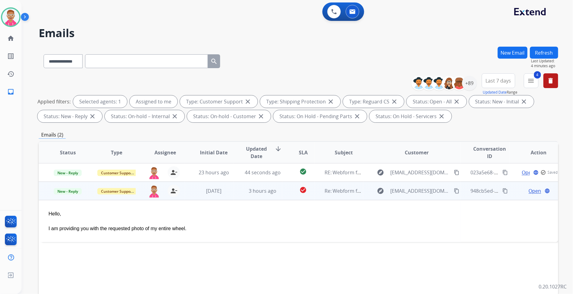
click at [529, 191] on span "Open" at bounding box center [535, 190] width 13 height 7
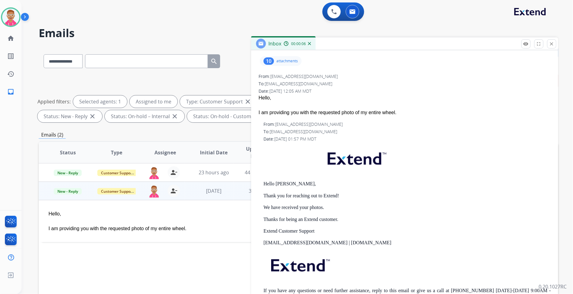
scroll to position [0, 0]
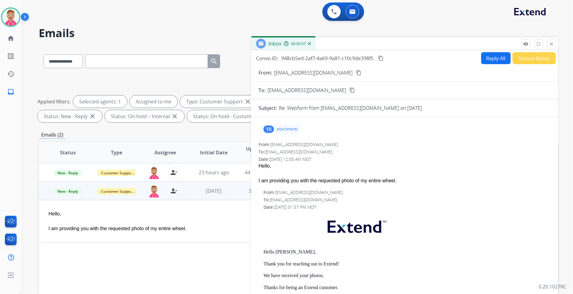
click at [290, 130] on p "attachments" at bounding box center [286, 129] width 21 height 5
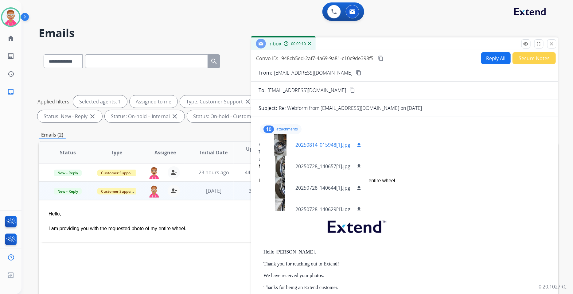
click at [283, 143] on div at bounding box center [280, 144] width 31 height 21
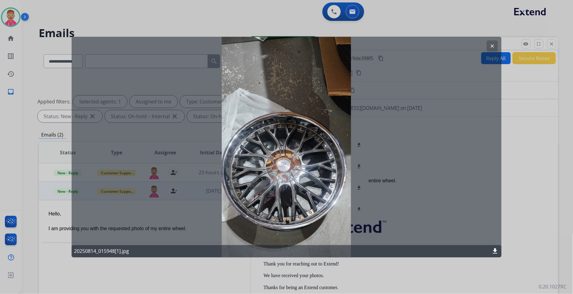
click at [491, 46] on mat-icon "clear" at bounding box center [493, 46] width 6 height 6
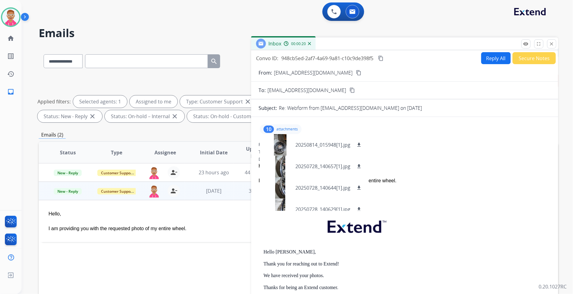
click at [356, 72] on mat-icon "content_copy" at bounding box center [359, 73] width 6 height 6
click at [285, 146] on div at bounding box center [280, 144] width 31 height 21
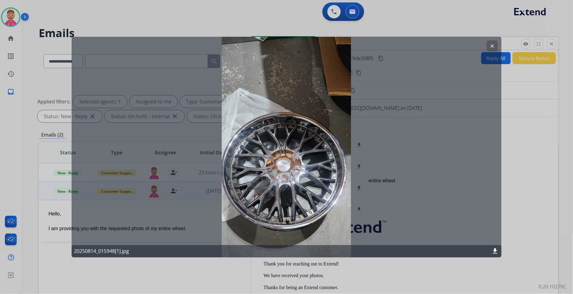
click at [491, 45] on mat-icon "clear" at bounding box center [493, 46] width 6 height 6
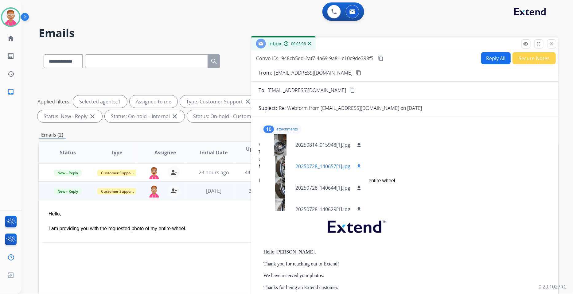
click at [280, 167] on div at bounding box center [280, 166] width 31 height 21
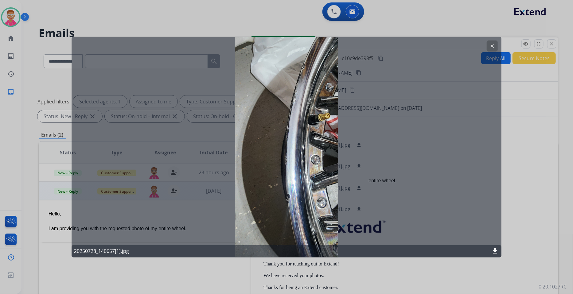
click at [496, 45] on button "clear" at bounding box center [492, 46] width 11 height 11
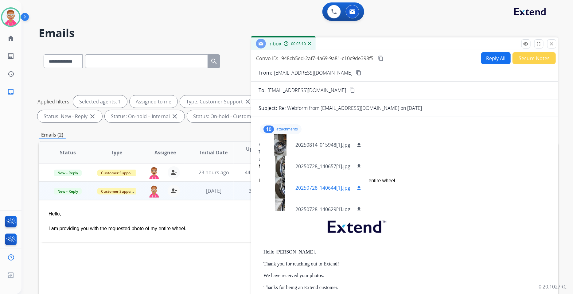
click at [279, 188] on div at bounding box center [280, 187] width 31 height 21
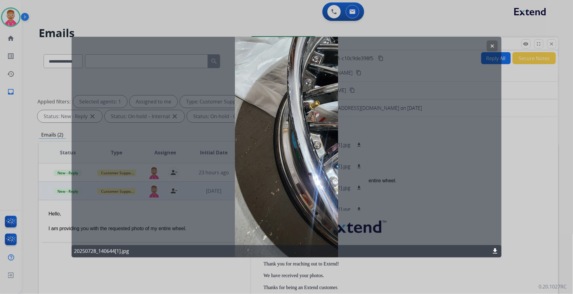
click at [494, 46] on mat-icon "clear" at bounding box center [493, 46] width 6 height 6
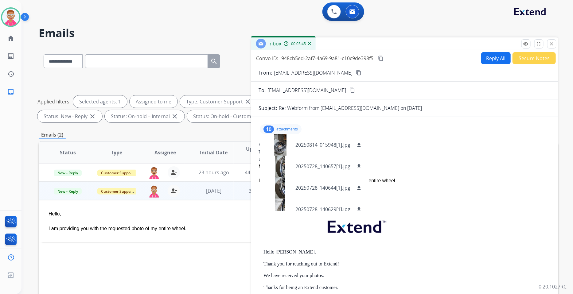
click at [521, 57] on button "Secure Notes" at bounding box center [534, 58] width 43 height 12
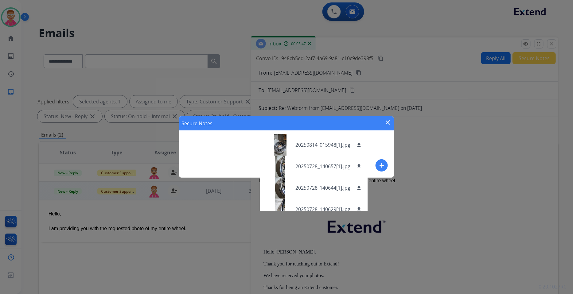
click at [235, 160] on div "Secure Notes close add" at bounding box center [286, 146] width 215 height 61
click at [387, 124] on mat-icon "close" at bounding box center [387, 122] width 7 height 7
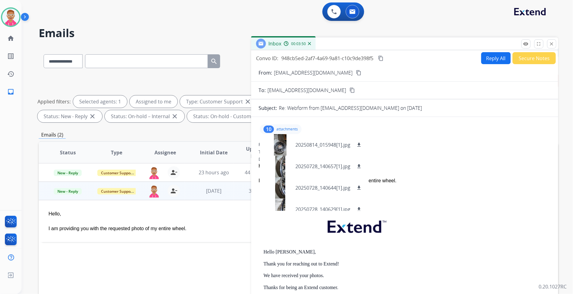
click at [534, 59] on button "Secure Notes" at bounding box center [534, 58] width 43 height 12
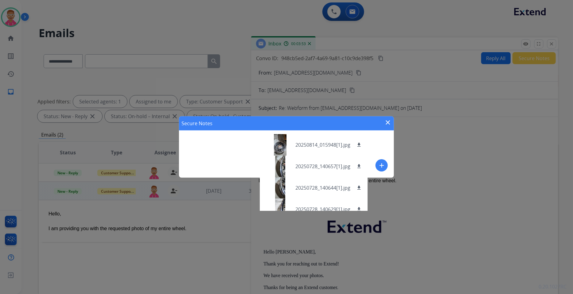
click at [209, 164] on div "Secure Notes close add" at bounding box center [286, 146] width 215 height 61
drag, startPoint x: 214, startPoint y: 163, endPoint x: 270, endPoint y: 157, distance: 56.5
click at [225, 164] on div "Secure Notes close add" at bounding box center [286, 146] width 215 height 61
drag, startPoint x: 483, startPoint y: 242, endPoint x: 359, endPoint y: 154, distance: 151.4
click at [440, 210] on div "Secure Notes close add" at bounding box center [286, 147] width 573 height 294
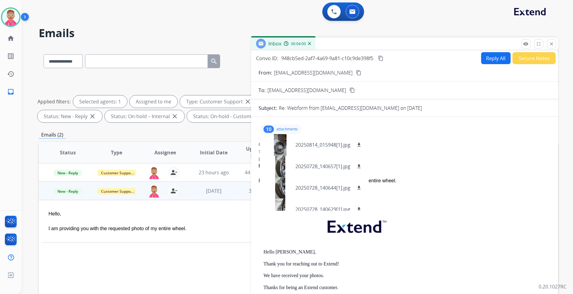
drag, startPoint x: 450, startPoint y: 169, endPoint x: 395, endPoint y: 172, distance: 54.5
click at [440, 170] on span "Hello, I am providing you with the requested photo of my entire wheel." at bounding box center [405, 173] width 292 height 22
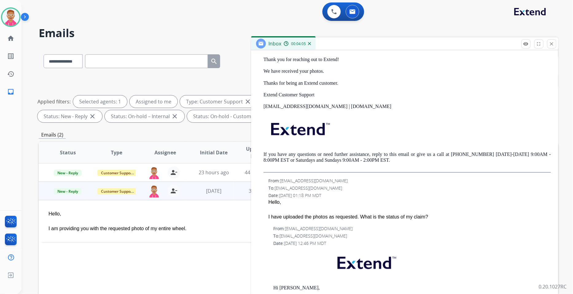
scroll to position [34, 0]
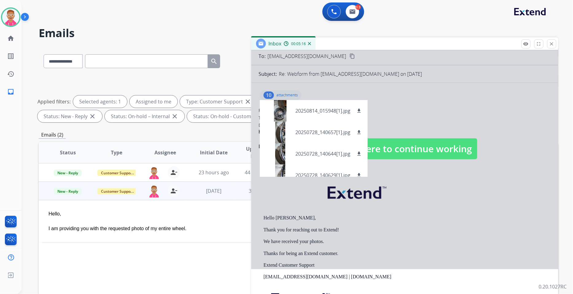
drag, startPoint x: 0, startPoint y: 311, endPoint x: 27, endPoint y: 311, distance: 27.0
click at [185, 22] on div "**********" at bounding box center [289, 169] width 537 height 294
click at [193, 29] on h2 "Emails" at bounding box center [299, 33] width 520 height 12
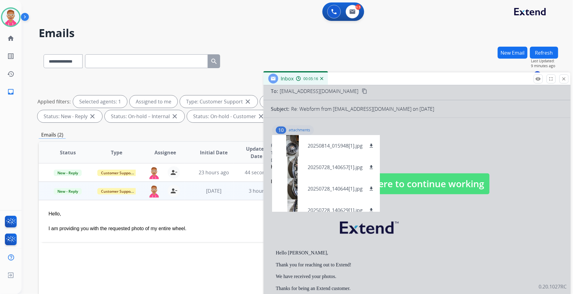
drag, startPoint x: 332, startPoint y: 45, endPoint x: 344, endPoint y: 78, distance: 35.2
click at [344, 78] on div "Inbox 00:05:16" at bounding box center [417, 78] width 307 height 13
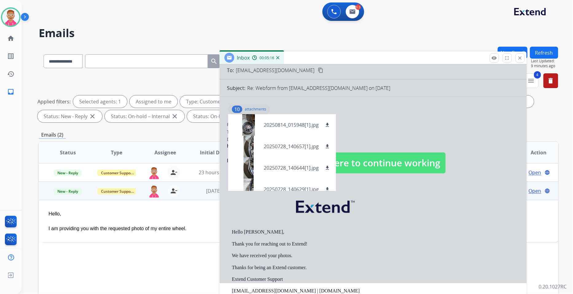
drag, startPoint x: 344, startPoint y: 78, endPoint x: 313, endPoint y: 64, distance: 34.0
click at [312, 64] on div "Inbox 00:05:16" at bounding box center [373, 58] width 307 height 13
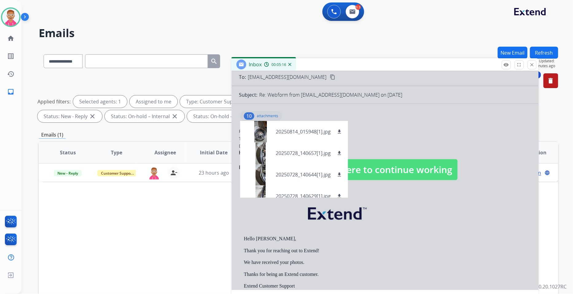
click at [410, 140] on div at bounding box center [385, 163] width 307 height 253
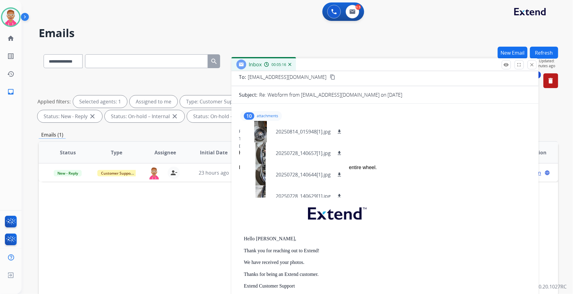
click at [374, 155] on div "Hello," at bounding box center [385, 152] width 292 height 7
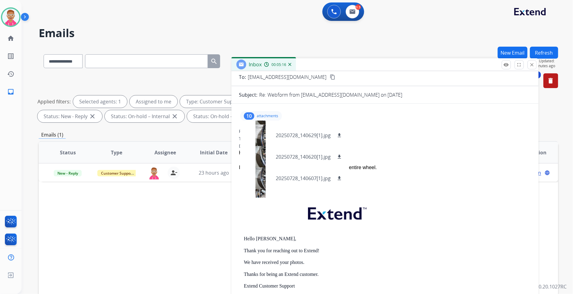
scroll to position [138, 0]
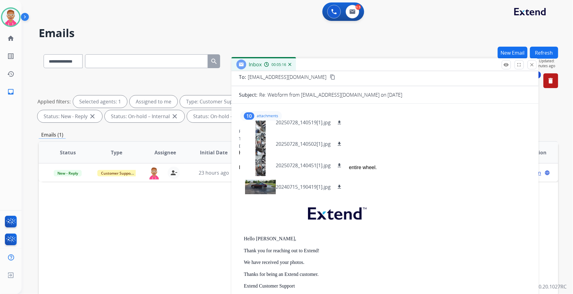
click at [399, 198] on div "From: [EMAIL_ADDRESS][DOMAIN_NAME] To: [EMAIL_ADDRESS][DOMAIN_NAME] Date: [DATE…" at bounding box center [385, 270] width 292 height 188
drag, startPoint x: 276, startPoint y: 208, endPoint x: 284, endPoint y: 202, distance: 10.1
click at [276, 208] on p at bounding box center [387, 215] width 287 height 30
click at [533, 65] on mat-icon "close" at bounding box center [533, 65] width 6 height 6
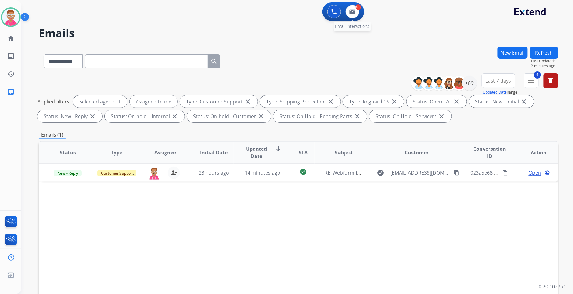
click at [357, 9] on div "0.5" at bounding box center [359, 7] width 6 height 6
click at [354, 11] on img at bounding box center [353, 11] width 6 height 5
click at [352, 11] on img at bounding box center [353, 11] width 6 height 5
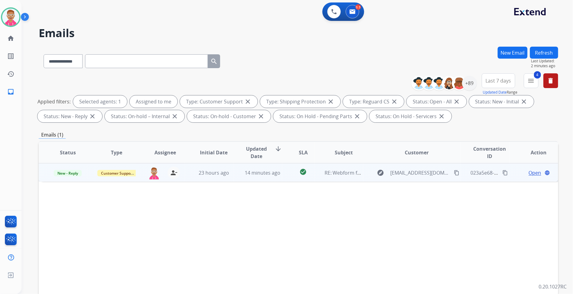
click at [532, 172] on span "Open" at bounding box center [535, 172] width 13 height 7
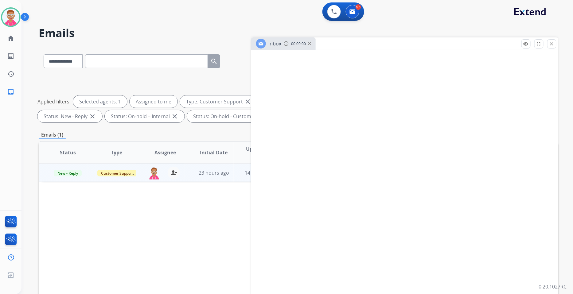
select select "**********"
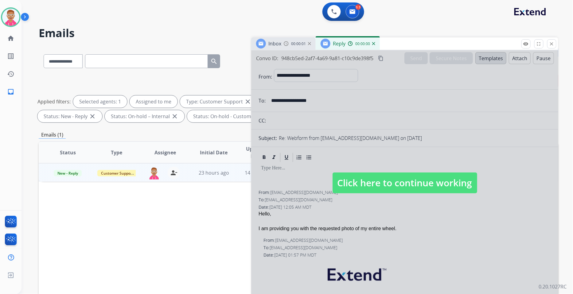
click at [380, 191] on span "Click here to continue working" at bounding box center [405, 183] width 145 height 21
select select
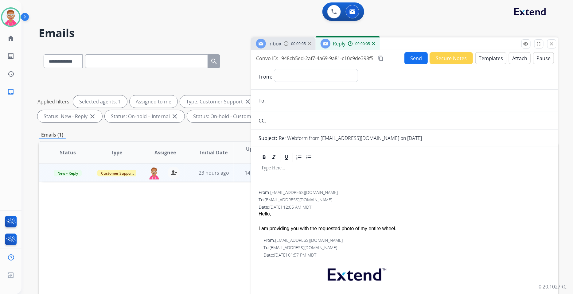
drag, startPoint x: 283, startPoint y: 45, endPoint x: 289, endPoint y: 43, distance: 6.2
click at [285, 45] on div "Inbox 00:00:05" at bounding box center [283, 43] width 64 height 12
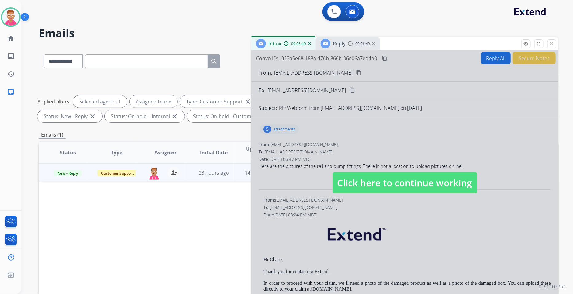
click at [82, 203] on div "Status Type Assignee Initial Date Updated Date arrow_downward SLA Subject Custo…" at bounding box center [299, 244] width 520 height 206
click at [13, 14] on img at bounding box center [10, 17] width 17 height 17
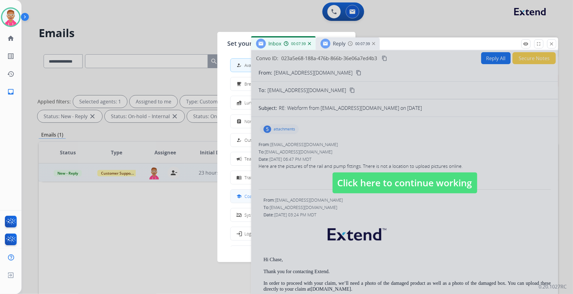
drag, startPoint x: 246, startPoint y: 195, endPoint x: 235, endPoint y: 145, distance: 51.1
click at [244, 194] on div "school Coaching" at bounding box center [249, 196] width 26 height 7
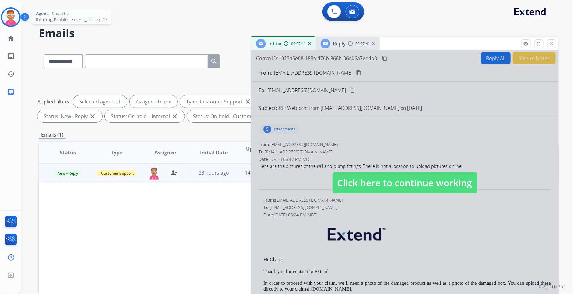
drag, startPoint x: 7, startPoint y: 17, endPoint x: 30, endPoint y: 19, distance: 23.1
click at [7, 17] on img at bounding box center [10, 17] width 17 height 17
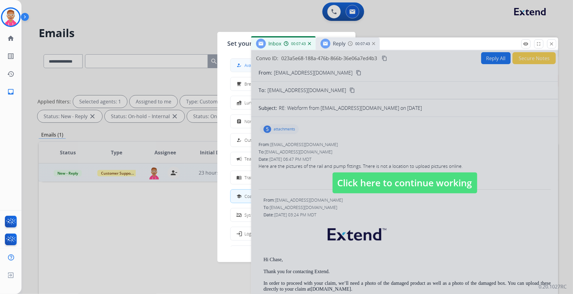
click at [247, 65] on span "Available" at bounding box center [252, 65] width 16 height 6
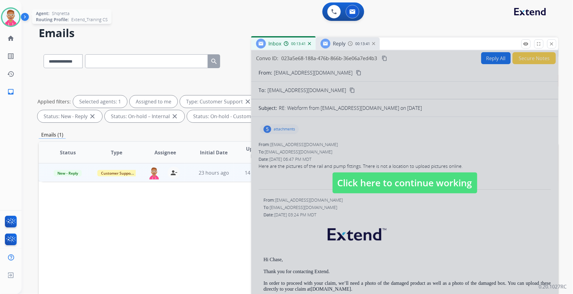
click at [11, 17] on img at bounding box center [10, 17] width 17 height 17
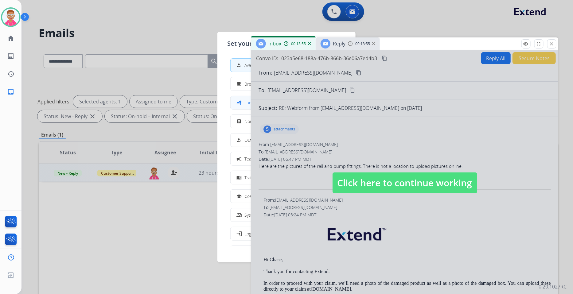
click at [243, 102] on div "fastfood" at bounding box center [240, 102] width 9 height 7
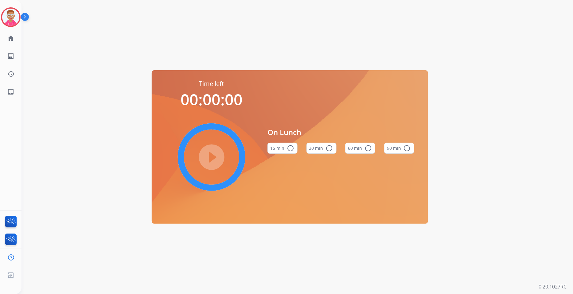
click at [352, 149] on button "60 min radio_button_unchecked" at bounding box center [360, 148] width 30 height 11
